Goal: Task Accomplishment & Management: Use online tool/utility

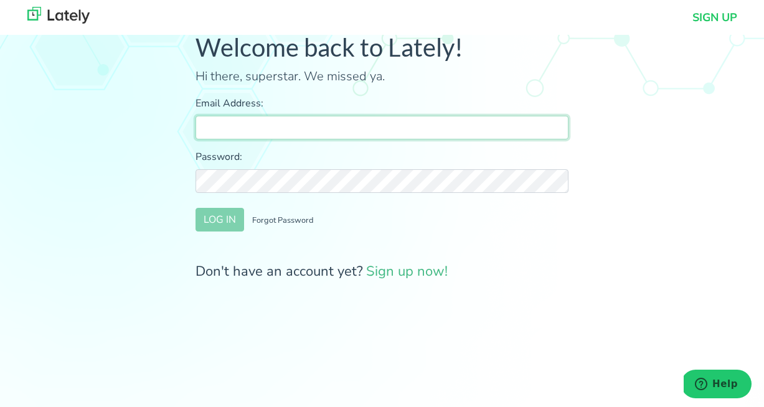
paste input "r.kent@idcon.com"
paste input "!vrMbg-8"
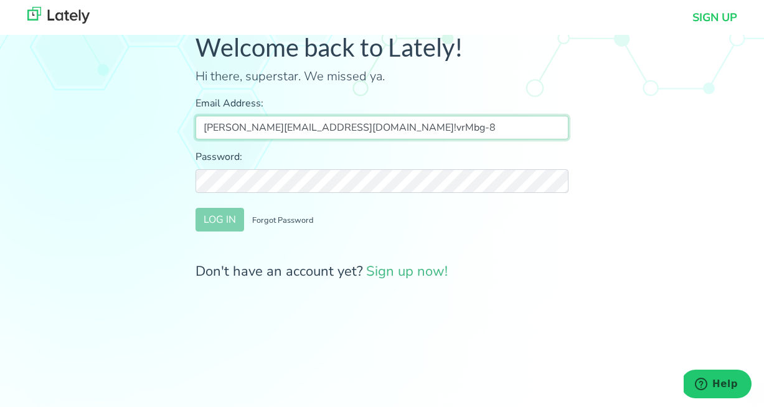
drag, startPoint x: 335, startPoint y: 128, endPoint x: 282, endPoint y: 127, distance: 53.0
click at [282, 127] on input "r.kent@idcon.com!vrMbg-8" at bounding box center [382, 128] width 373 height 24
type input "r.kent@idcon.com"
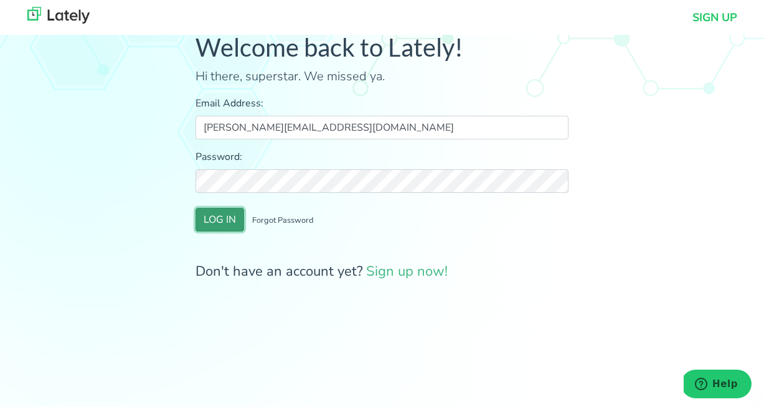
click at [229, 218] on button "LOG IN" at bounding box center [220, 220] width 49 height 24
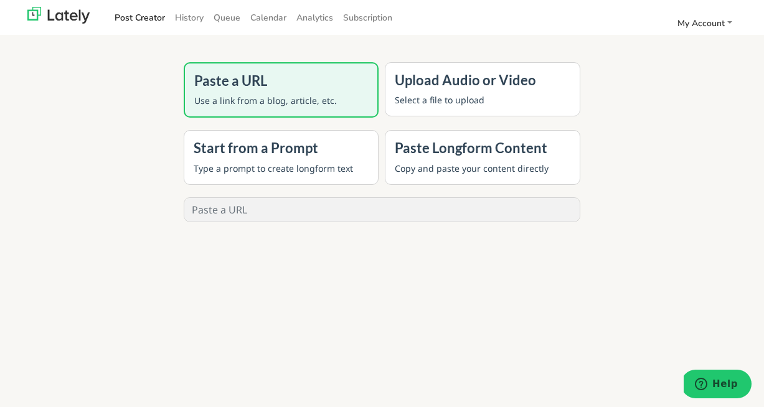
click at [269, 219] on input "text" at bounding box center [382, 210] width 396 height 24
paste input "https://idcon.com/resource-library/preventive-maintenance/who-does-this-mainten…"
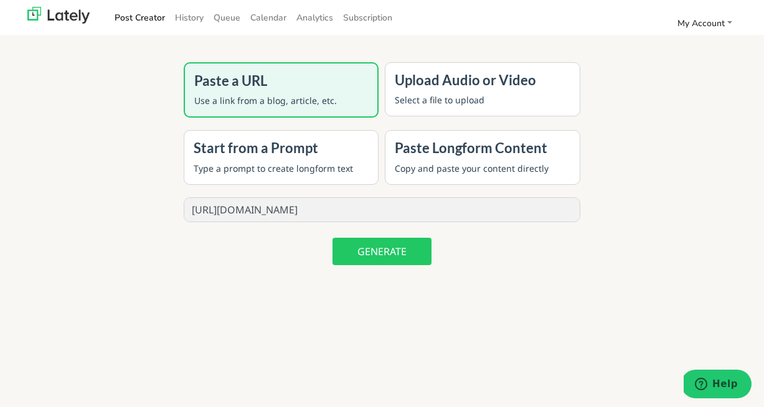
type input "https://idcon.com/resource-library/preventive-maintenance/who-does-this-mainten…"
click at [383, 258] on button "GENERATE" at bounding box center [382, 251] width 99 height 27
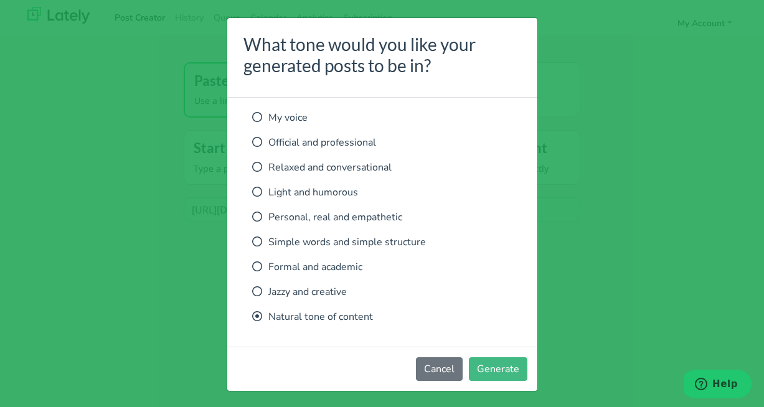
scroll to position [0, 0]
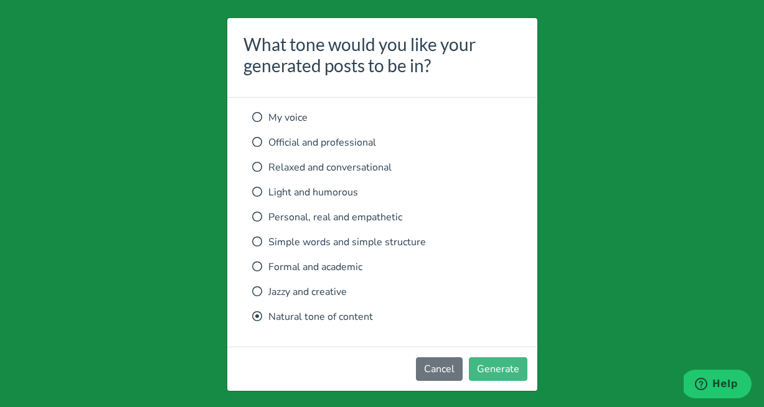
click at [257, 146] on icon at bounding box center [257, 142] width 10 height 10
click at [487, 371] on button "Generate" at bounding box center [498, 370] width 59 height 24
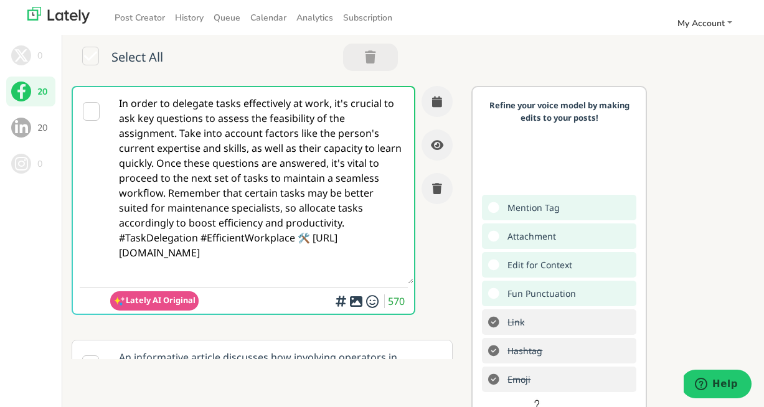
click at [28, 120] on span at bounding box center [21, 128] width 20 height 20
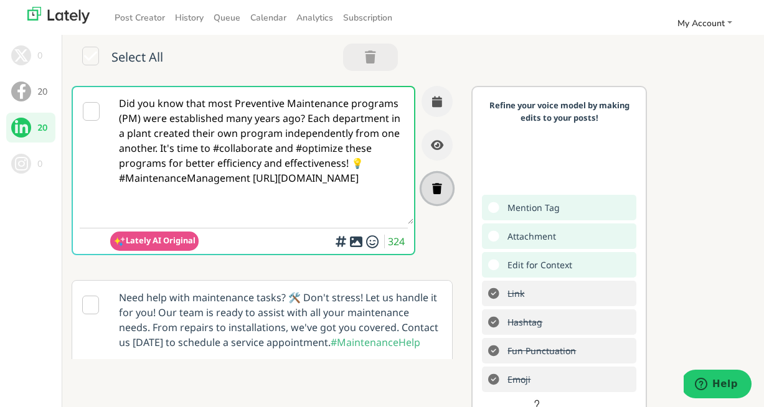
click at [437, 195] on button "button" at bounding box center [437, 188] width 31 height 31
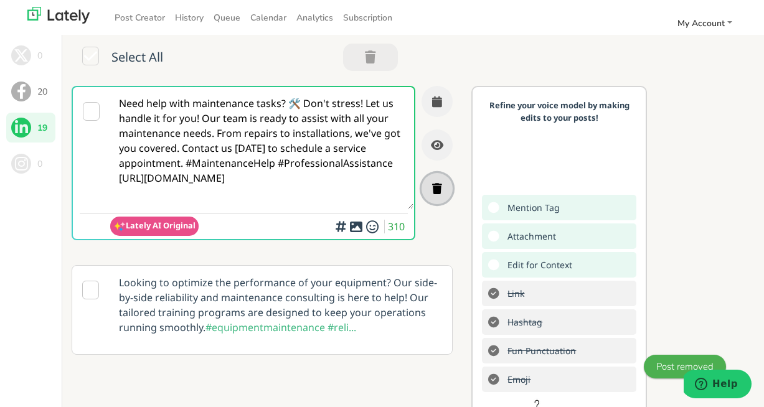
click at [442, 188] on icon "button" at bounding box center [437, 188] width 10 height 11
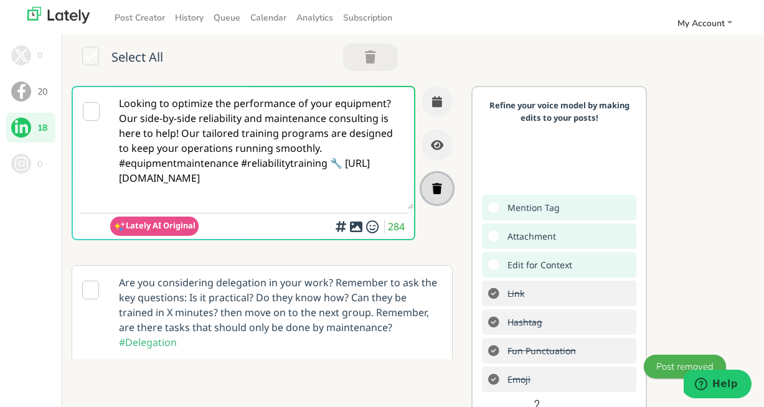
click at [444, 185] on button "button" at bounding box center [437, 188] width 31 height 31
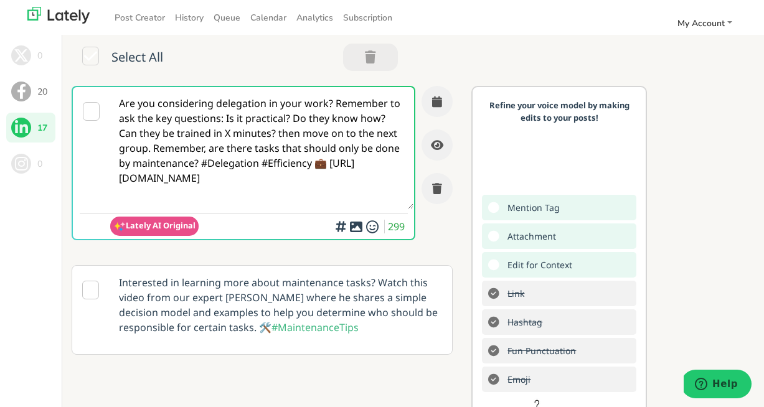
click at [267, 103] on textarea "Are you considering delegation in your work? Remember to ask the key questions:…" at bounding box center [261, 148] width 303 height 122
drag, startPoint x: 266, startPoint y: 105, endPoint x: 217, endPoint y: 106, distance: 49.2
click at [217, 106] on textarea "Are you considering delegation in your work? Remember to ask the key questions:…" at bounding box center [261, 148] width 303 height 122
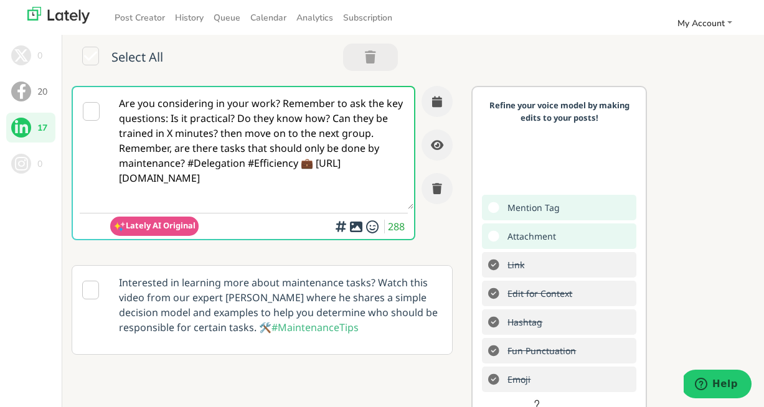
drag, startPoint x: 279, startPoint y: 102, endPoint x: 114, endPoint y: 101, distance: 165.1
click at [114, 101] on textarea "Are you considering in your work? Remember to ask the key questions: Is it prac…" at bounding box center [261, 148] width 303 height 122
drag, startPoint x: 181, startPoint y: 106, endPoint x: 150, endPoint y: 106, distance: 31.2
click at [150, 106] on textarea "Who's doing that PM task? Remember to ask the key questions: Is it practical? D…" at bounding box center [261, 148] width 303 height 122
click at [164, 120] on textarea "Who's executing that PM task? Remember to ask the key questions: Is it practica…" at bounding box center [261, 148] width 303 height 122
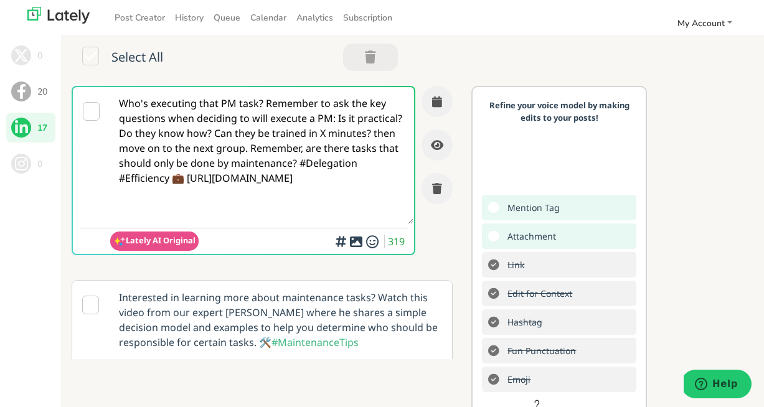
click at [265, 104] on textarea "Who's executing that PM task? Remember to ask the key questions when deciding t…" at bounding box center [261, 155] width 303 height 137
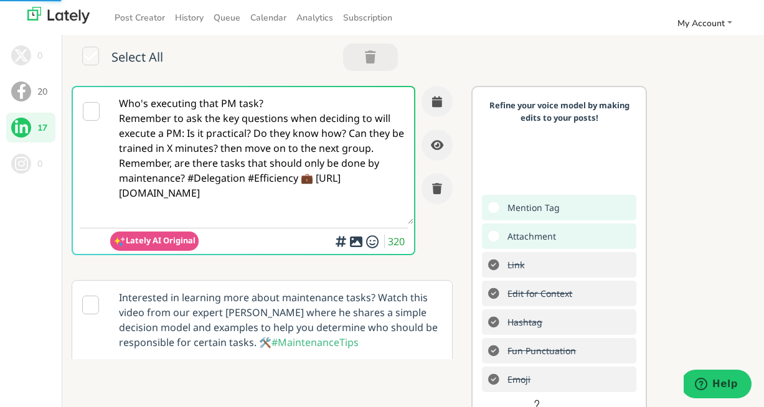
click at [283, 106] on textarea "Who's executing that PM task? Remember to ask the key questions when deciding t…" at bounding box center [261, 155] width 303 height 137
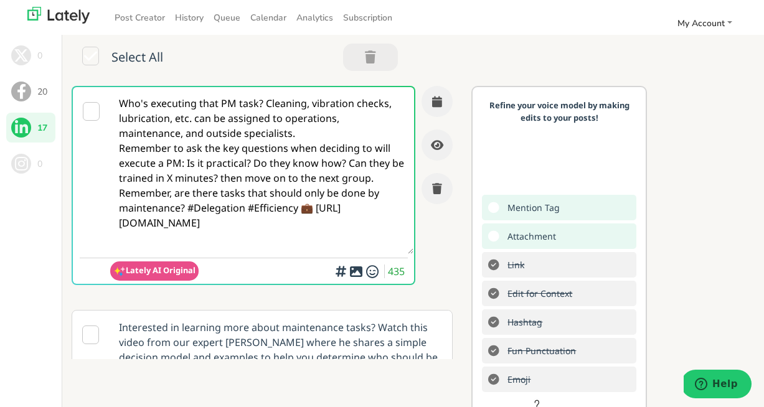
click at [117, 146] on textarea "Who's executing that PM task? Cleaning, vibration checks, lubrication, etc. can…" at bounding box center [261, 170] width 303 height 167
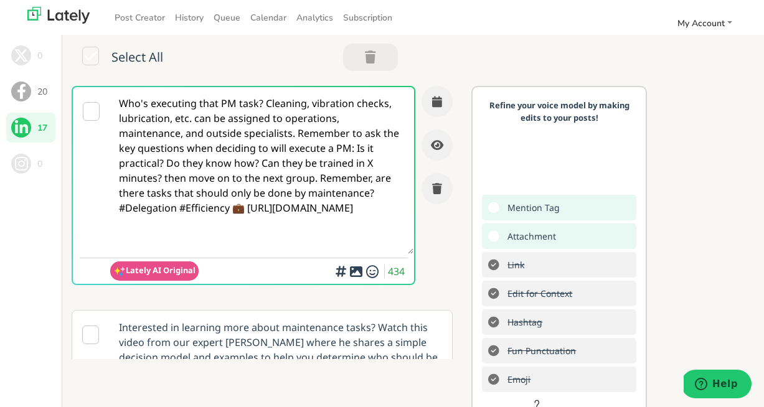
click at [201, 154] on textarea "Who's executing that PM task? Cleaning, vibration checks, lubrication, etc. can…" at bounding box center [261, 170] width 303 height 167
click at [300, 150] on textarea "Who's executing that PM task? Cleaning, vibration checks, lubrication, etc. can…" at bounding box center [261, 170] width 303 height 167
click at [197, 164] on textarea "Who's executing that PM task? Cleaning, vibration checks, lubrication, etc. can…" at bounding box center [261, 170] width 303 height 167
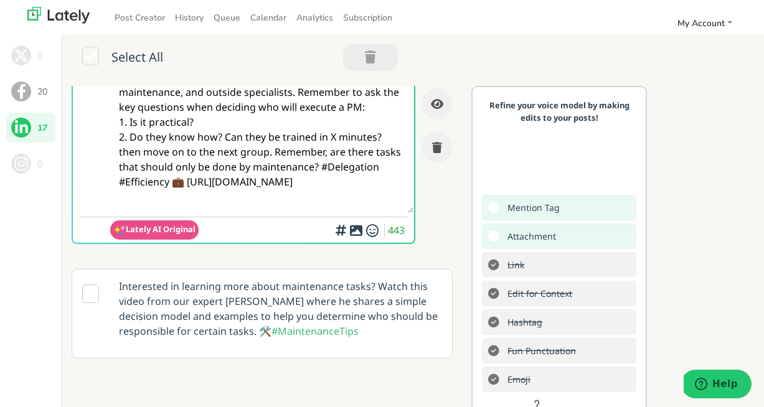
scroll to position [45, 0]
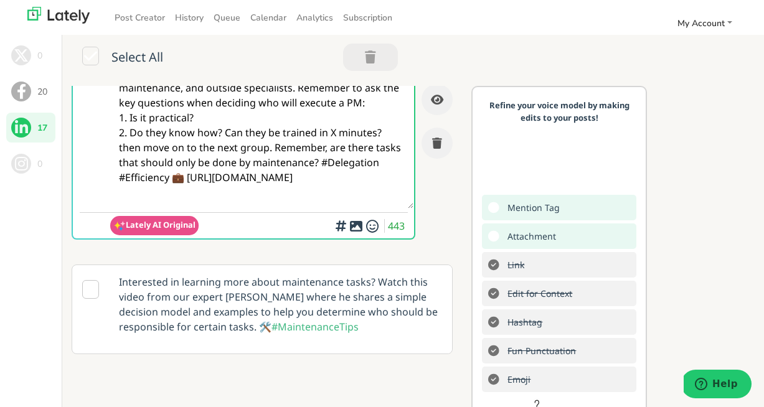
drag, startPoint x: 295, startPoint y: 163, endPoint x: 254, endPoint y: 153, distance: 42.3
click at [254, 153] on textarea "Who's executing that PM task? Cleaning, vibration checks, lubrication, etc. can…" at bounding box center [261, 125] width 303 height 167
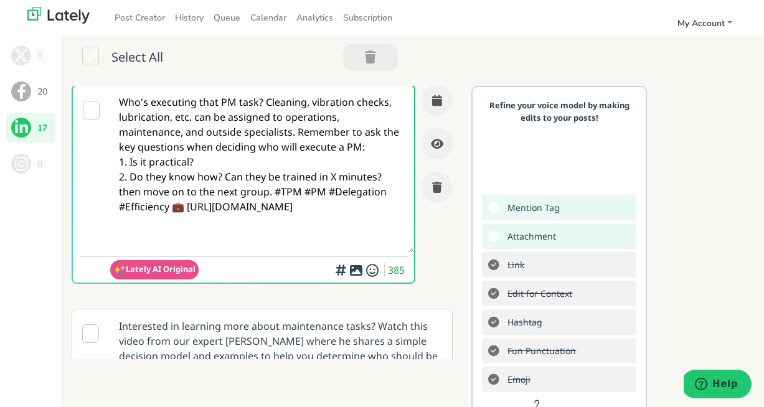
scroll to position [0, 0]
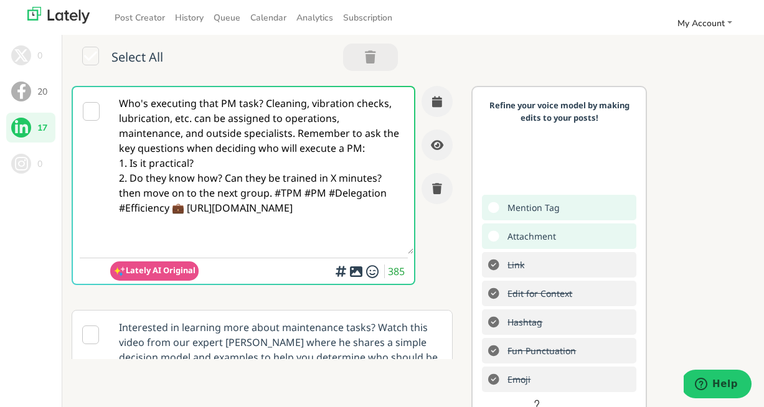
click at [224, 180] on textarea "Who's executing that PM task? Cleaning, vibration checks, lubrication, etc. can…" at bounding box center [261, 170] width 303 height 167
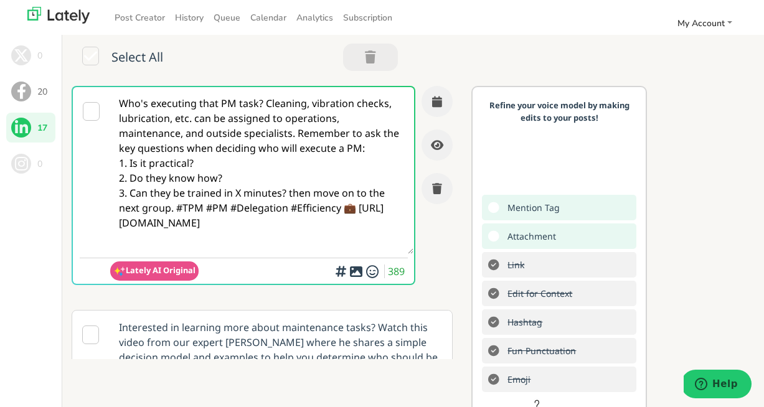
click at [292, 194] on textarea "Who's executing that PM task? Cleaning, vibration checks, lubrication, etc. can…" at bounding box center [261, 170] width 303 height 167
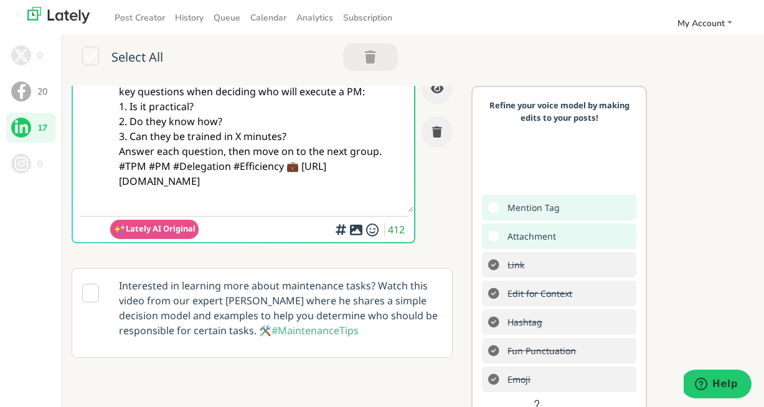
scroll to position [60, 0]
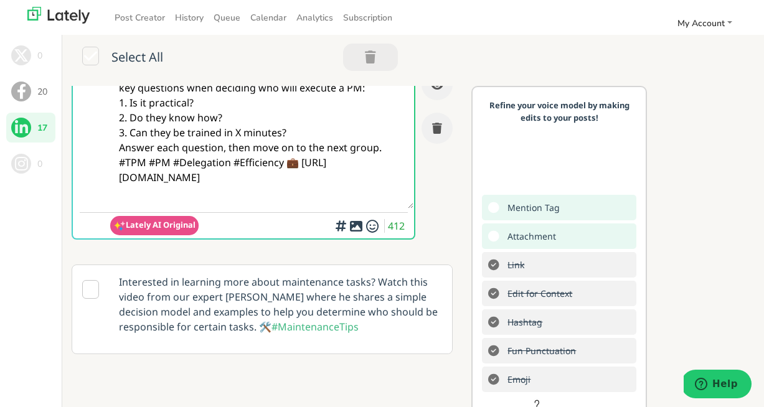
click at [353, 227] on icon at bounding box center [356, 226] width 15 height 1
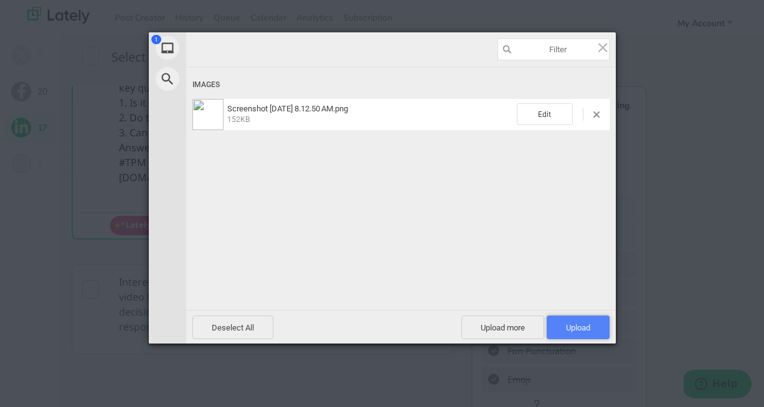
click at [580, 321] on span "Upload 1" at bounding box center [578, 328] width 63 height 24
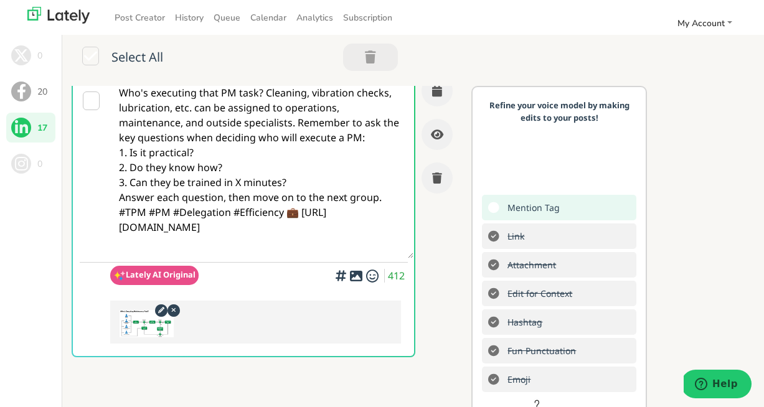
scroll to position [0, 0]
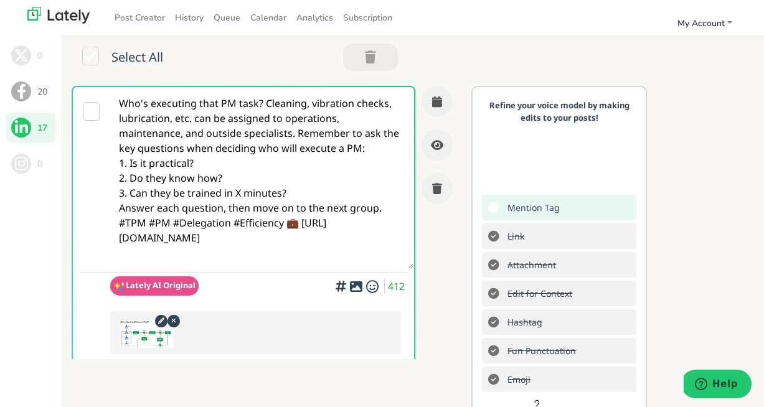
drag, startPoint x: 217, startPoint y: 107, endPoint x: 206, endPoint y: 106, distance: 11.2
click at [206, 106] on textarea "Who's executing that PM task? Cleaning, vibration checks, lubrication, etc. can…" at bounding box center [261, 178] width 303 height 182
click at [257, 164] on textarea "Who's executing that PM task? Cleaning, vibration checks, lubrication, etc. can…" at bounding box center [261, 178] width 303 height 182
click at [440, 103] on icon "button" at bounding box center [437, 101] width 10 height 11
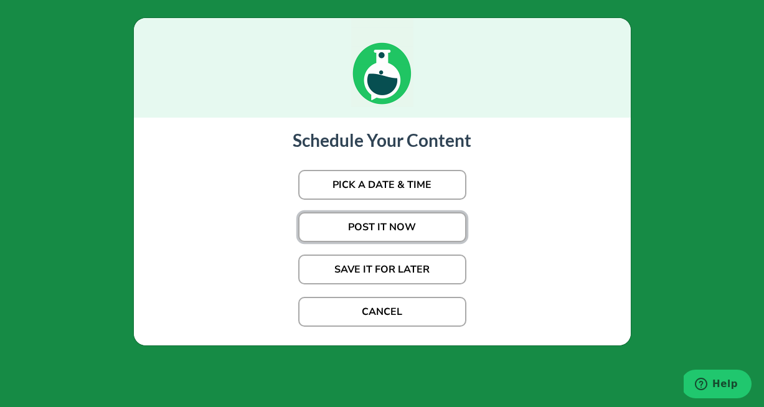
click at [384, 226] on button "POST IT NOW" at bounding box center [382, 227] width 168 height 30
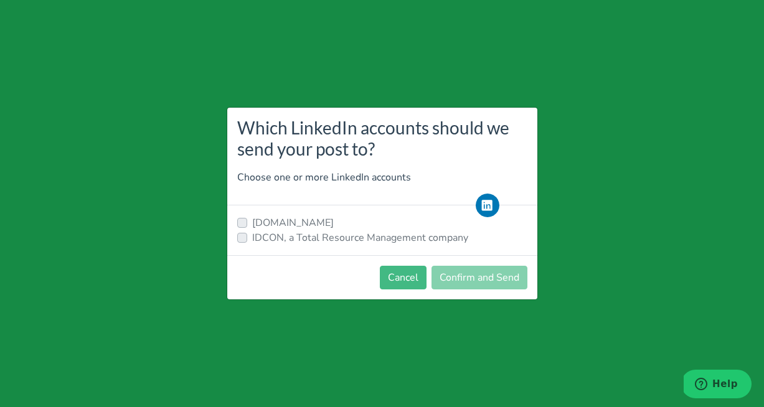
click at [252, 239] on label "IDCON, a Total Resource Management company" at bounding box center [360, 238] width 216 height 15
click at [252, 236] on label "IDCON, a Total Resource Management company" at bounding box center [360, 238] width 216 height 15
click at [252, 221] on label "[DOMAIN_NAME]" at bounding box center [293, 223] width 82 height 15
click at [252, 239] on label "IDCON, a Total Resource Management company" at bounding box center [360, 238] width 216 height 15
click at [252, 234] on label "IDCON, a Total Resource Management company" at bounding box center [360, 238] width 216 height 15
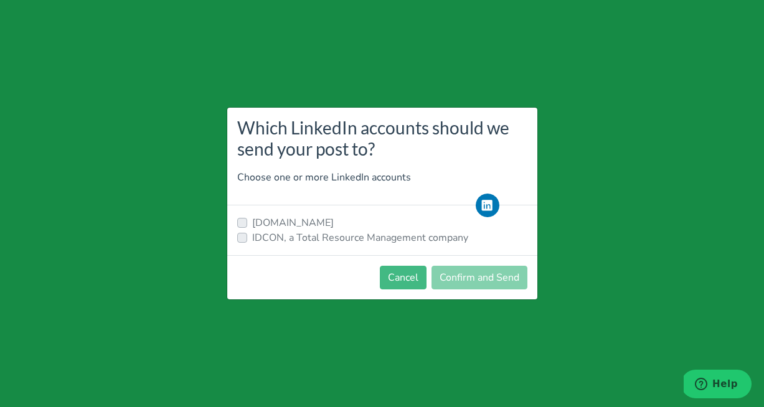
click at [252, 234] on label "IDCON, a Total Resource Management company" at bounding box center [360, 238] width 216 height 15
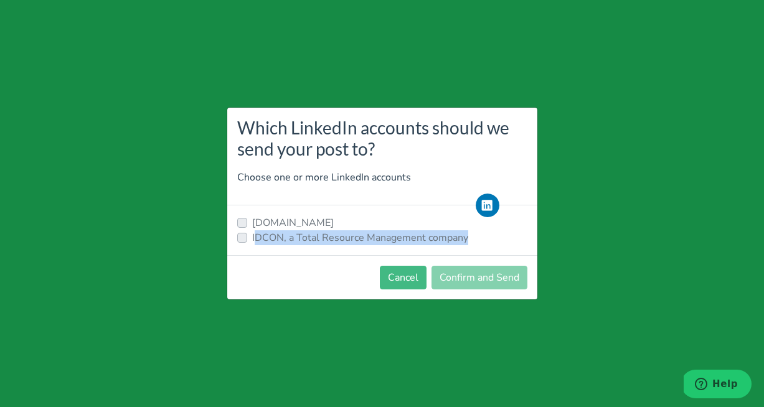
click at [252, 234] on label "IDCON, a Total Resource Management company" at bounding box center [360, 238] width 216 height 15
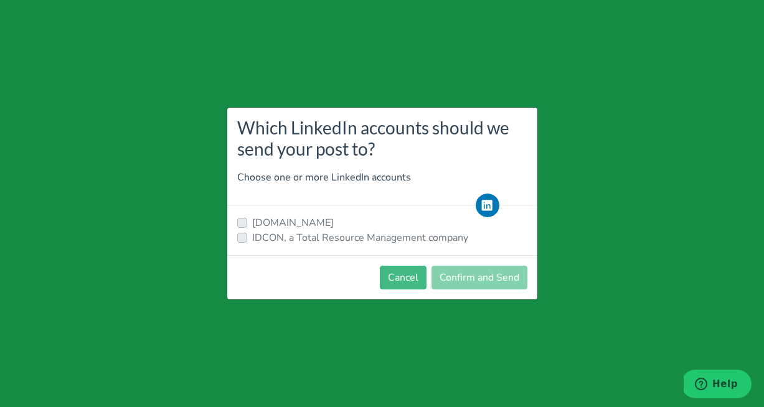
click at [495, 194] on icon at bounding box center [488, 206] width 30 height 24
click at [404, 279] on button "Cancel" at bounding box center [403, 278] width 47 height 24
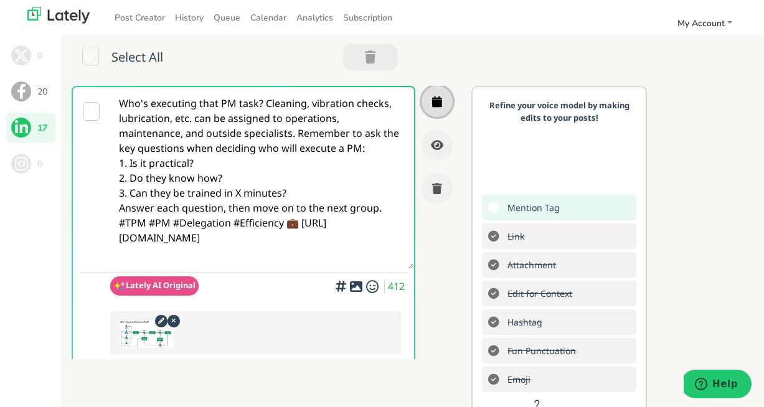
click at [436, 104] on icon "button" at bounding box center [437, 101] width 10 height 11
drag, startPoint x: 346, startPoint y: 251, endPoint x: 111, endPoint y: 99, distance: 279.8
click at [111, 99] on textarea "Who's executing that PM task? Cleaning, vibration checks, lubrication, etc. can…" at bounding box center [261, 178] width 303 height 182
click at [150, 226] on textarea "Who's executing that PM task? Cleaning, vibration checks, lubrication, etc. can…" at bounding box center [261, 178] width 303 height 182
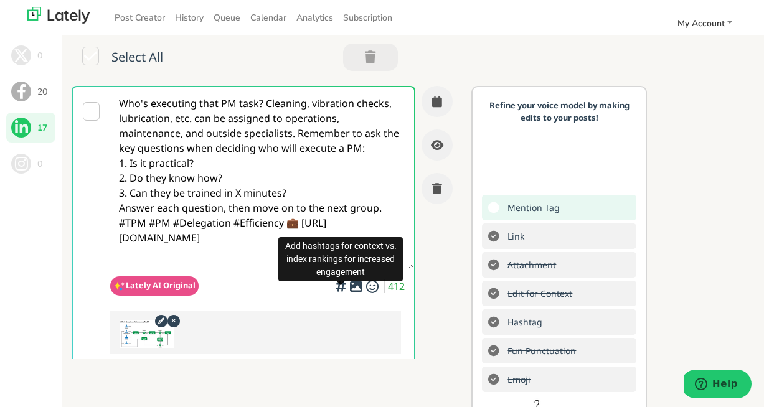
click at [342, 287] on icon "button" at bounding box center [341, 286] width 15 height 1
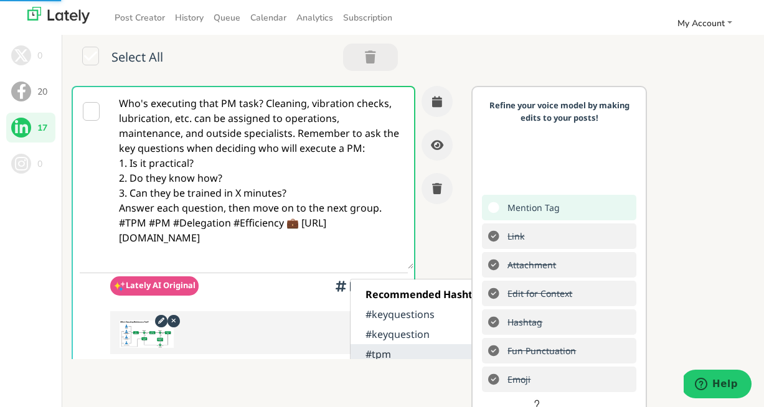
click at [399, 349] on link "#tpm" at bounding box center [428, 355] width 155 height 20
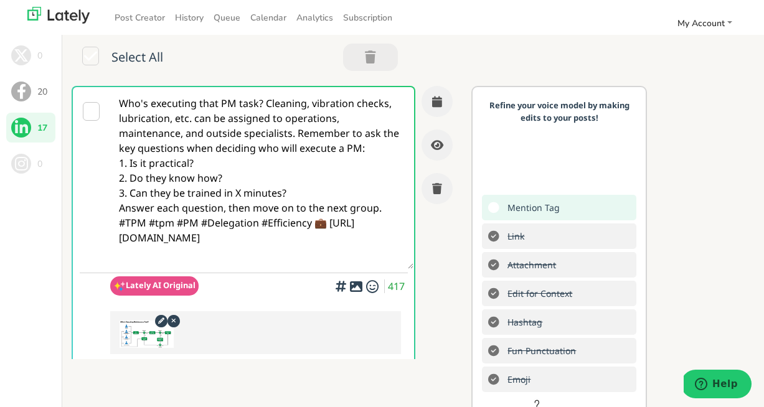
drag, startPoint x: 148, startPoint y: 225, endPoint x: 115, endPoint y: 226, distance: 33.0
click at [115, 226] on textarea "Who's executing that PM task? Cleaning, vibration checks, lubrication, etc. can…" at bounding box center [261, 178] width 303 height 182
click at [316, 222] on textarea "Who's executing that PM task? Cleaning, vibration checks, lubrication, etc. can…" at bounding box center [261, 178] width 303 height 182
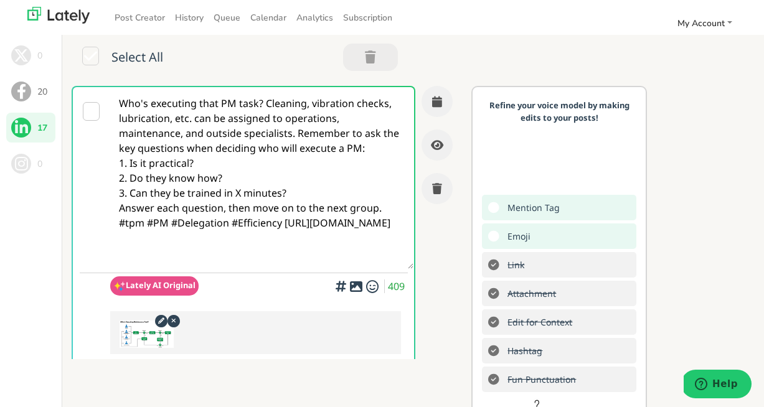
drag, startPoint x: 353, startPoint y: 255, endPoint x: 118, endPoint y: 99, distance: 282.4
click at [118, 99] on textarea "Who's executing that PM task? Cleaning, vibration checks, lubrication, etc. can…" at bounding box center [261, 178] width 303 height 182
type textarea "Who's executing that PM task? Cleaning, vibration checks, lubrication, etc. can…"
click at [435, 250] on div "Who's executing that PM task? Cleaning, vibration checks, lubrication, etc. can…" at bounding box center [262, 233] width 381 height 295
click at [717, 16] on link "My Account" at bounding box center [705, 23] width 65 height 21
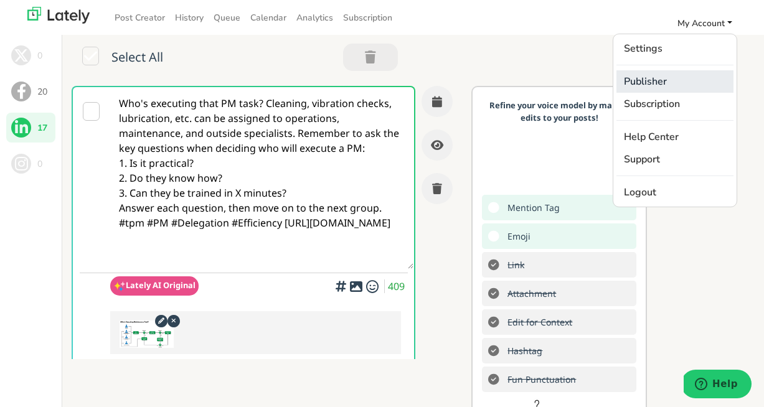
click at [663, 79] on link "Publisher" at bounding box center [675, 81] width 117 height 22
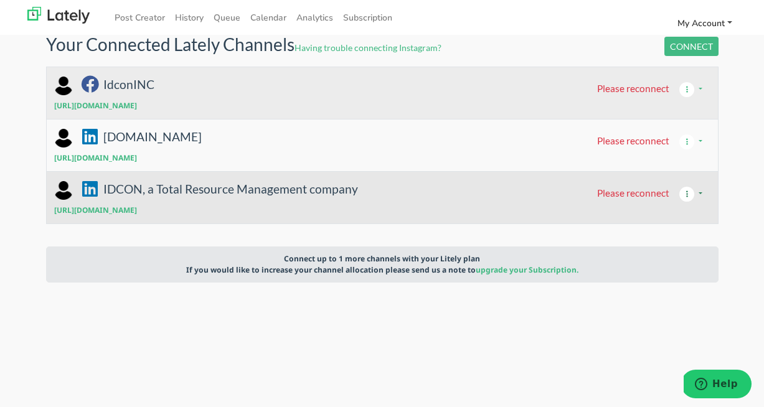
click at [685, 195] on icon "button" at bounding box center [687, 194] width 19 height 15
click at [649, 194] on span "Please reconnect" at bounding box center [633, 193] width 72 height 11
click at [703, 193] on button "button" at bounding box center [690, 195] width 40 height 24
click at [639, 199] on span "Please reconnect" at bounding box center [633, 193] width 72 height 11
click at [695, 42] on button "CONNECT" at bounding box center [692, 46] width 54 height 19
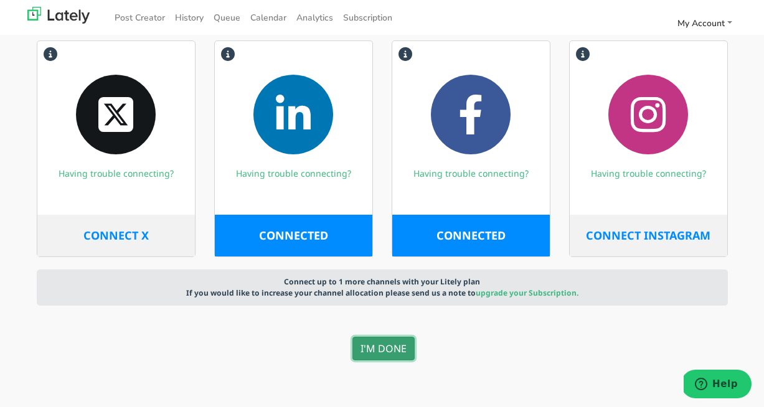
click at [393, 345] on button "I'M DONE" at bounding box center [384, 349] width 62 height 24
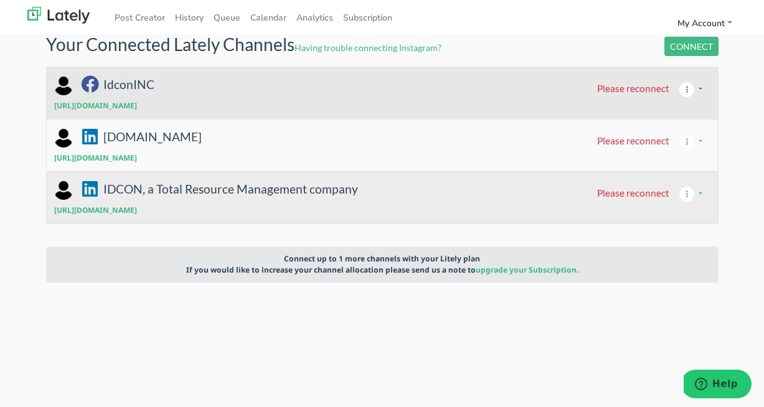
click at [702, 88] on button "button" at bounding box center [690, 90] width 40 height 24
click at [639, 88] on span "Please reconnect" at bounding box center [633, 87] width 72 height 11
click at [678, 50] on button "CONNECT" at bounding box center [692, 46] width 54 height 19
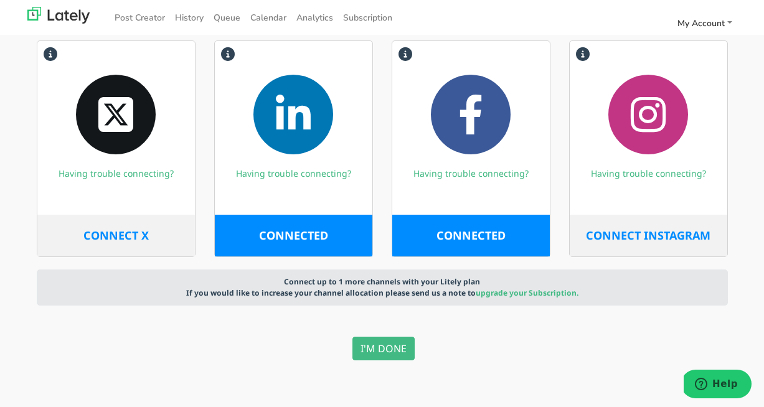
click at [319, 238] on span "CONNECTED" at bounding box center [293, 235] width 69 height 15
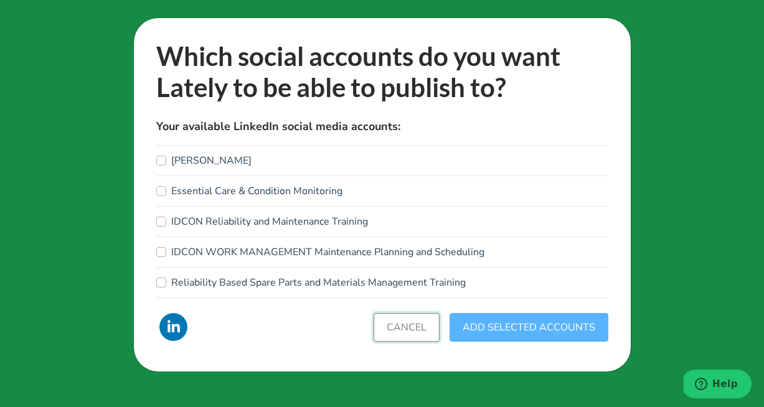
click at [415, 333] on button "CANCEL" at bounding box center [407, 327] width 66 height 29
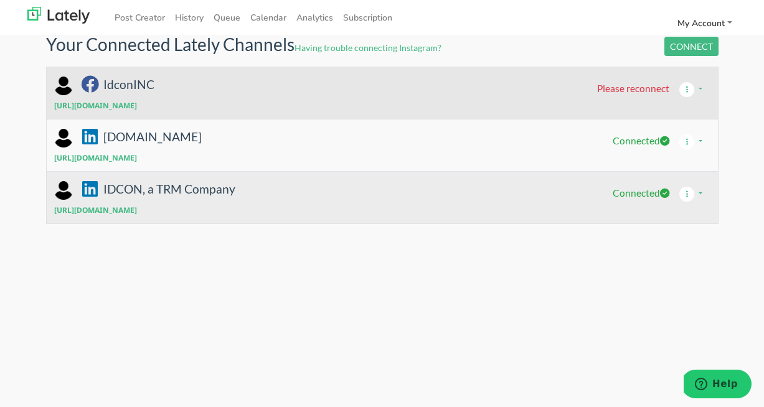
click at [631, 86] on span "Please reconnect" at bounding box center [633, 87] width 72 height 11
click at [700, 91] on button "button" at bounding box center [690, 90] width 40 height 24
click at [466, 109] on p "[URL][DOMAIN_NAME]" at bounding box center [382, 105] width 657 height 11
click at [680, 47] on button "CONNECT" at bounding box center [692, 46] width 54 height 19
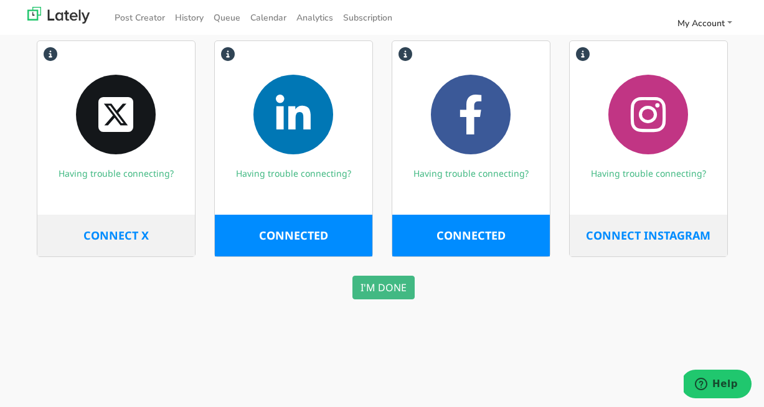
click at [487, 240] on span "CONNECTED" at bounding box center [471, 235] width 69 height 15
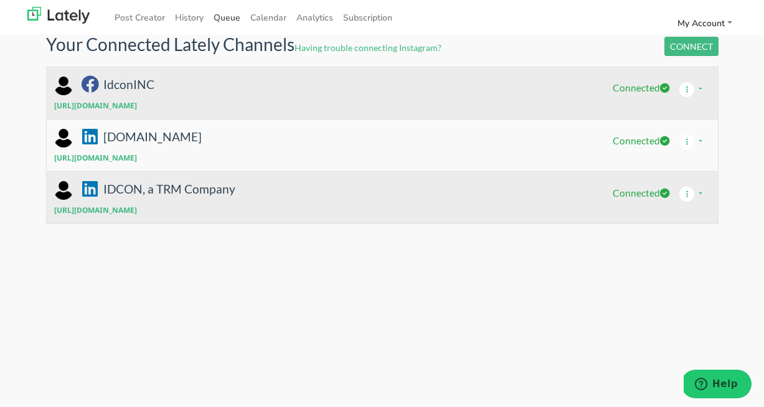
click at [223, 19] on link "Queue" at bounding box center [227, 17] width 37 height 21
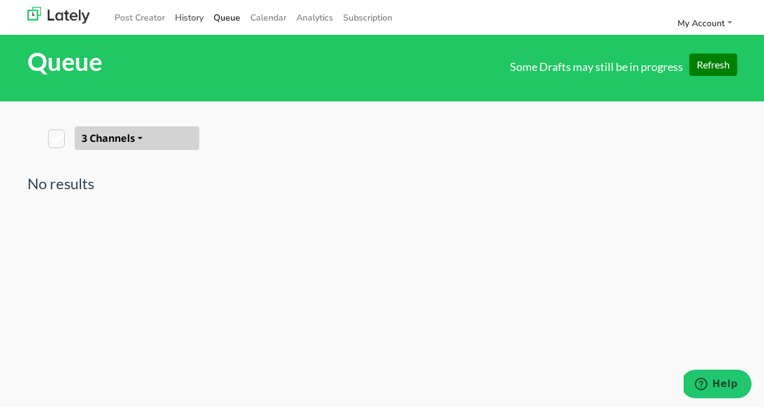
click at [184, 18] on link "History" at bounding box center [189, 17] width 39 height 21
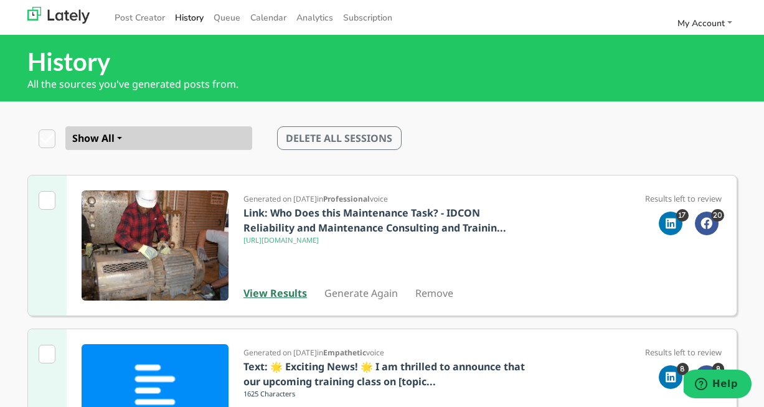
click at [294, 294] on b "View Results" at bounding box center [276, 294] width 64 height 14
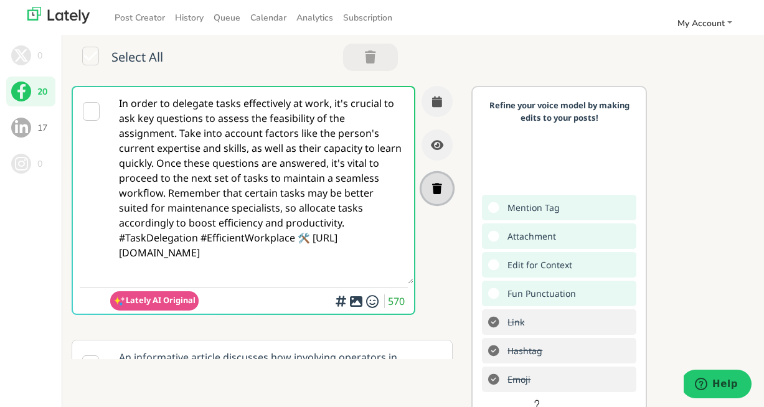
click at [439, 186] on icon "button" at bounding box center [437, 188] width 10 height 11
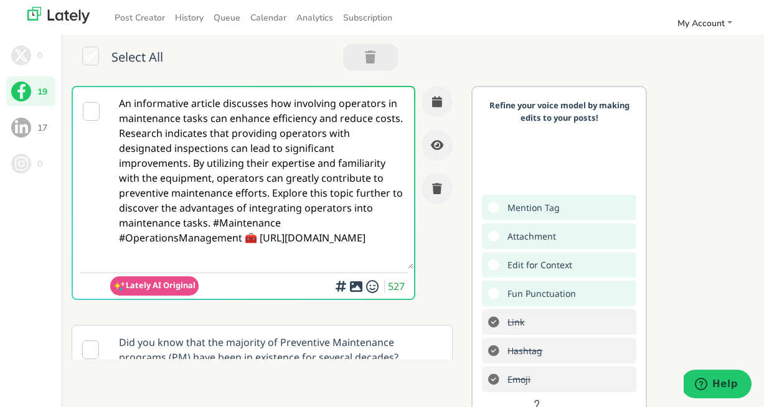
click at [21, 123] on span at bounding box center [21, 128] width 20 height 20
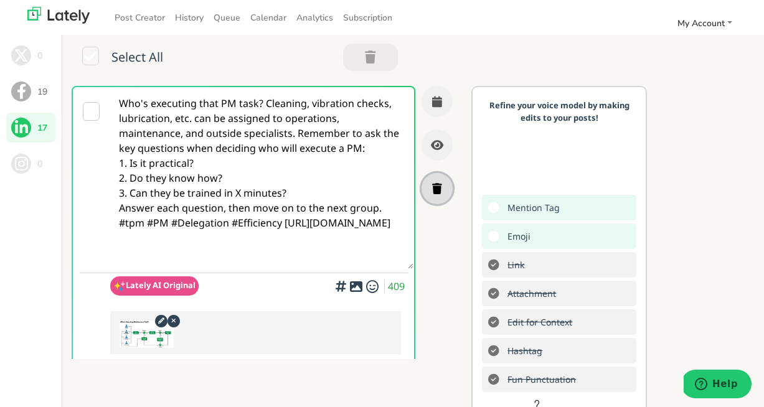
click at [437, 189] on icon "button" at bounding box center [437, 188] width 10 height 11
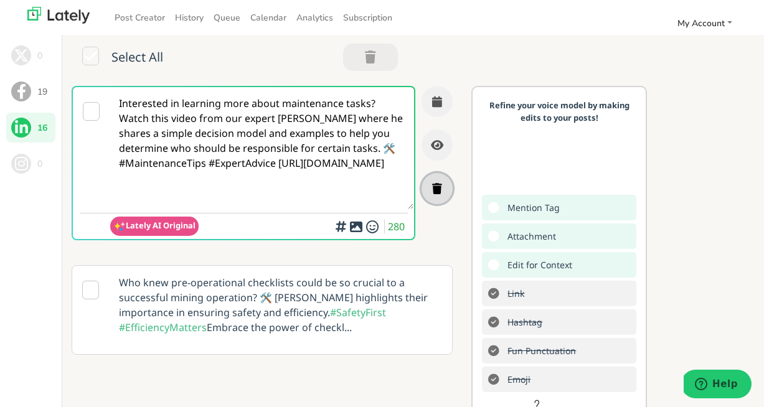
click at [439, 190] on icon "button" at bounding box center [437, 188] width 10 height 11
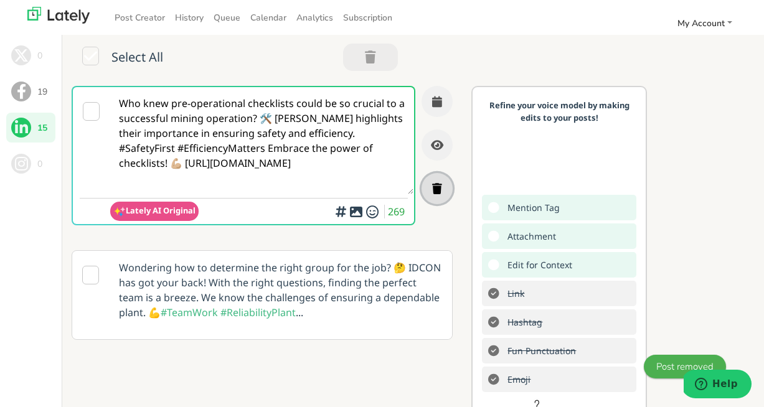
click at [439, 188] on icon "button" at bounding box center [437, 188] width 10 height 11
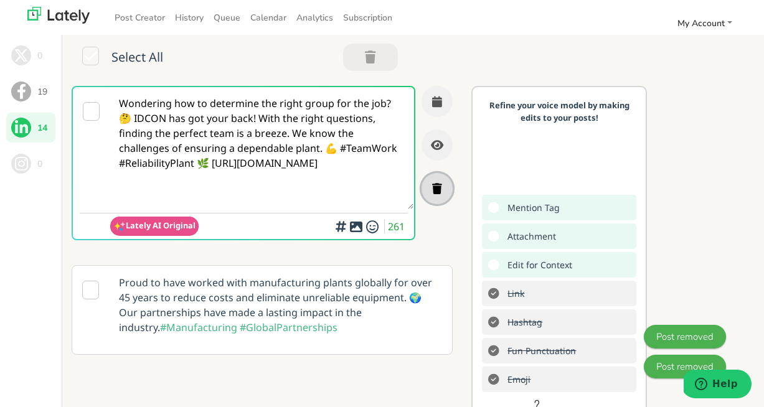
click at [438, 187] on icon "button" at bounding box center [437, 188] width 10 height 11
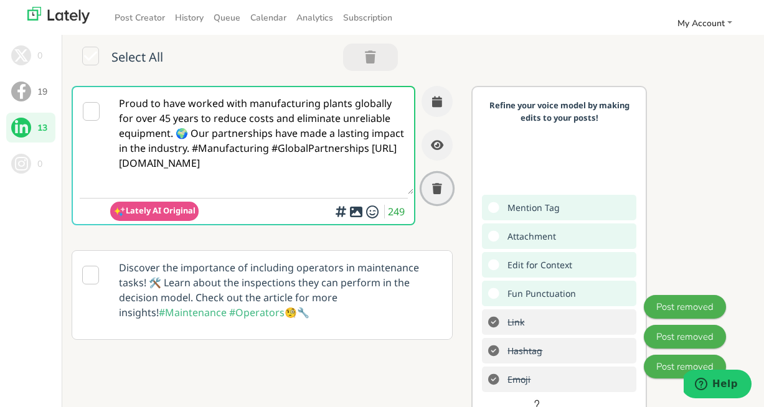
click at [438, 187] on icon "button" at bounding box center [437, 188] width 10 height 11
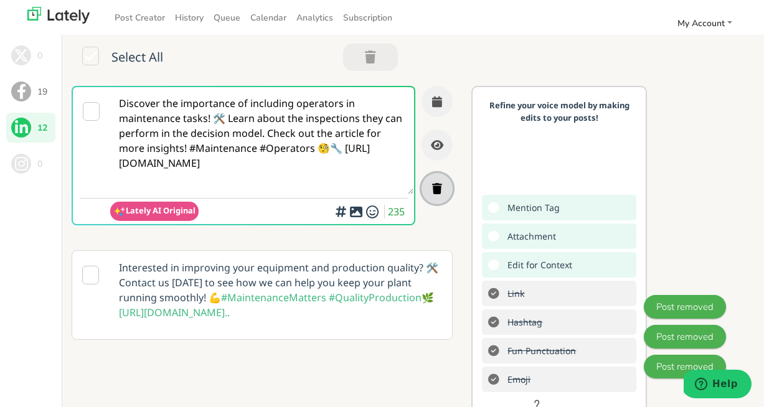
click at [438, 193] on icon "button" at bounding box center [437, 188] width 10 height 11
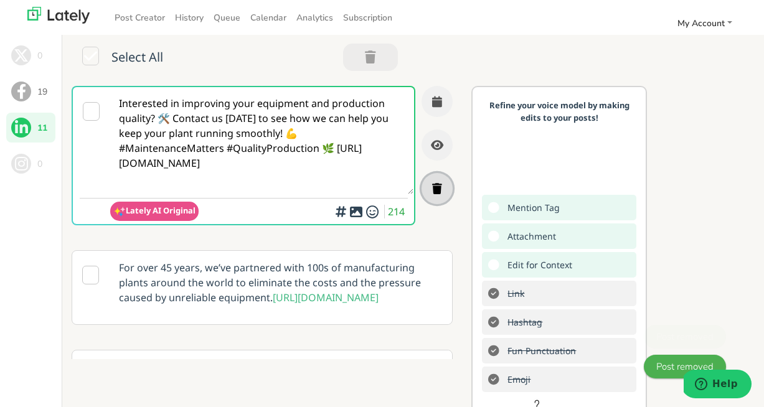
click at [438, 192] on icon "button" at bounding box center [437, 188] width 10 height 11
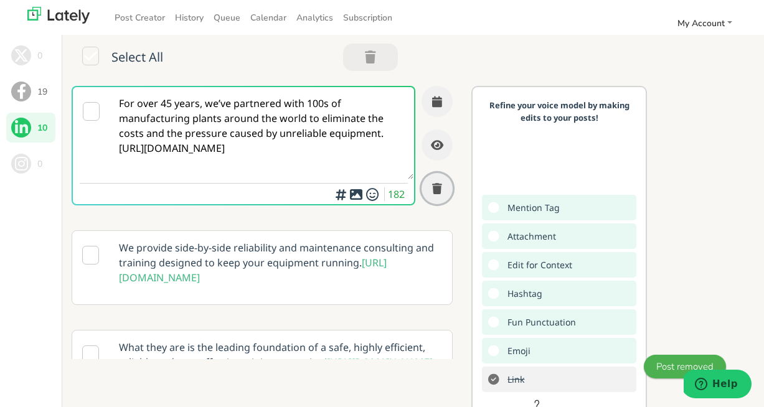
click at [438, 192] on icon "button" at bounding box center [437, 188] width 10 height 11
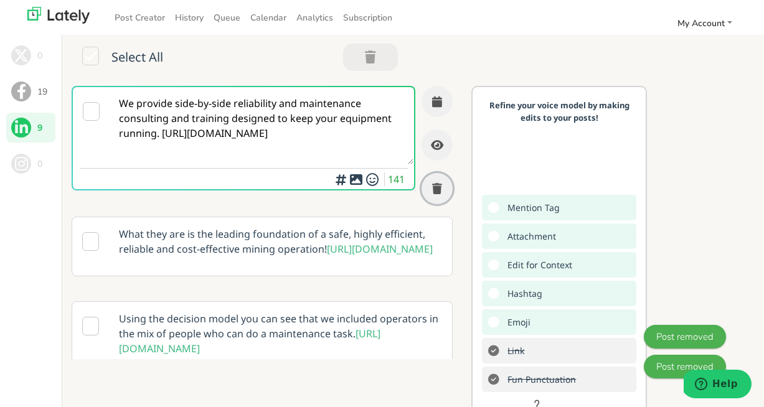
click at [438, 192] on icon "button" at bounding box center [437, 188] width 10 height 11
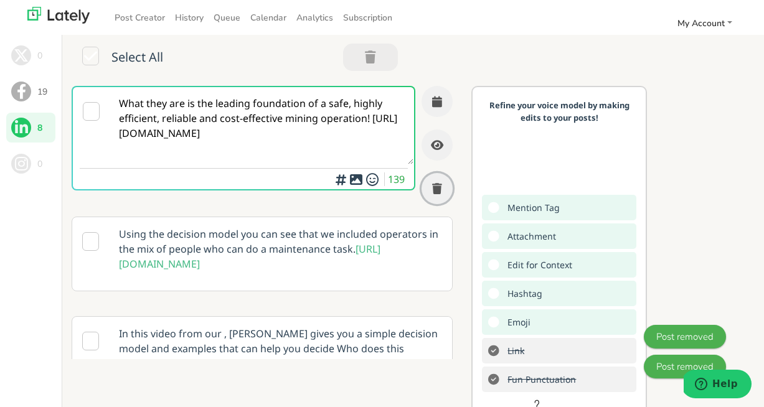
click at [438, 192] on icon "button" at bounding box center [437, 188] width 10 height 11
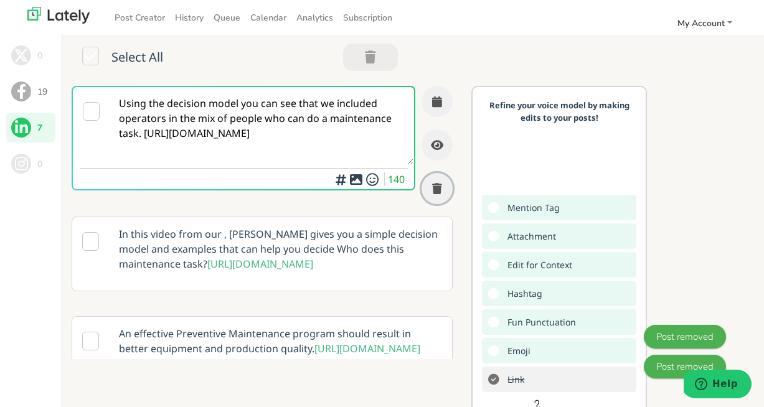
click at [438, 192] on icon "button" at bounding box center [437, 188] width 10 height 11
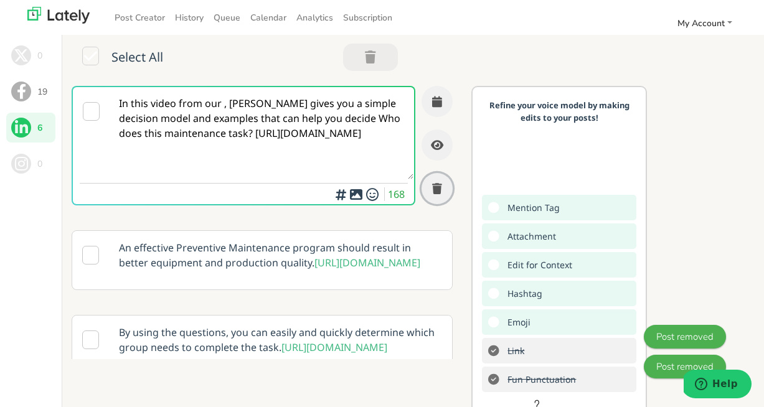
click at [438, 192] on icon "button" at bounding box center [437, 188] width 10 height 11
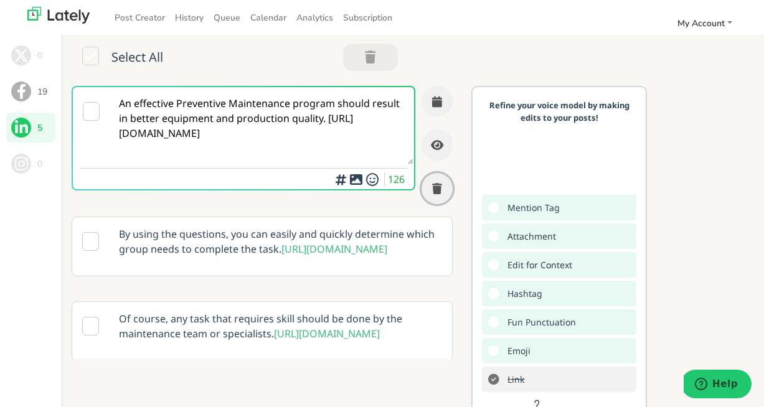
click at [438, 192] on icon "button" at bounding box center [437, 188] width 10 height 11
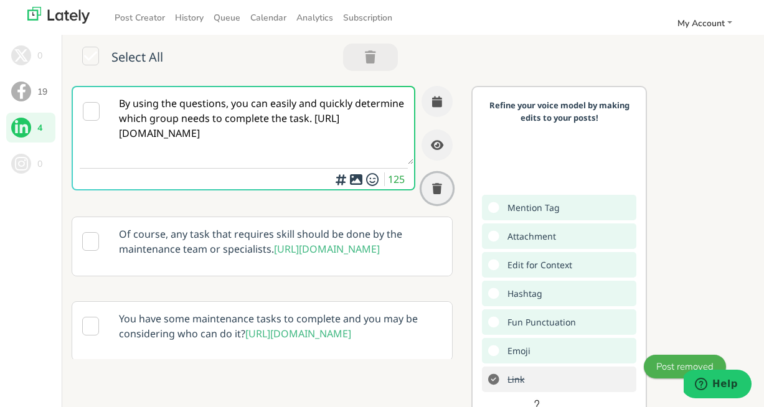
click at [438, 192] on icon "button" at bounding box center [437, 188] width 10 height 11
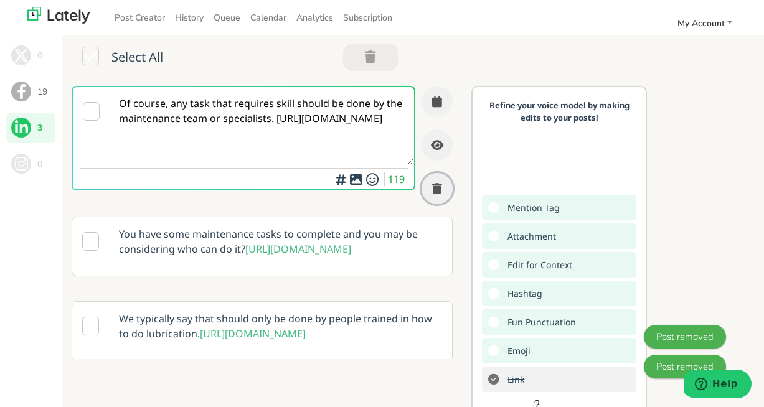
click at [438, 192] on icon "button" at bounding box center [437, 188] width 10 height 11
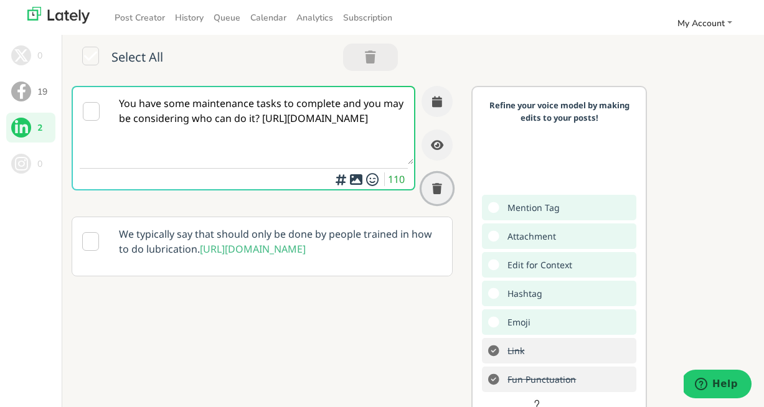
click at [438, 192] on icon "button" at bounding box center [437, 188] width 10 height 11
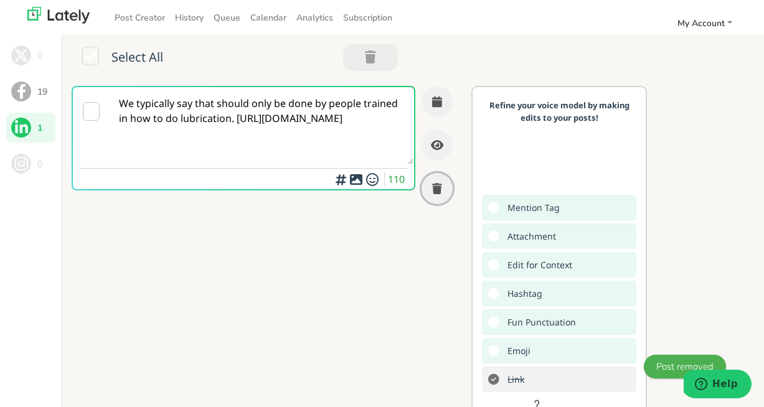
click at [438, 192] on icon "button" at bounding box center [437, 188] width 10 height 11
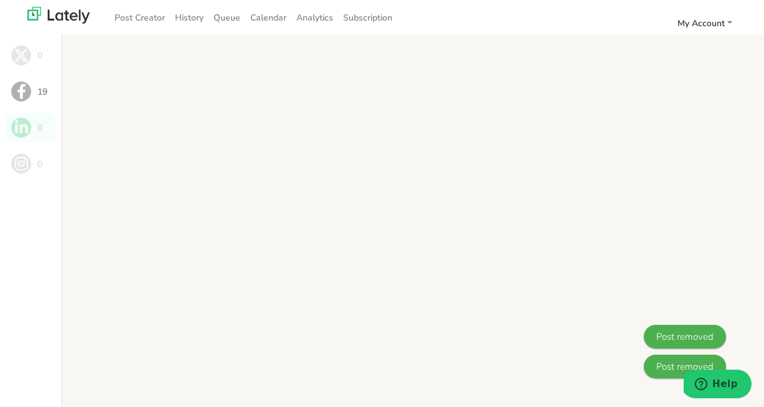
click at [19, 98] on span at bounding box center [21, 92] width 20 height 20
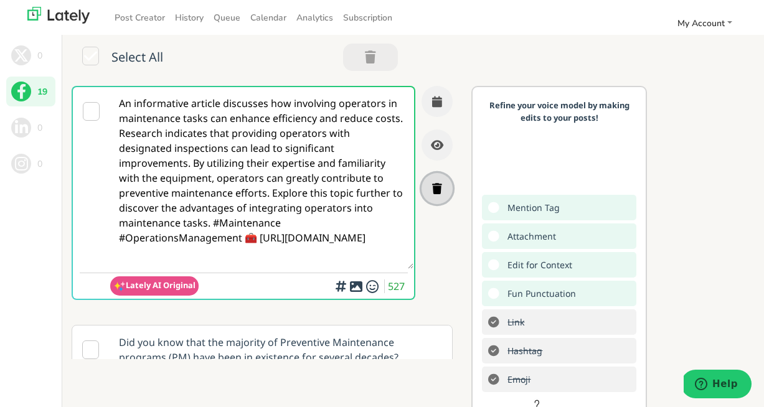
click at [438, 190] on icon "button" at bounding box center [437, 188] width 10 height 11
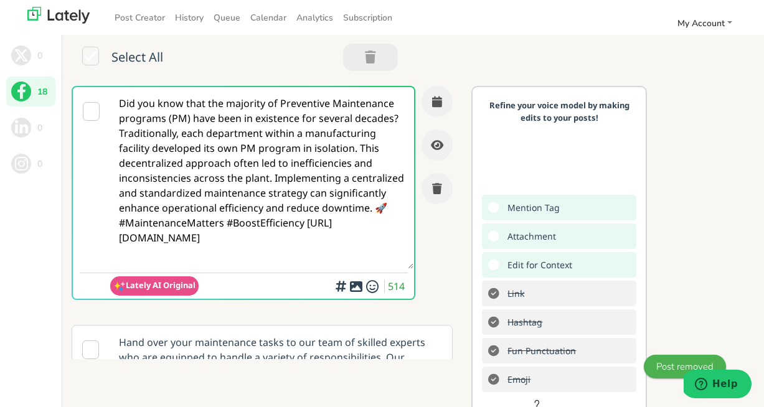
scroll to position [9, 0]
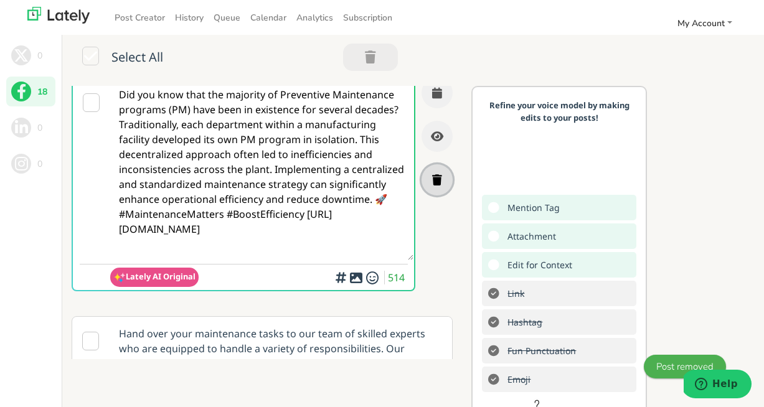
click at [444, 184] on button "button" at bounding box center [437, 179] width 31 height 31
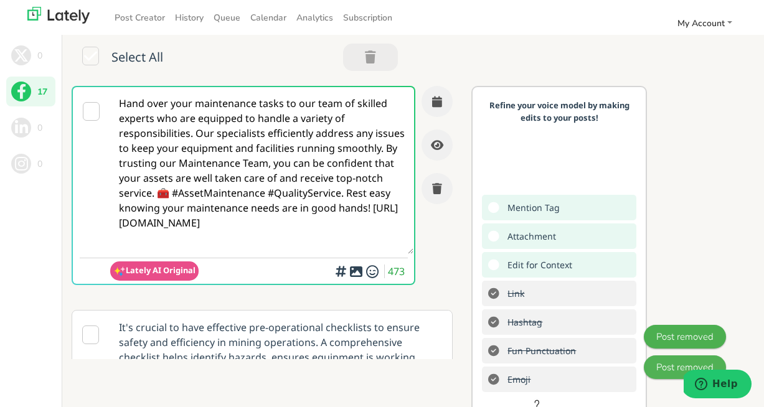
scroll to position [0, 0]
click at [444, 184] on button "button" at bounding box center [437, 188] width 31 height 31
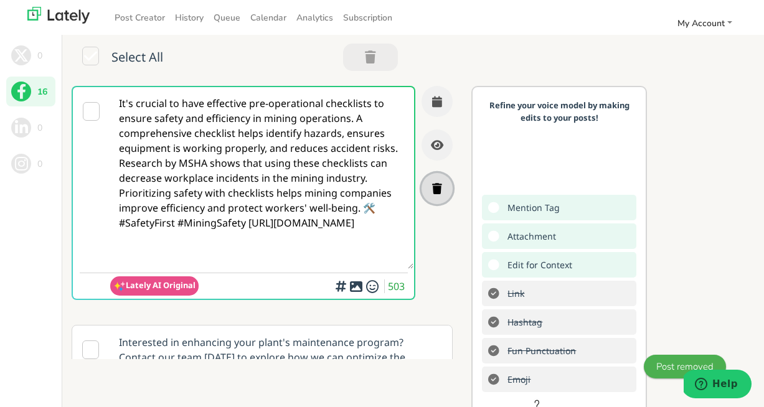
click at [439, 187] on icon "button" at bounding box center [437, 188] width 10 height 11
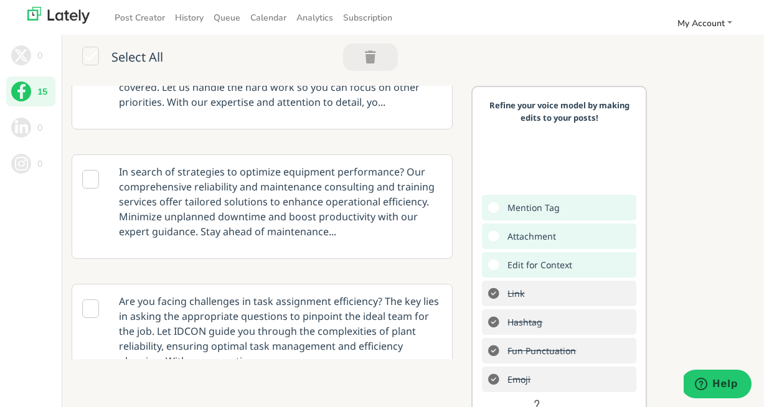
scroll to position [416, 0]
click at [375, 224] on p "In search of strategies to optimize equipment performance? Our comprehensive re…" at bounding box center [281, 201] width 342 height 93
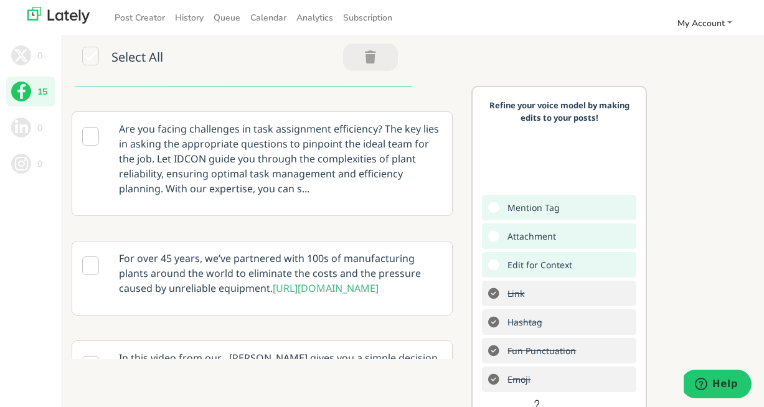
scroll to position [576, 0]
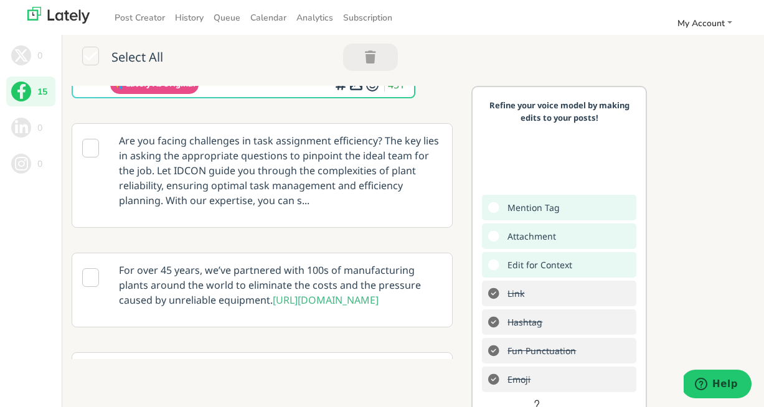
click at [373, 201] on p "Are you facing challenges in task assignment efficiency? The key lies in asking…" at bounding box center [281, 170] width 342 height 93
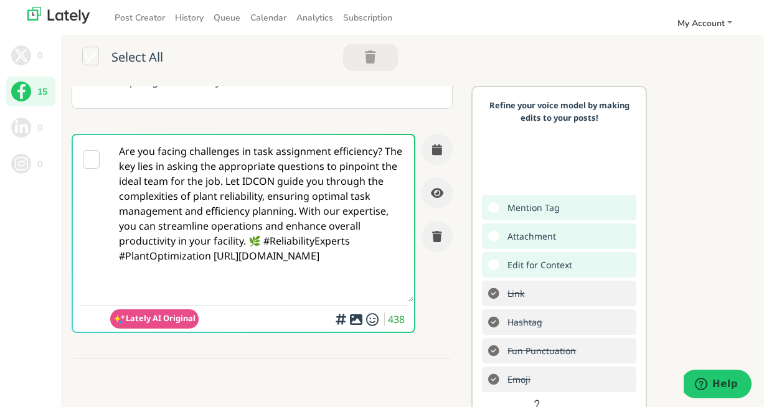
scroll to position [468, 0]
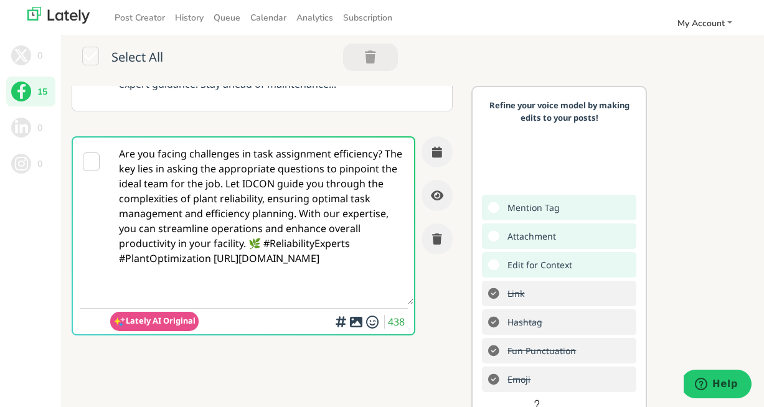
click at [254, 156] on textarea "Are you facing challenges in task assignment efficiency? The key lies in asking…" at bounding box center [261, 221] width 303 height 167
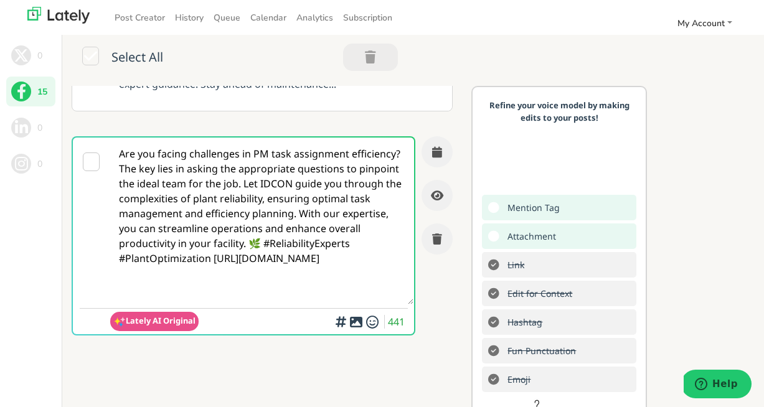
drag, startPoint x: 292, startPoint y: 171, endPoint x: 239, endPoint y: 172, distance: 52.3
click at [239, 172] on textarea "Are you facing challenges in PM task assignment efficiency? The key lies in ask…" at bounding box center [261, 221] width 303 height 167
drag, startPoint x: 167, startPoint y: 188, endPoint x: 145, endPoint y: 186, distance: 21.8
click at [145, 186] on textarea "Are you facing challenges in PM task assignment efficiency? The key lies in ask…" at bounding box center [261, 221] width 303 height 167
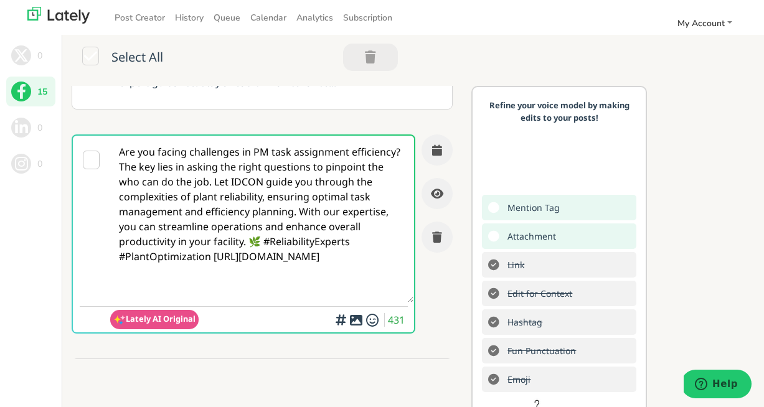
scroll to position [469, 0]
type textarea "Are you facing challenges in PM task assignment efficiency? The key lies in ask…"
click at [437, 151] on icon "button" at bounding box center [437, 150] width 10 height 11
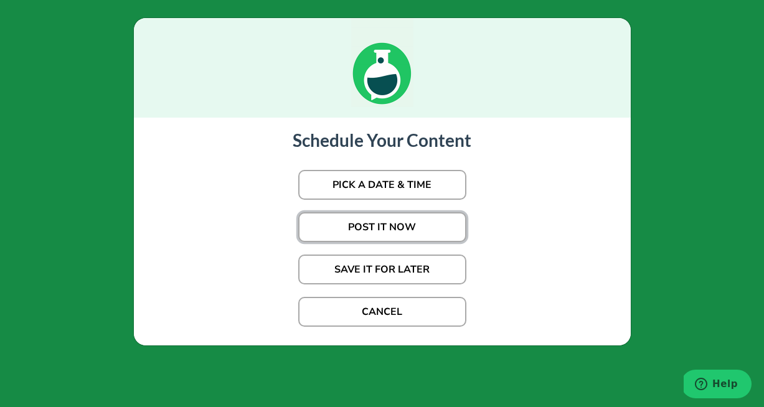
click at [384, 225] on button "POST IT NOW" at bounding box center [382, 227] width 168 height 30
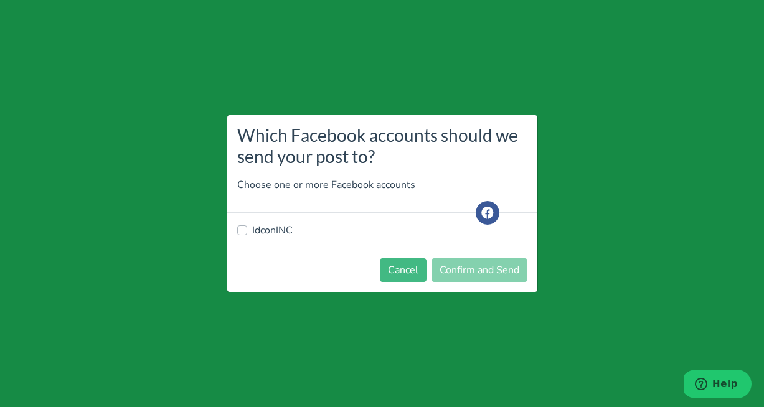
click at [252, 229] on label "IdconINC" at bounding box center [272, 230] width 40 height 15
click at [244, 229] on input "IdconINC" at bounding box center [242, 229] width 10 height 12
checkbox input "true"
click at [475, 273] on button "Confirm and Send" at bounding box center [480, 271] width 96 height 24
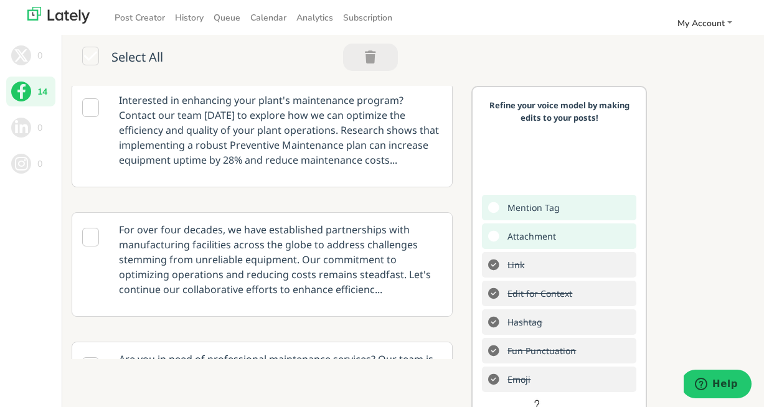
scroll to position [0, 0]
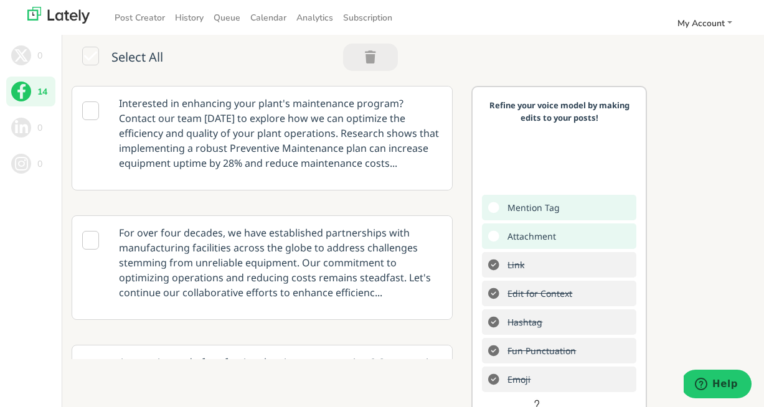
click at [196, 151] on p "Interested in enhancing your plant's maintenance program? Contact our team toda…" at bounding box center [281, 133] width 342 height 93
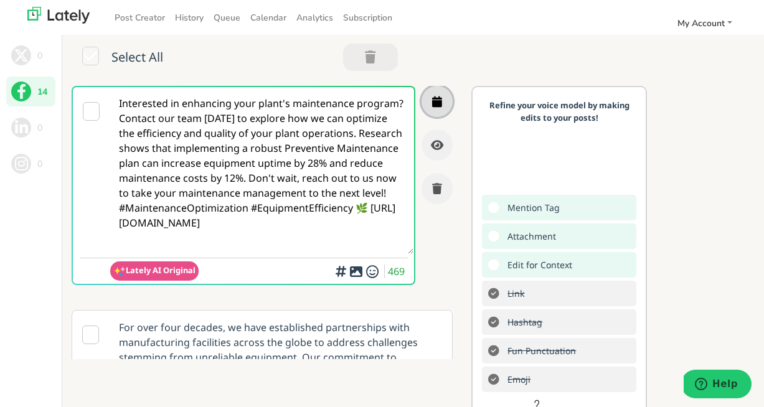
click at [437, 105] on icon "button" at bounding box center [437, 101] width 10 height 11
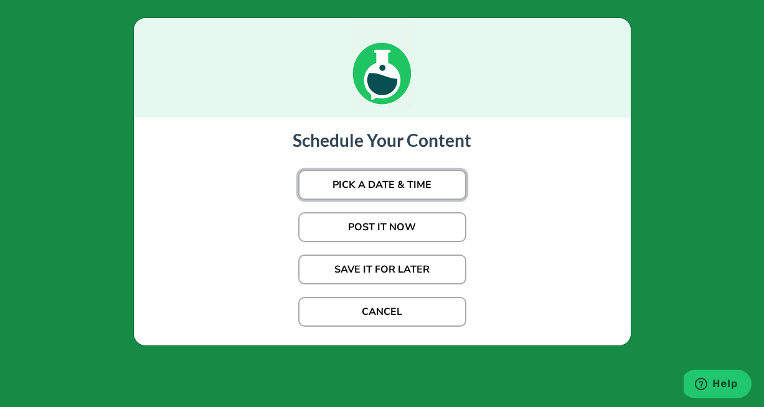
click at [407, 187] on button "PICK A DATE & TIME" at bounding box center [382, 185] width 168 height 30
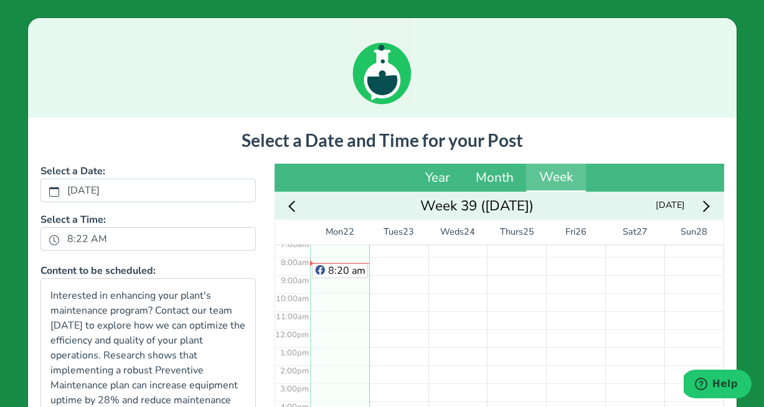
scroll to position [173, 0]
click at [458, 301] on div "No Event" at bounding box center [458, 289] width 59 height 434
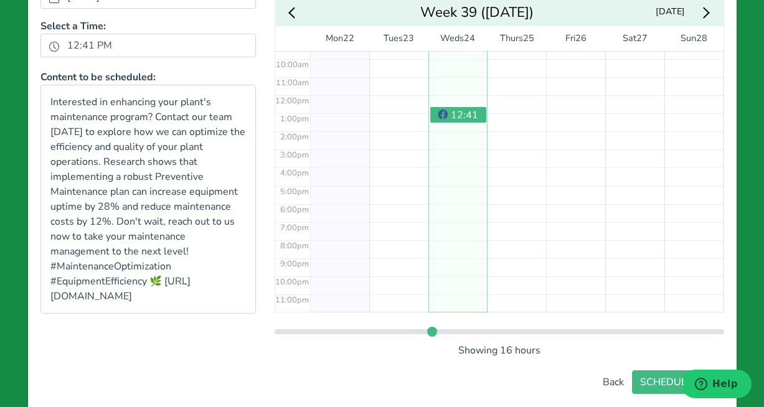
scroll to position [224, 0]
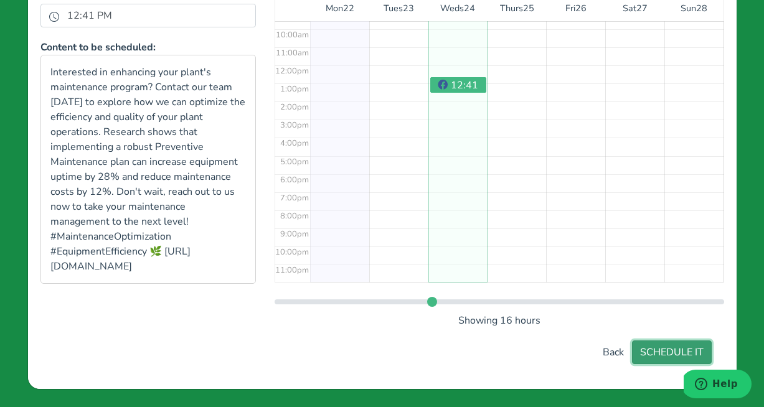
click at [648, 353] on button "SCHEDULE IT" at bounding box center [672, 353] width 80 height 24
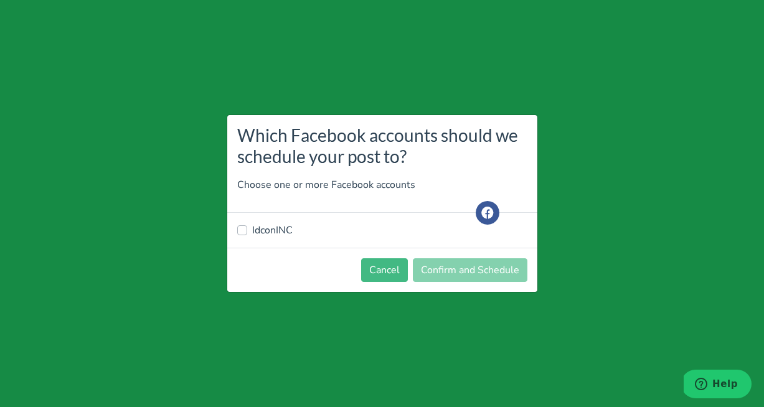
click at [252, 232] on label "IdconINC" at bounding box center [272, 230] width 40 height 15
click at [245, 232] on input "IdconINC" at bounding box center [242, 229] width 10 height 12
checkbox input "true"
click at [433, 277] on button "Confirm and Schedule" at bounding box center [470, 271] width 115 height 24
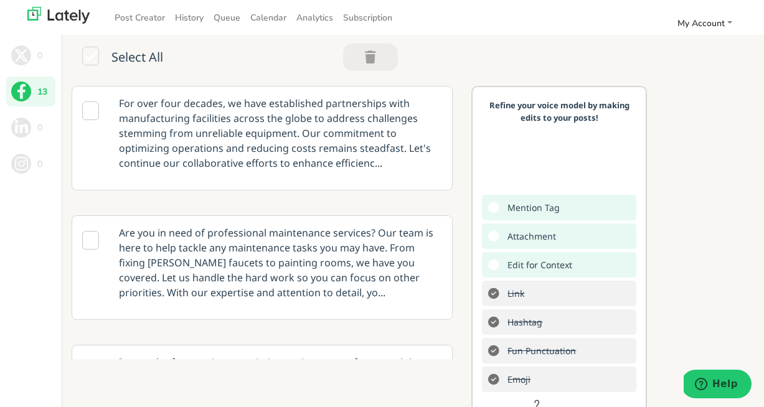
click at [437, 143] on p "For over four decades, we have established partnerships with manufacturing faci…" at bounding box center [281, 133] width 342 height 93
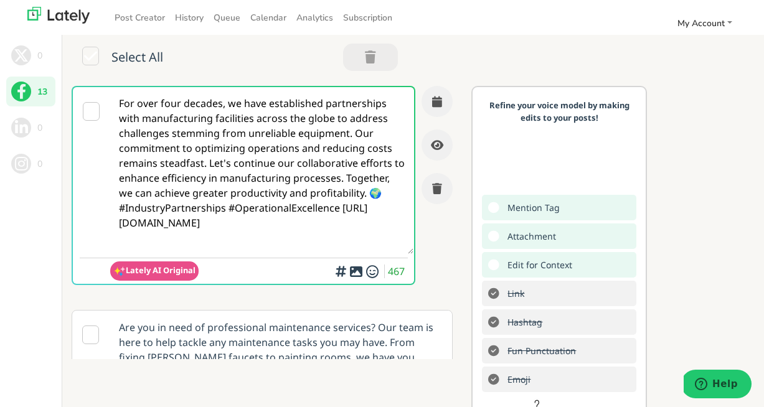
scroll to position [0, 0]
click at [439, 189] on icon "button" at bounding box center [437, 188] width 10 height 11
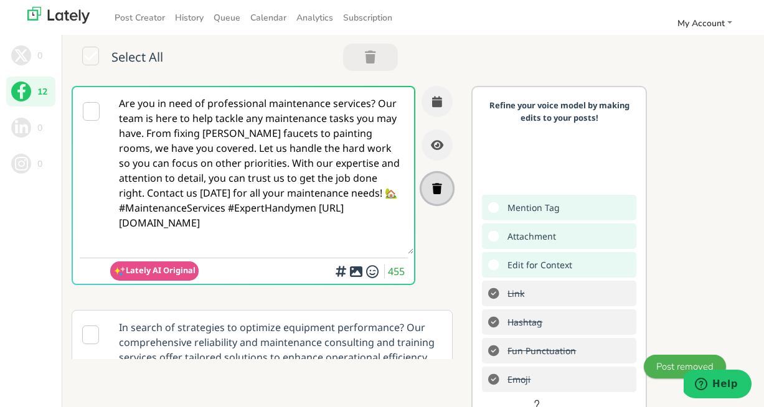
click at [439, 189] on icon "button" at bounding box center [437, 188] width 10 height 11
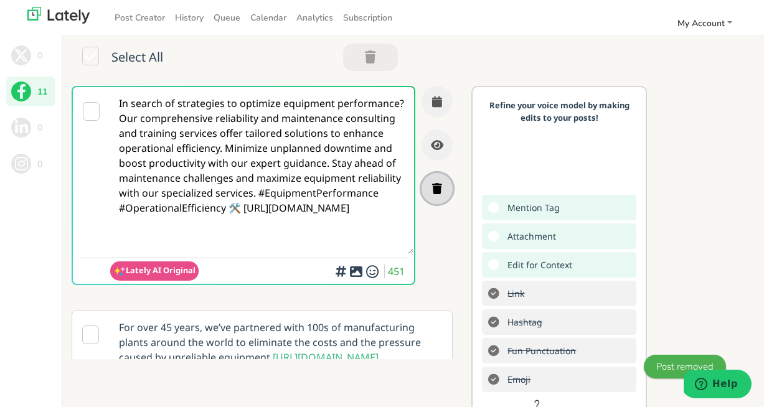
click at [439, 194] on button "button" at bounding box center [437, 188] width 31 height 31
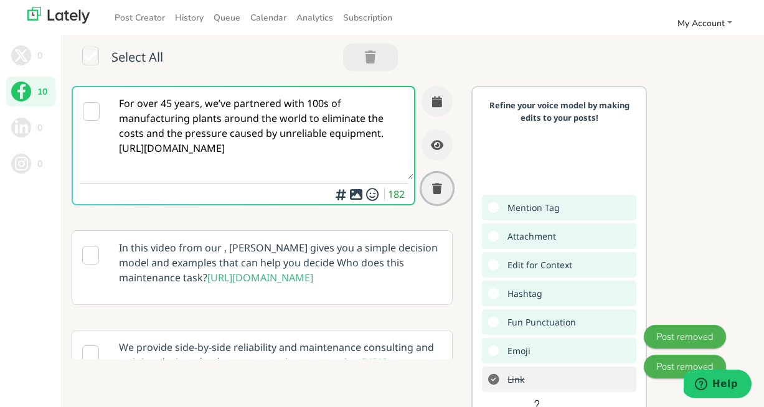
click at [439, 194] on button "button" at bounding box center [437, 188] width 31 height 31
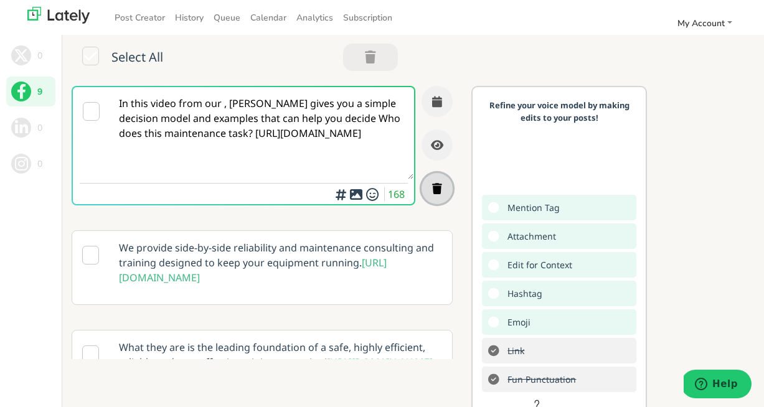
click at [436, 186] on icon "button" at bounding box center [437, 188] width 10 height 11
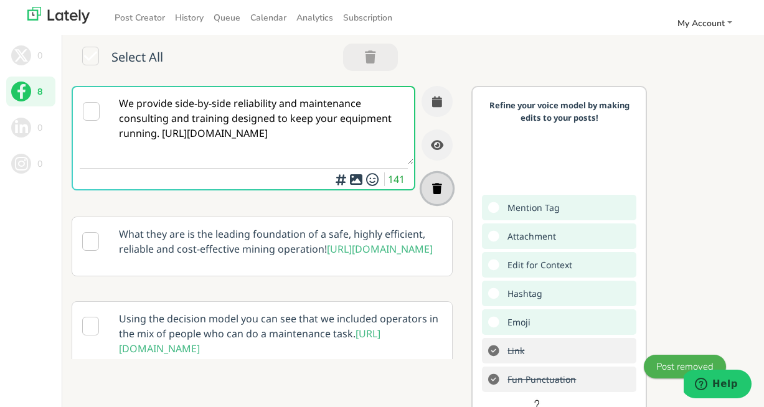
click at [439, 187] on icon "button" at bounding box center [437, 188] width 10 height 11
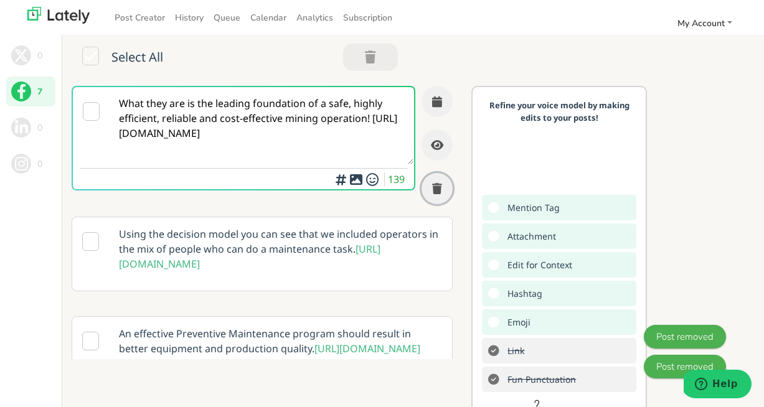
click at [439, 187] on icon "button" at bounding box center [437, 188] width 10 height 11
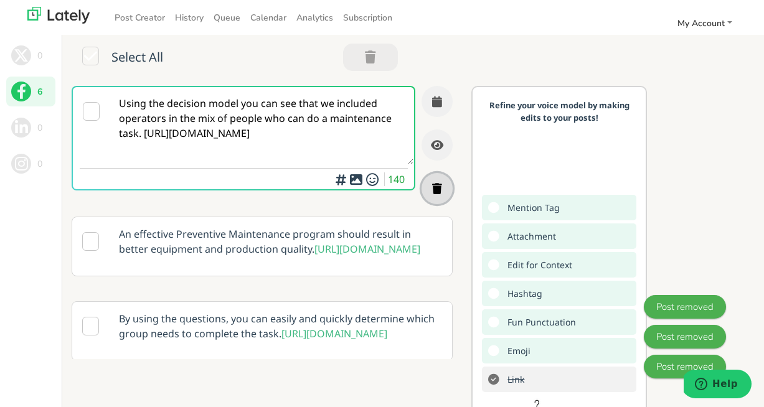
click at [439, 186] on icon "button" at bounding box center [437, 188] width 10 height 11
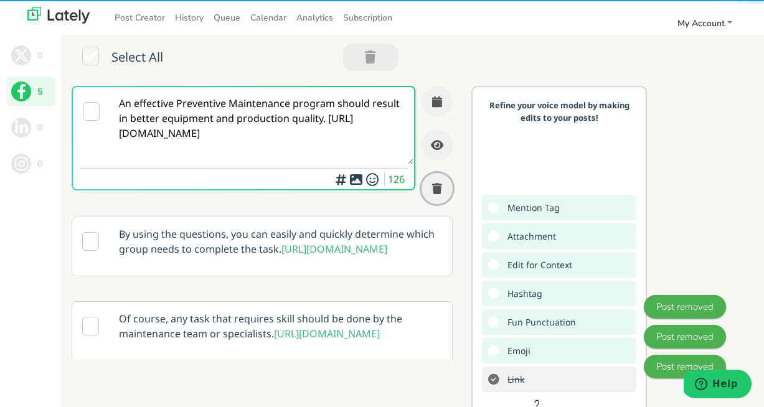
click at [439, 186] on icon "button" at bounding box center [437, 188] width 10 height 11
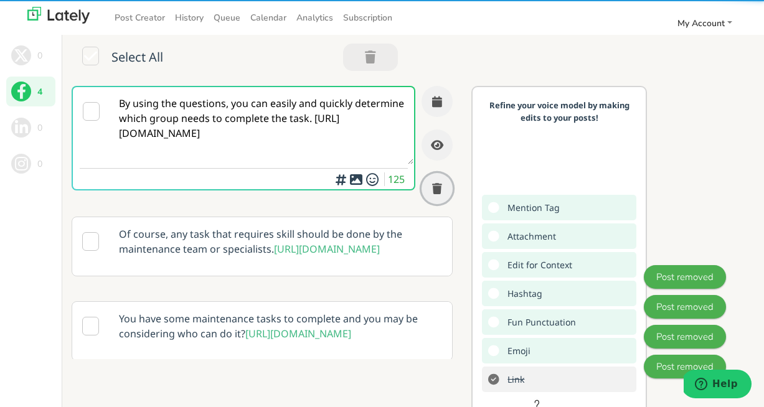
click at [439, 186] on icon "button" at bounding box center [437, 188] width 10 height 11
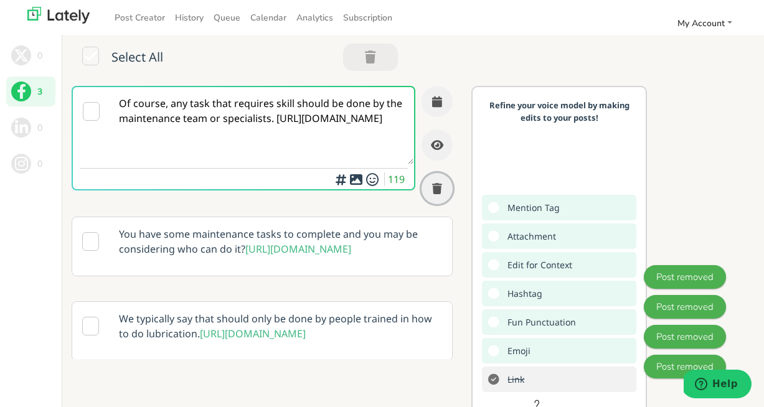
click at [439, 186] on icon "button" at bounding box center [437, 188] width 10 height 11
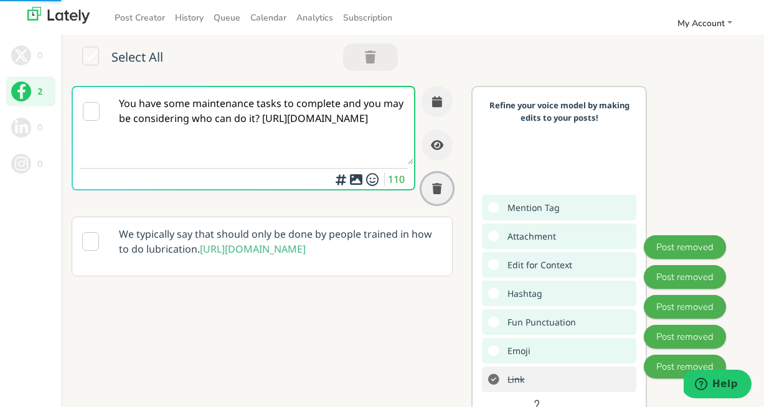
click at [439, 186] on icon "button" at bounding box center [437, 188] width 10 height 11
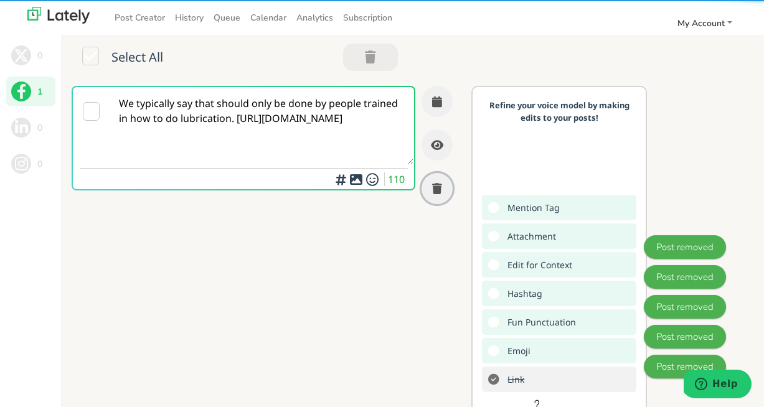
click at [439, 186] on icon "button" at bounding box center [437, 188] width 10 height 11
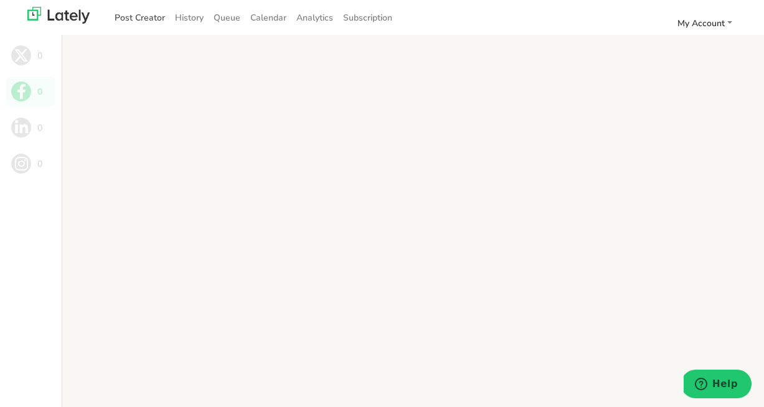
click at [152, 22] on link "Post Creator" at bounding box center [140, 17] width 60 height 21
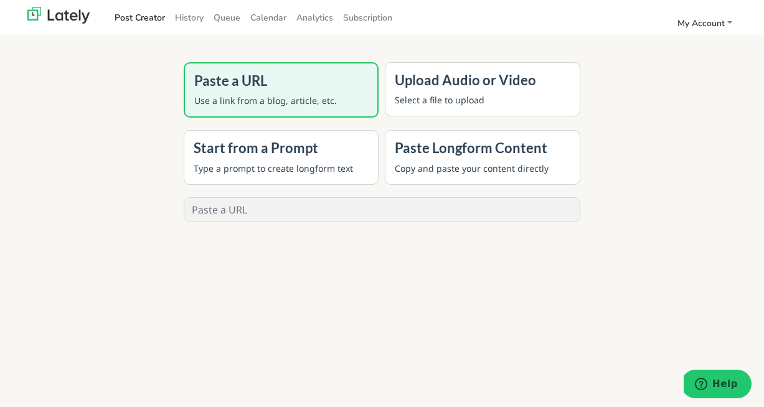
click at [300, 100] on p "Use a link from a blog, article, etc." at bounding box center [281, 100] width 174 height 13
click at [267, 217] on input "text" at bounding box center [382, 210] width 396 height 24
paste input "https://idcon.com/resource-library/root-cause/trainingrootcause/"
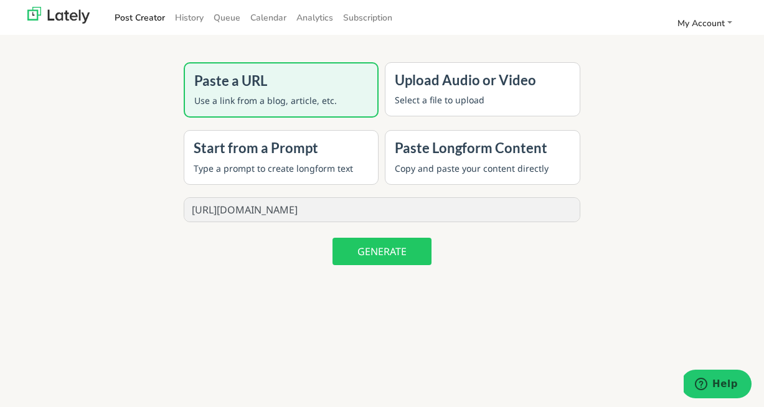
type input "https://idcon.com/resource-library/root-cause/trainingrootcause/"
click at [388, 253] on button "GENERATE" at bounding box center [382, 251] width 99 height 27
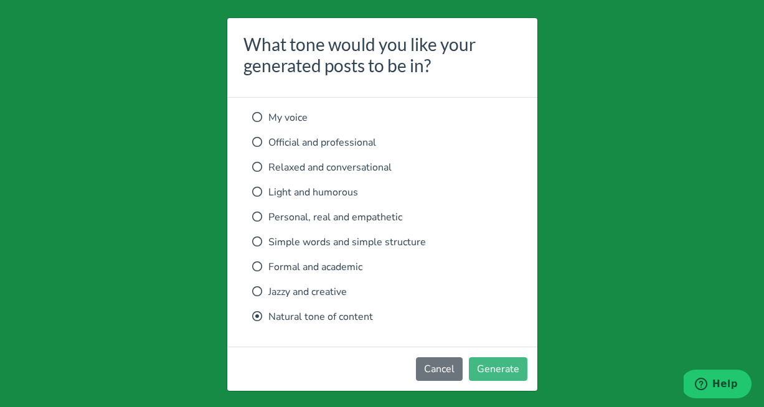
click at [253, 116] on icon at bounding box center [257, 117] width 10 height 10
click at [502, 371] on button "Generate" at bounding box center [498, 370] width 59 height 24
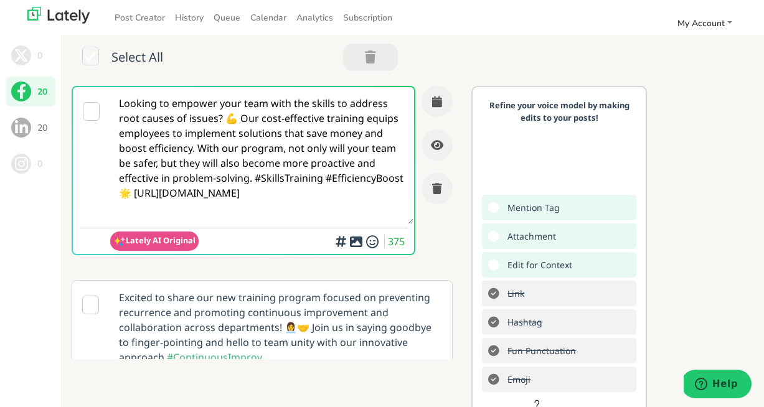
click at [27, 125] on span at bounding box center [21, 128] width 20 height 20
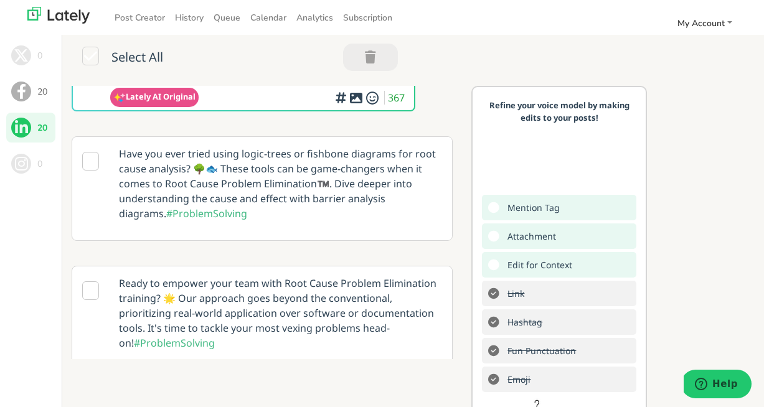
scroll to position [142, 0]
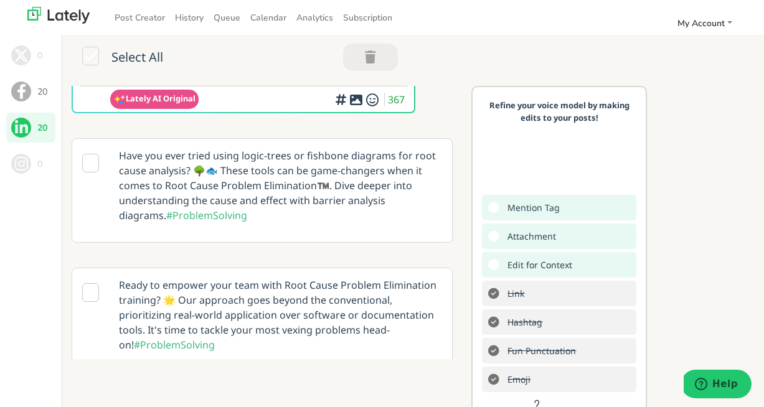
click at [87, 166] on icon at bounding box center [90, 163] width 17 height 19
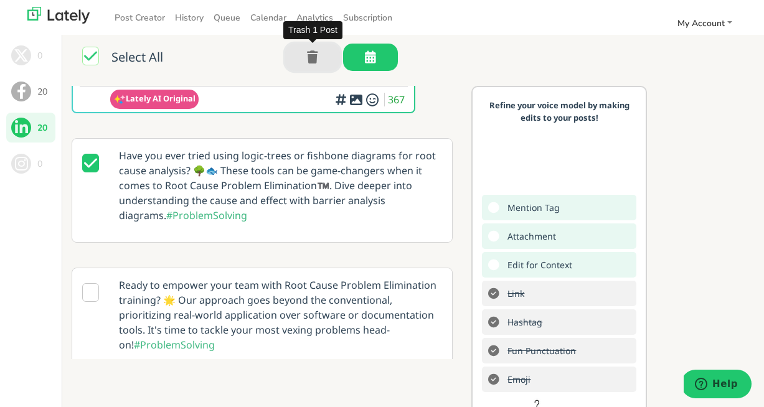
click at [315, 57] on icon "button" at bounding box center [312, 57] width 11 height 1
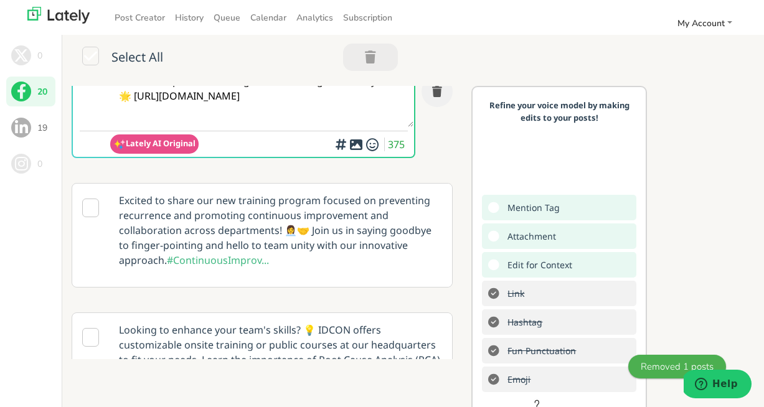
scroll to position [102, 0]
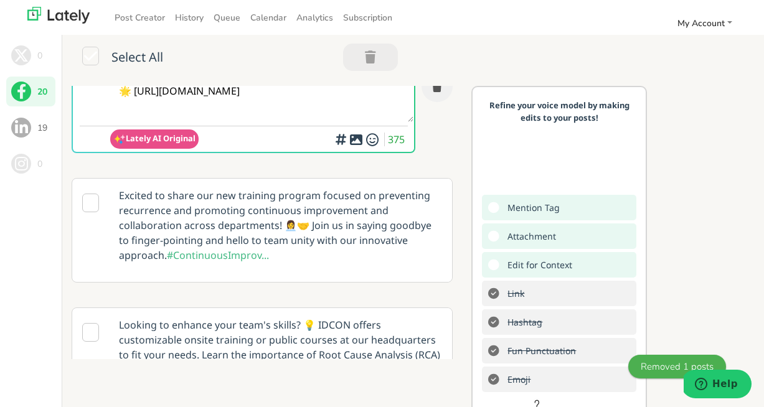
click at [89, 201] on icon at bounding box center [90, 203] width 17 height 19
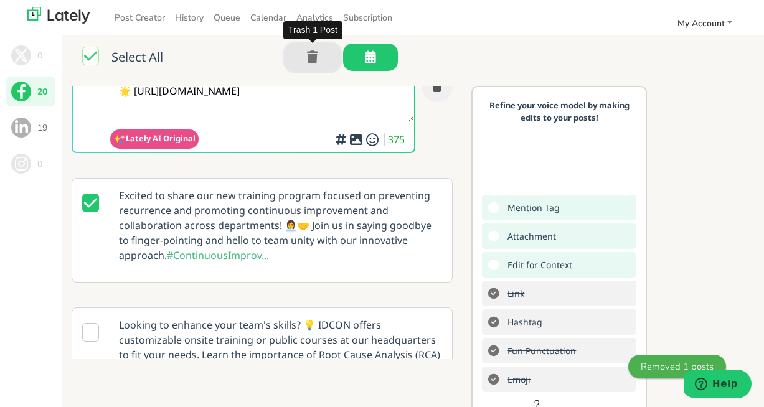
click at [318, 54] on button "button" at bounding box center [312, 57] width 55 height 27
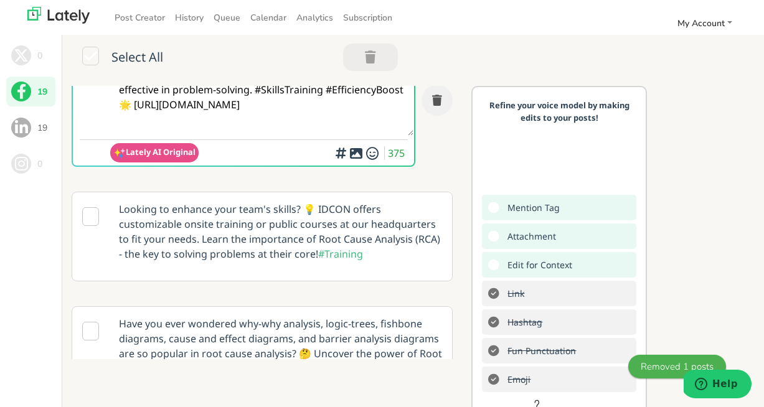
scroll to position [92, 0]
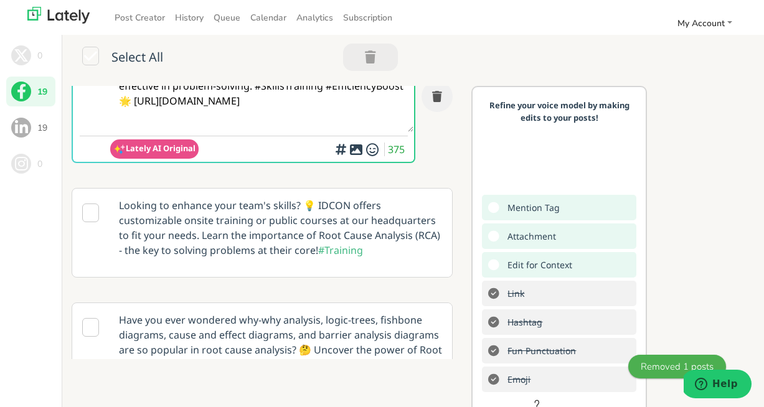
click at [97, 215] on icon at bounding box center [90, 213] width 17 height 19
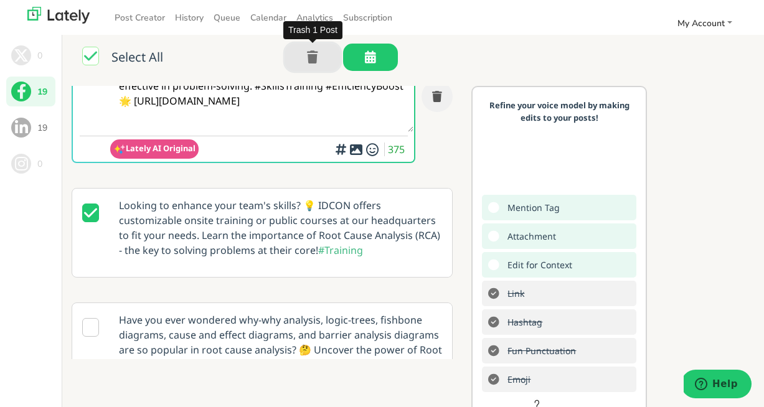
click at [321, 60] on button "button" at bounding box center [312, 57] width 55 height 27
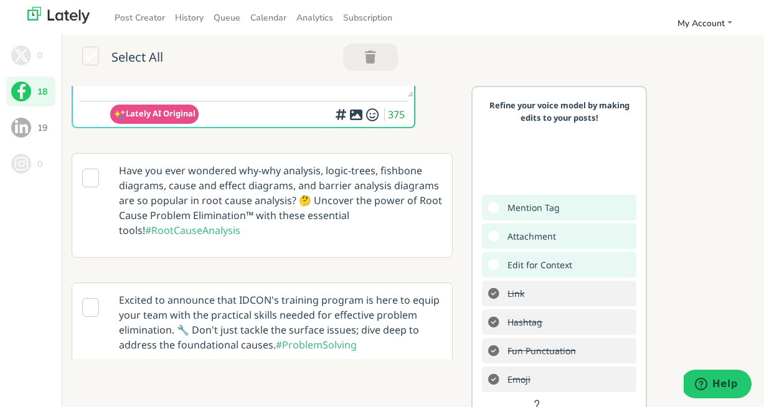
scroll to position [129, 0]
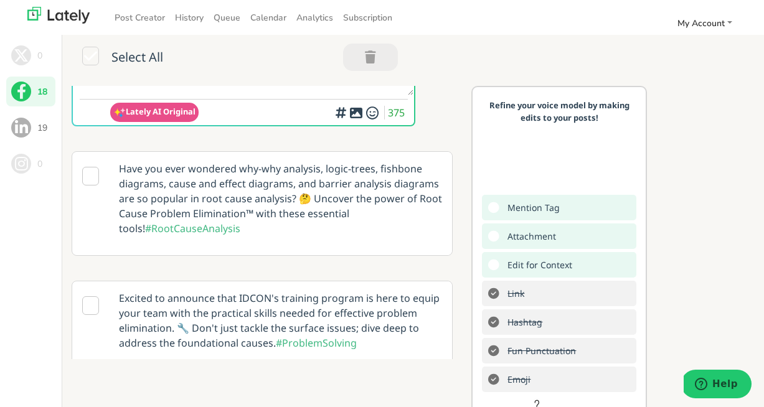
click at [90, 174] on icon at bounding box center [90, 176] width 17 height 19
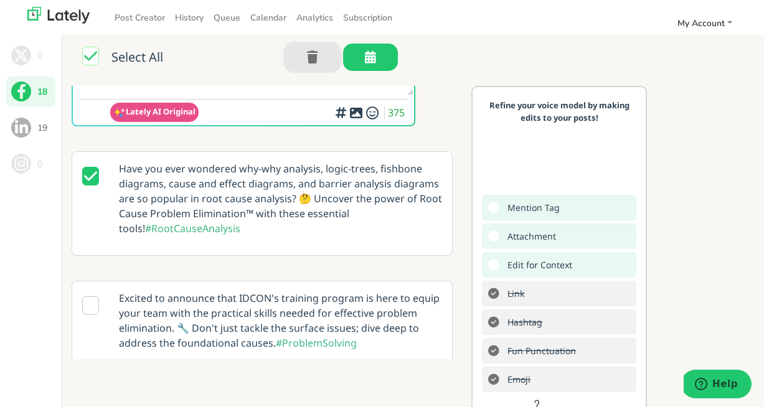
click at [313, 57] on icon "button" at bounding box center [312, 57] width 11 height 1
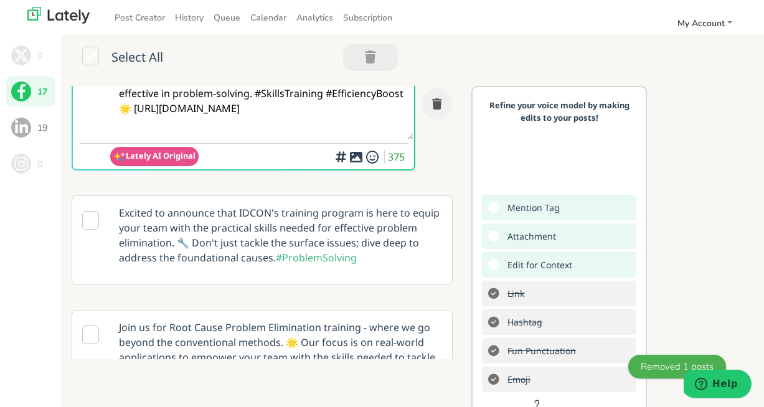
scroll to position [89, 0]
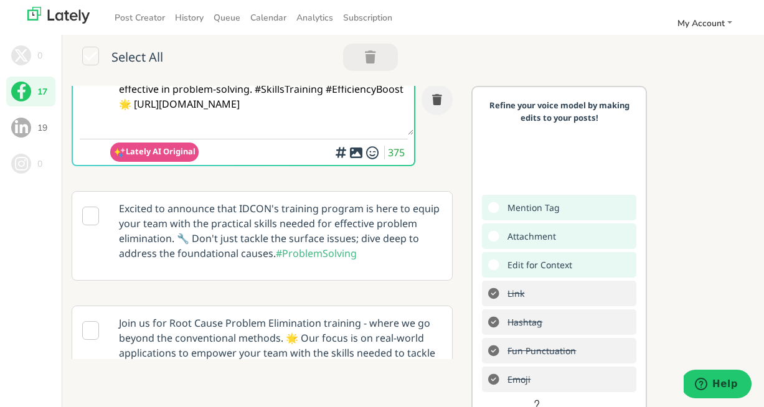
click at [91, 209] on icon at bounding box center [90, 216] width 17 height 19
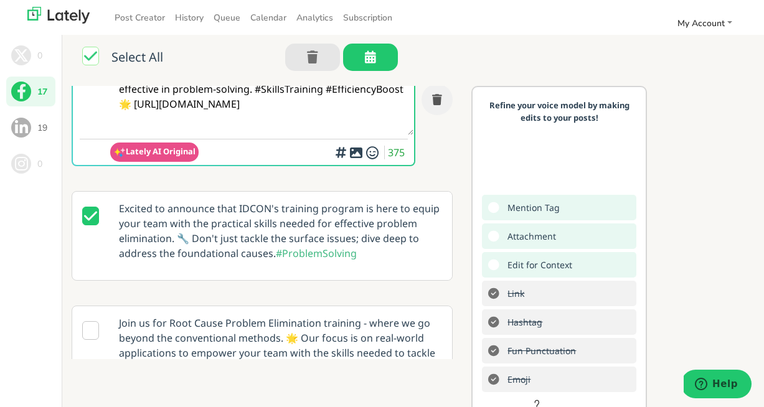
click at [91, 209] on icon at bounding box center [90, 216] width 17 height 19
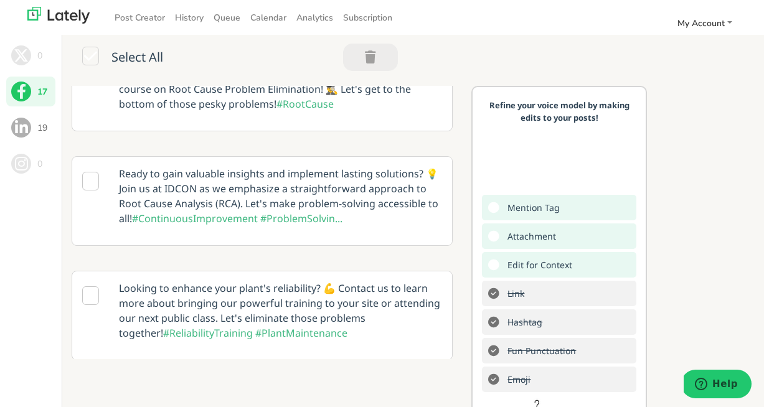
scroll to position [584, 0]
click at [237, 202] on p "Ready to gain valuable insights and implement lasting solutions? 💡 Join us at I…" at bounding box center [281, 195] width 342 height 79
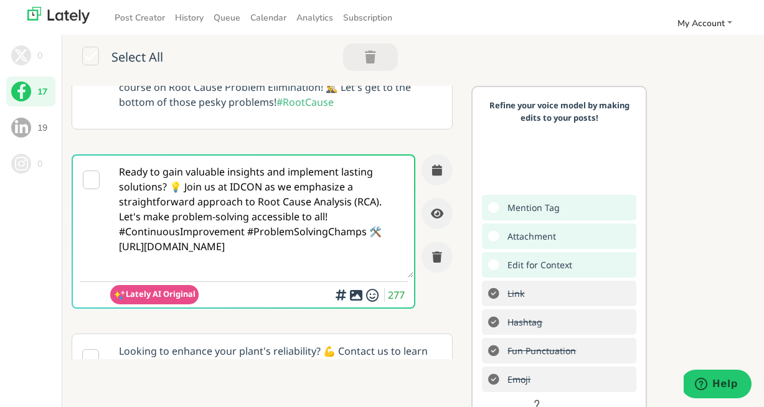
scroll to position [519, 0]
drag, startPoint x: 346, startPoint y: 204, endPoint x: 310, endPoint y: 204, distance: 35.5
click at [310, 204] on textarea "Ready to gain valuable insights and implement lasting solutions? 💡 Join us at I…" at bounding box center [261, 217] width 303 height 122
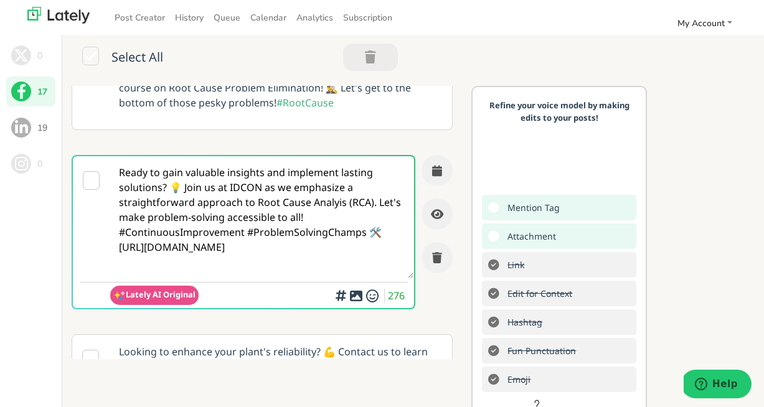
drag, startPoint x: 378, startPoint y: 201, endPoint x: 394, endPoint y: 216, distance: 22.5
click at [394, 216] on textarea "Ready to gain valuable insights and implement lasting solutions? 💡 Join us at I…" at bounding box center [261, 217] width 303 height 122
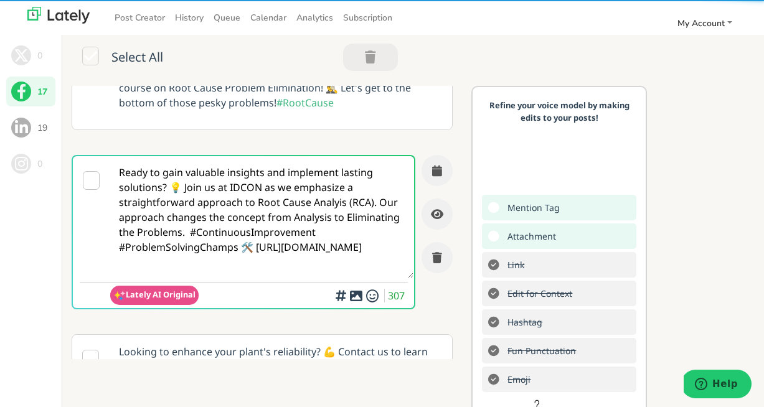
drag, startPoint x: 236, startPoint y: 252, endPoint x: 115, endPoint y: 251, distance: 120.9
click at [115, 251] on textarea "Ready to gain valuable insights and implement lasting solutions? 💡 Join us at I…" at bounding box center [261, 217] width 303 height 122
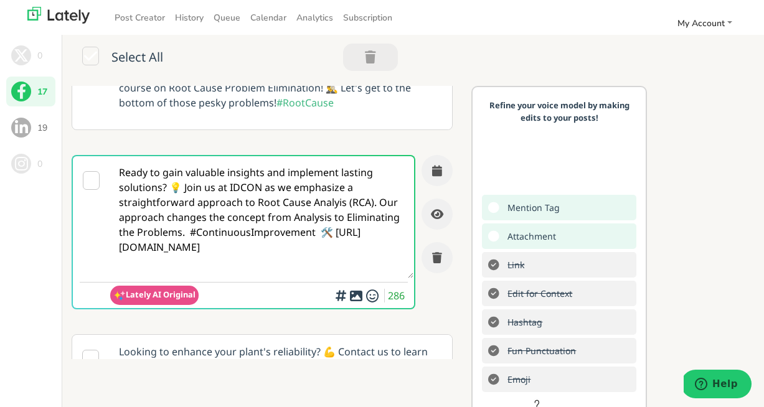
click at [226, 190] on textarea "Ready to gain valuable insights and implement lasting solutions? 💡 Join us at I…" at bounding box center [261, 217] width 303 height 122
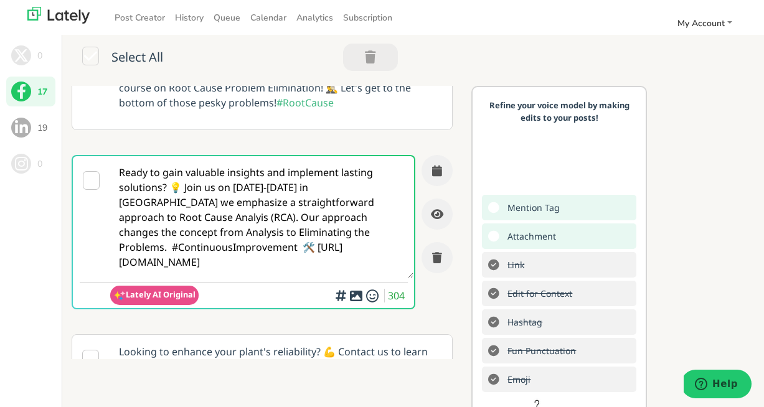
click at [227, 186] on textarea "Ready to gain valuable insights and implement lasting solutions? 💡 Join us on O…" at bounding box center [261, 217] width 303 height 122
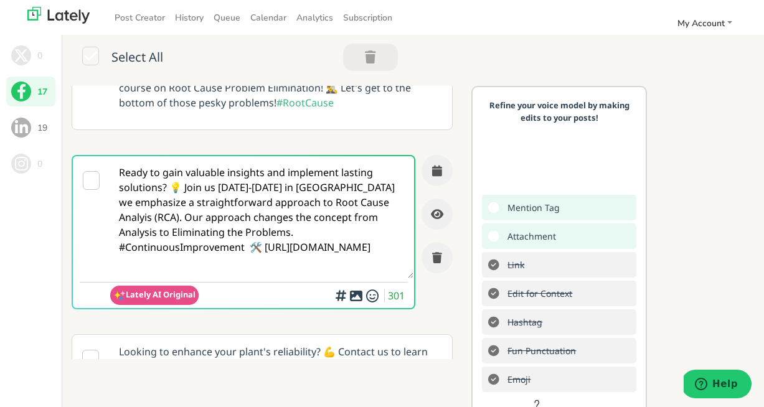
click at [330, 189] on textarea "Ready to gain valuable insights and implement lasting solutions? 💡 Join us Octo…" at bounding box center [261, 217] width 303 height 122
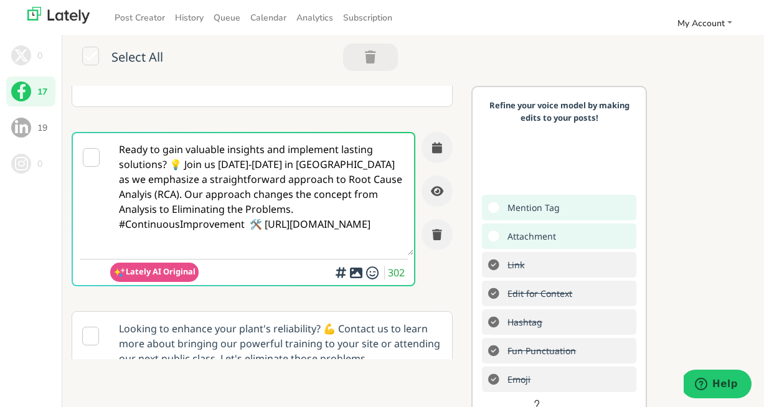
scroll to position [545, 0]
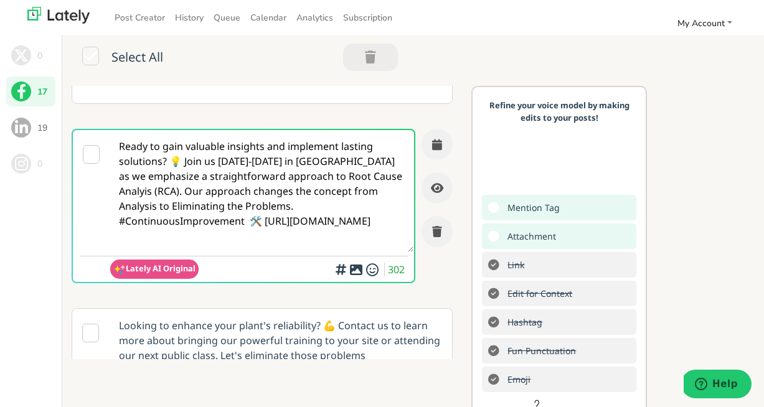
drag, startPoint x: 236, startPoint y: 209, endPoint x: 163, endPoint y: 211, distance: 72.9
click at [163, 211] on textarea "Ready to gain valuable insights and implement lasting solutions? 💡 Join us Octo…" at bounding box center [261, 191] width 303 height 122
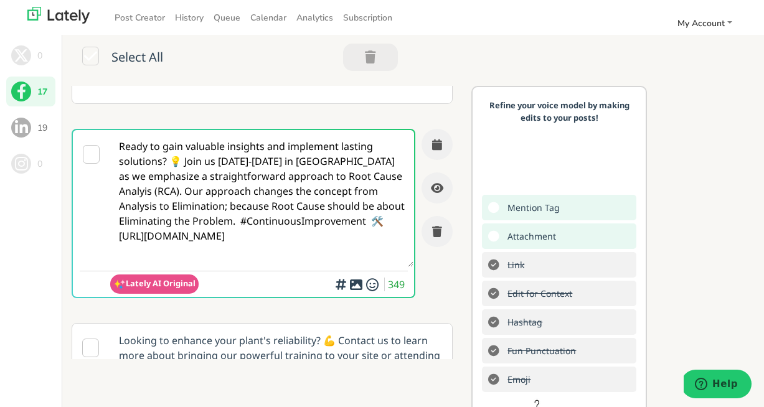
click at [259, 249] on textarea "Ready to gain valuable insights and implement lasting solutions? 💡 Join us Octo…" at bounding box center [261, 198] width 303 height 137
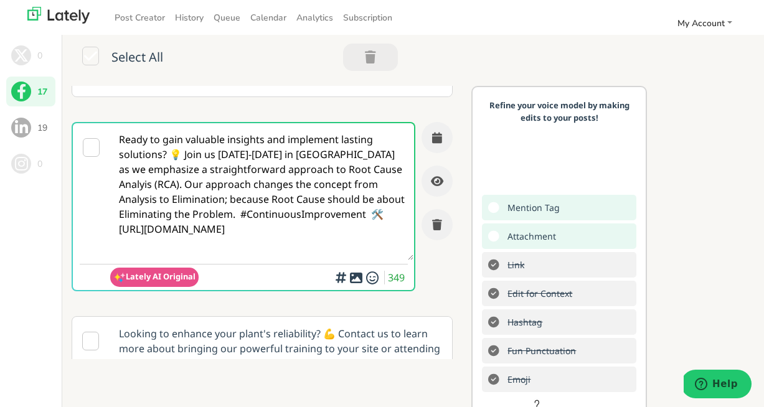
scroll to position [553, 0]
type textarea "Ready to gain valuable insights and implement lasting solutions? 💡 Join us Octo…"
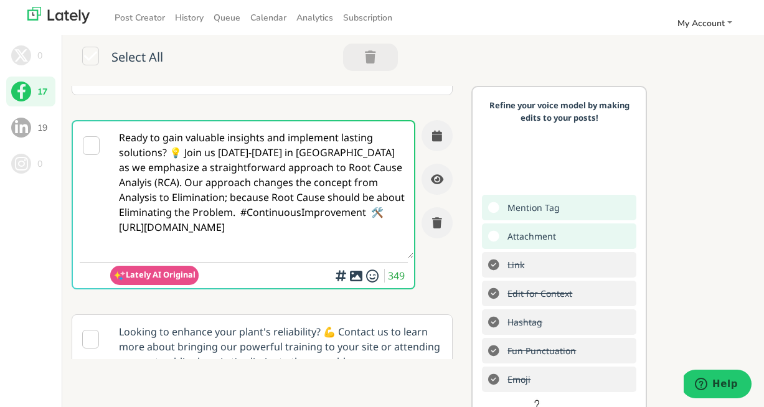
scroll to position [552, 0]
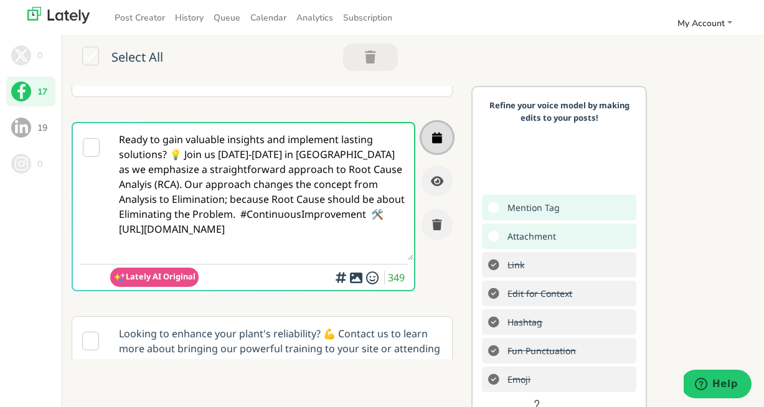
click at [439, 136] on icon "button" at bounding box center [437, 137] width 10 height 11
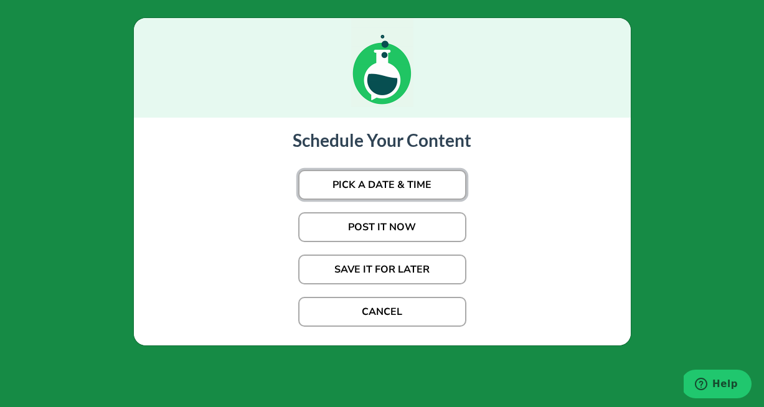
click at [418, 189] on button "PICK A DATE & TIME" at bounding box center [382, 185] width 168 height 30
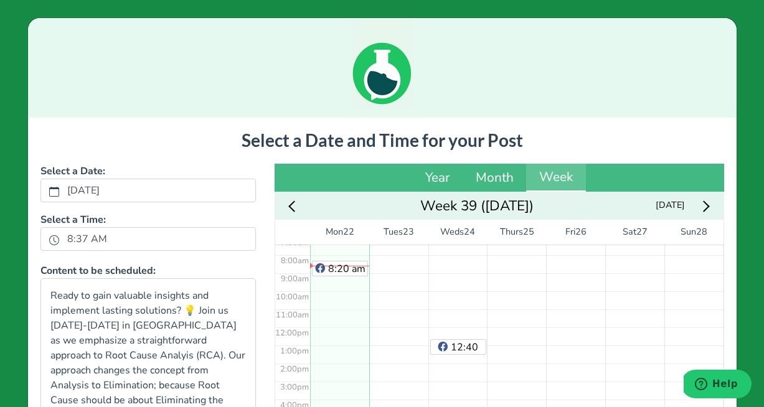
scroll to position [134, 0]
click at [568, 270] on div "No Event" at bounding box center [575, 328] width 59 height 434
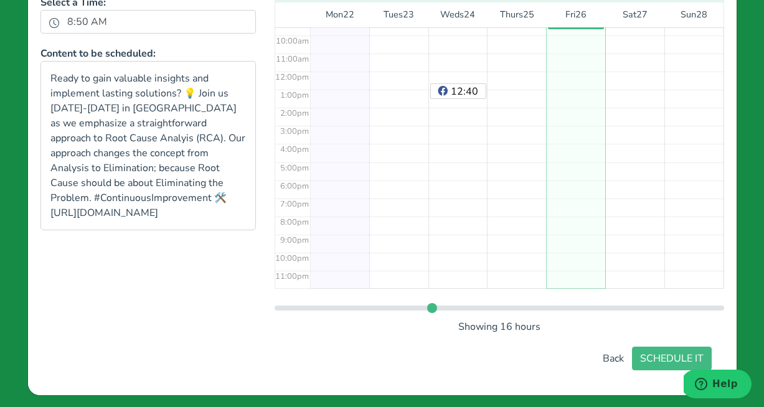
scroll to position [224, 0]
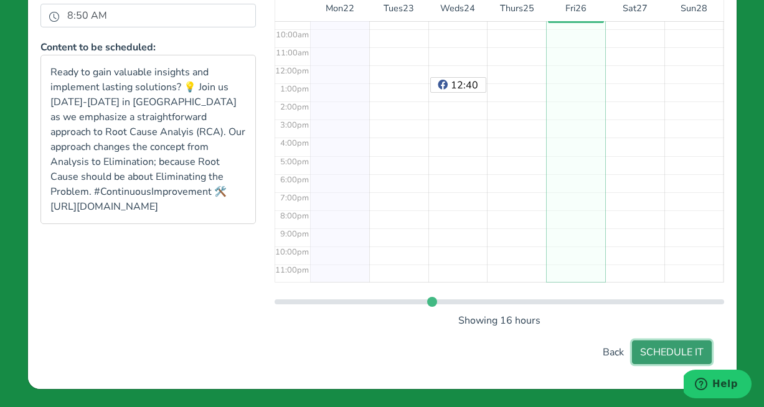
click at [657, 352] on button "SCHEDULE IT" at bounding box center [672, 353] width 80 height 24
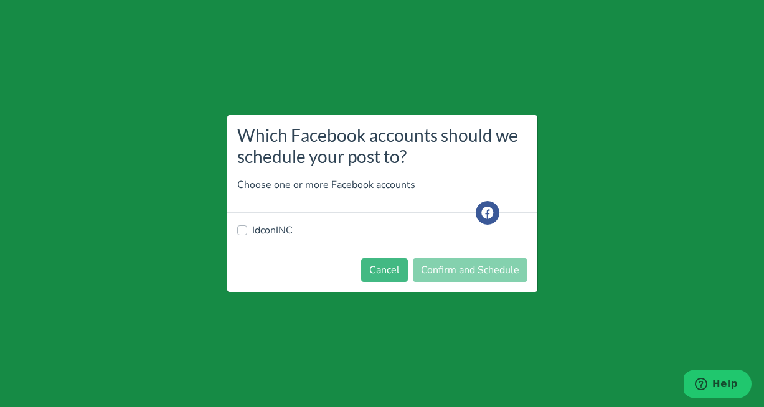
click at [252, 229] on label "IdconINC" at bounding box center [272, 230] width 40 height 15
click at [243, 229] on input "IdconINC" at bounding box center [242, 229] width 10 height 12
checkbox input "true"
click at [443, 272] on button "Confirm and Schedule" at bounding box center [470, 271] width 115 height 24
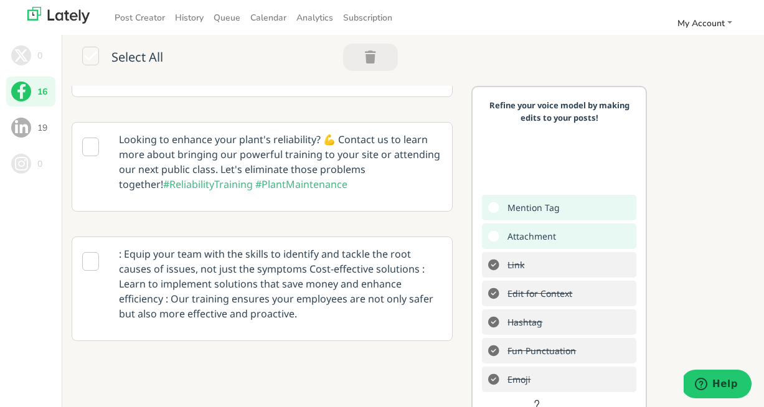
click at [32, 129] on button "19" at bounding box center [30, 128] width 49 height 30
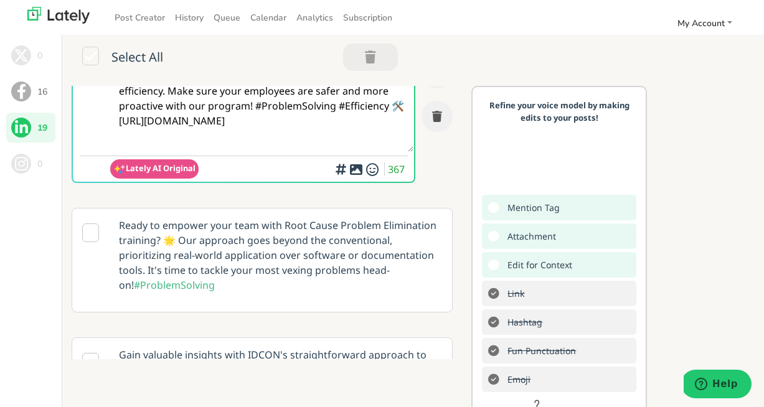
scroll to position [74, 0]
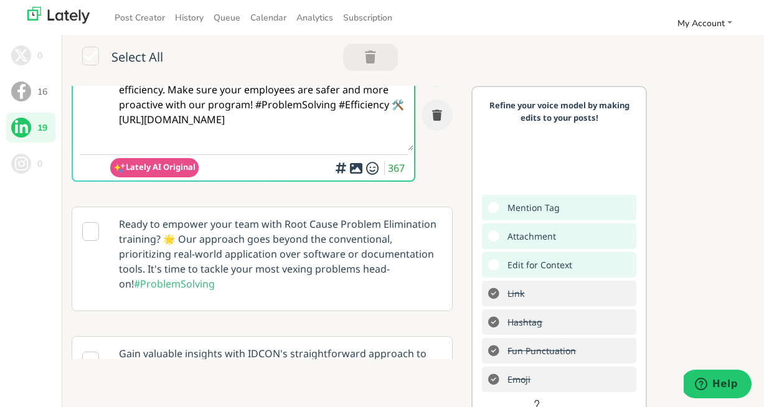
click at [87, 227] on icon at bounding box center [90, 231] width 17 height 19
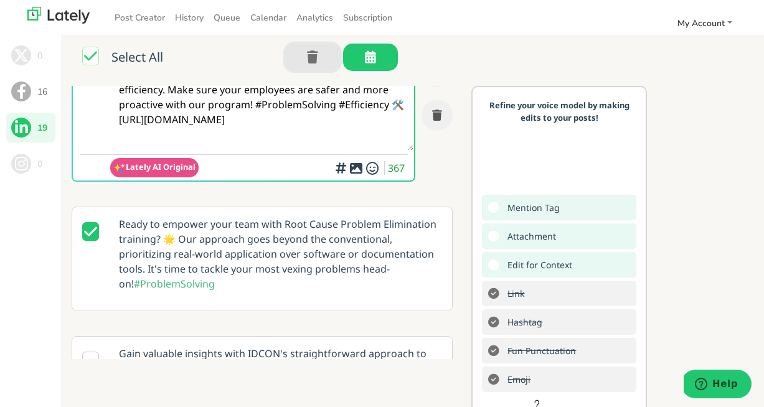
click at [313, 57] on icon "button" at bounding box center [312, 57] width 11 height 1
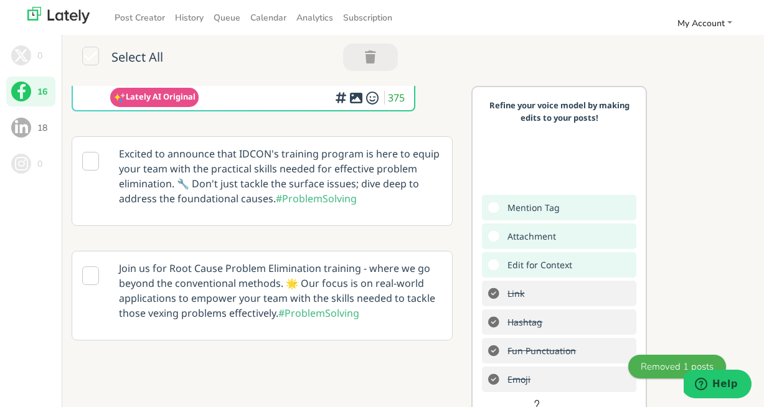
scroll to position [145, 0]
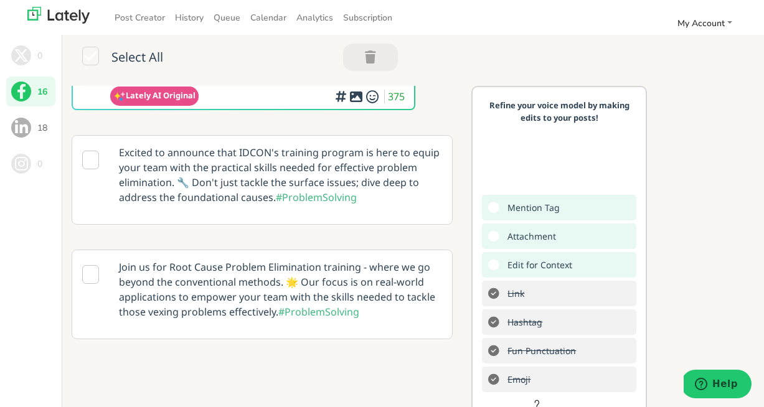
click at [94, 161] on icon at bounding box center [90, 160] width 17 height 19
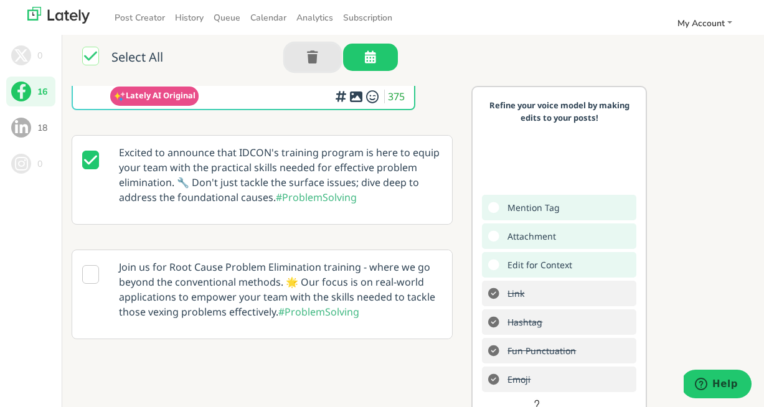
click at [317, 57] on icon "button" at bounding box center [312, 57] width 11 height 1
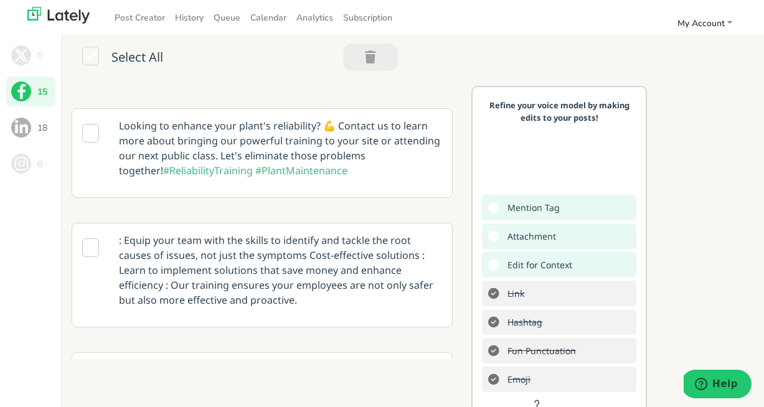
scroll to position [526, 0]
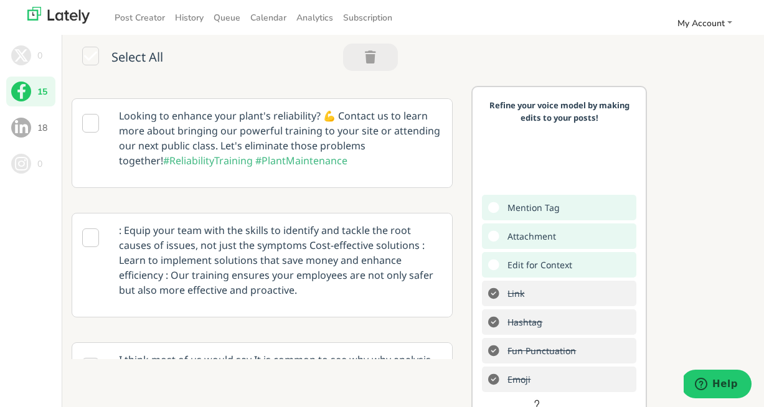
click at [94, 240] on icon at bounding box center [90, 238] width 17 height 19
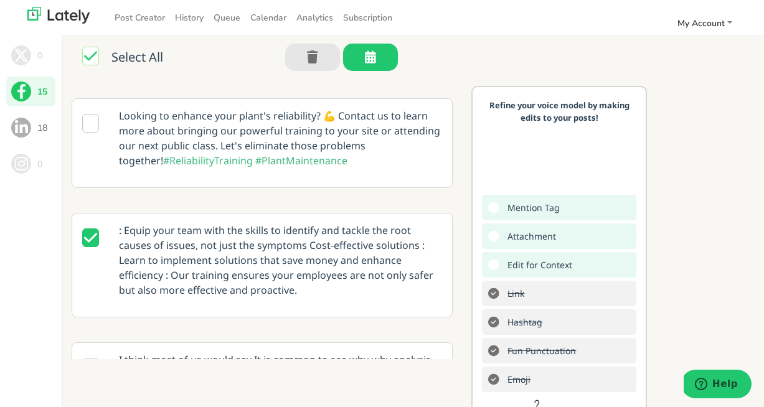
click at [123, 232] on p ": Equip your team with the skills to identify and tackle the root causes of iss…" at bounding box center [281, 260] width 342 height 93
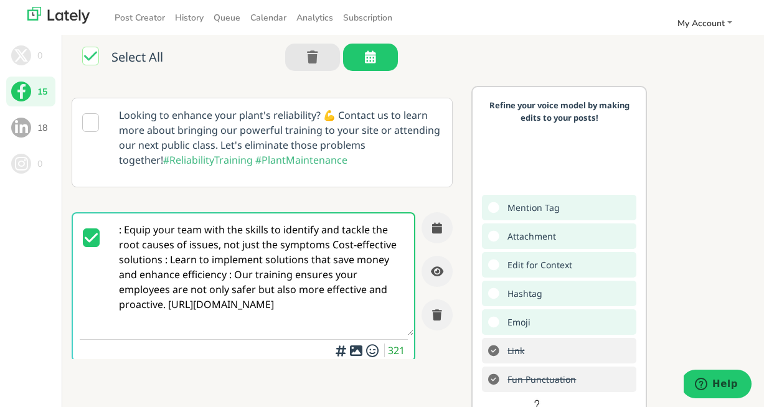
scroll to position [461, 0]
click at [126, 229] on textarea ": Equip your team with the skills to identify and tackle the root causes of iss…" at bounding box center [261, 275] width 303 height 122
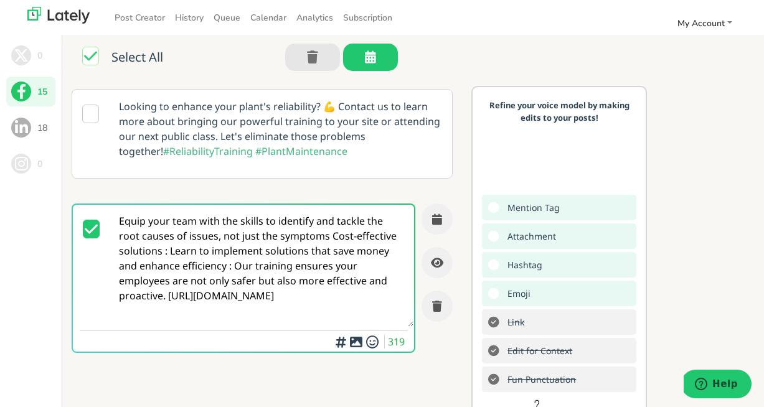
scroll to position [476, 0]
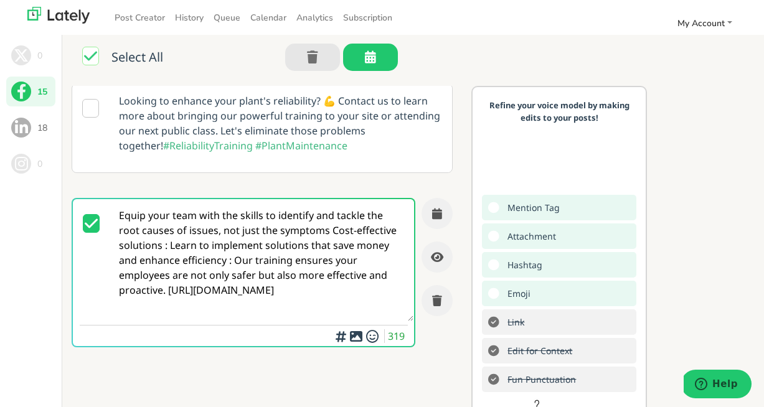
click at [303, 232] on textarea "Equip your team with the skills to identify and tackle the root causes of issue…" at bounding box center [261, 260] width 303 height 122
drag, startPoint x: 314, startPoint y: 234, endPoint x: 168, endPoint y: 247, distance: 146.4
click at [168, 247] on textarea "Equip your team with the skills to identify and tackle the root causes of issue…" at bounding box center [261, 260] width 303 height 122
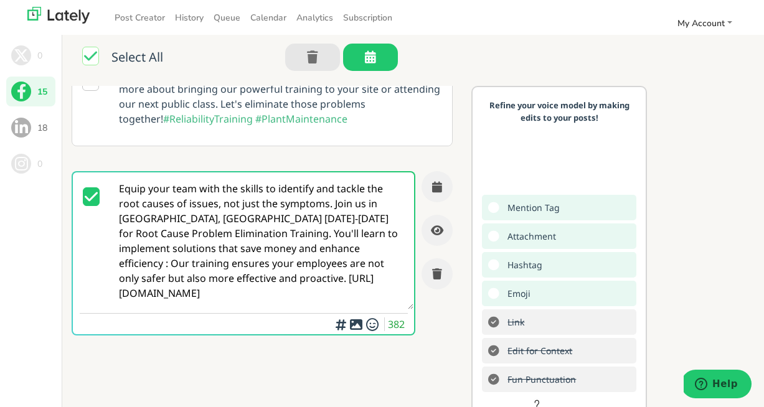
scroll to position [504, 0]
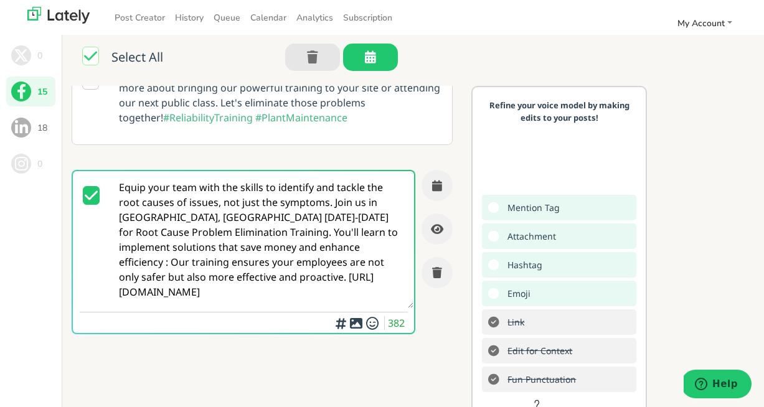
click at [275, 290] on textarea "Equip your team with the skills to identify and tackle the root causes of issue…" at bounding box center [261, 239] width 303 height 137
click at [166, 276] on textarea "Equip your team with the skills to identify and tackle the root causes of issue…" at bounding box center [261, 239] width 303 height 137
click at [336, 321] on div "Add hashtags for context vs. index rankings for increased engagement" at bounding box center [341, 296] width 125 height 52
click at [340, 321] on div at bounding box center [341, 320] width 8 height 4
click at [235, 247] on textarea "Equip your team with the skills to identify and tackle the root causes of issue…" at bounding box center [261, 239] width 303 height 137
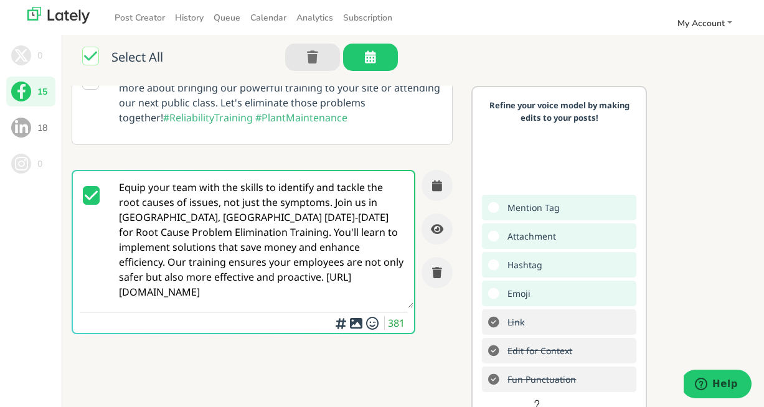
drag, startPoint x: 209, startPoint y: 265, endPoint x: 251, endPoint y: 263, distance: 42.4
click at [251, 263] on textarea "Equip your team with the skills to identify and tackle the root causes of issue…" at bounding box center [261, 239] width 303 height 137
click at [340, 260] on textarea "Equip your team with the skills to identify and tackle the root causes of issue…" at bounding box center [261, 239] width 303 height 137
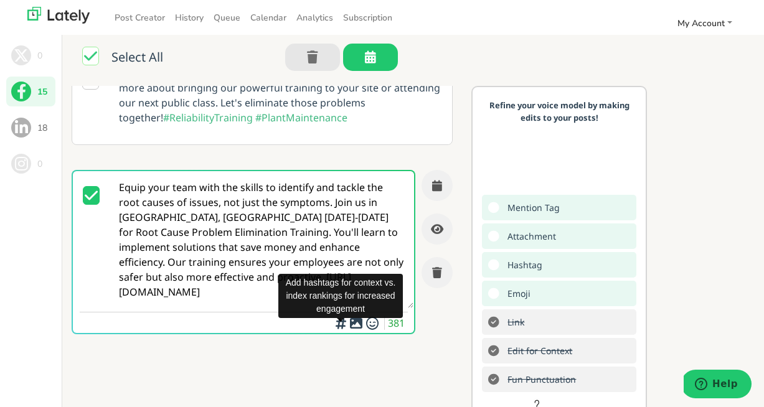
click at [335, 322] on div "Add hashtags for context vs. index rankings for increased engagement" at bounding box center [341, 296] width 125 height 52
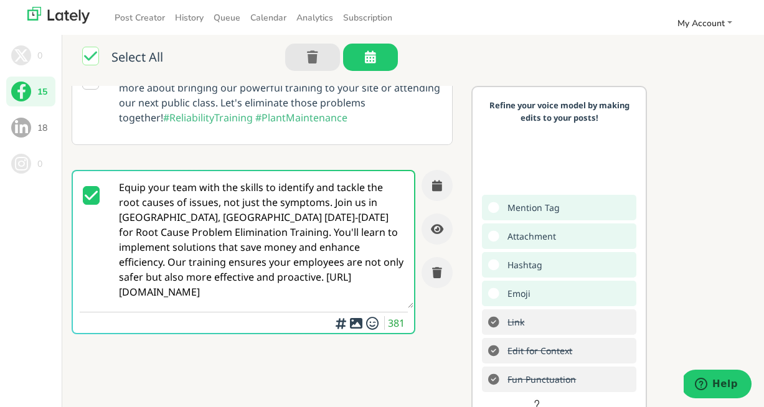
click at [343, 323] on icon "button" at bounding box center [341, 323] width 15 height 1
click at [161, 277] on textarea "Equip your team with the skills to identify and tackle the root causes of issue…" at bounding box center [261, 239] width 303 height 137
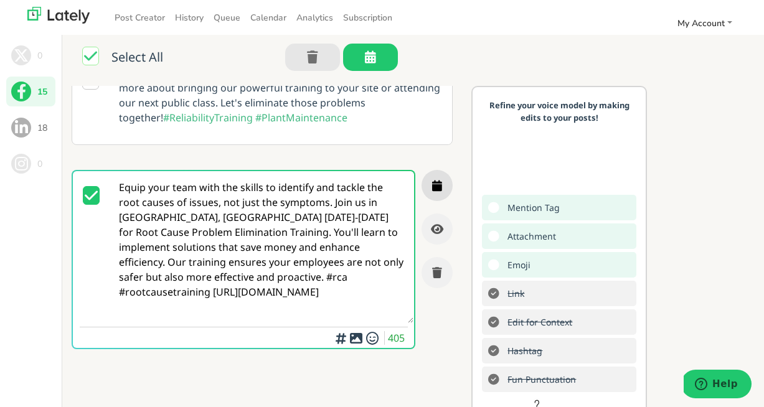
type textarea "Equip your team with the skills to identify and tackle the root causes of issue…"
click at [440, 189] on icon "button" at bounding box center [437, 185] width 10 height 11
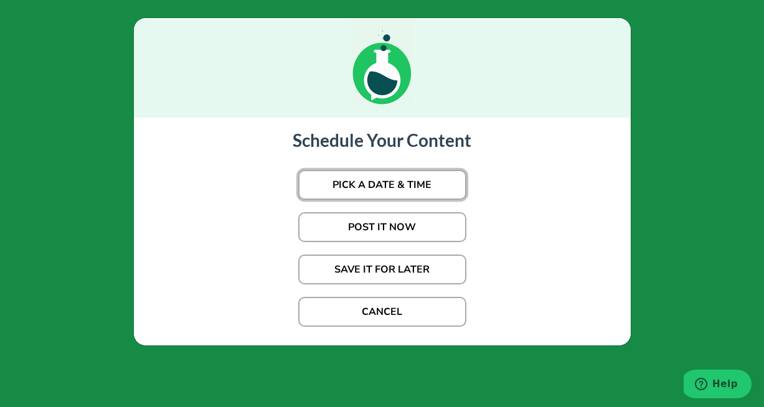
click at [421, 186] on button "PICK A DATE & TIME" at bounding box center [382, 185] width 168 height 30
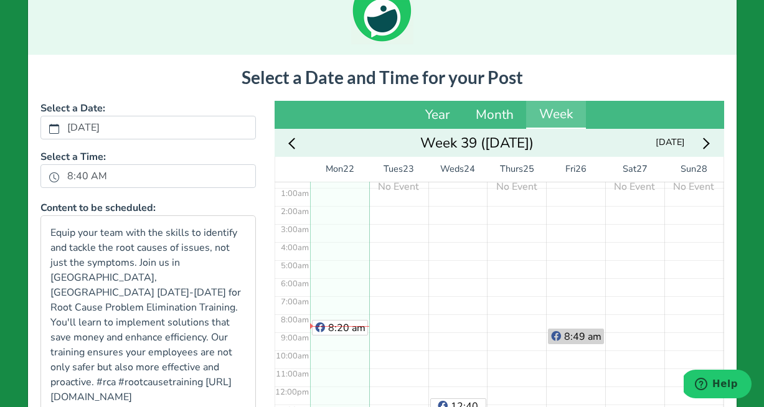
scroll to position [0, 0]
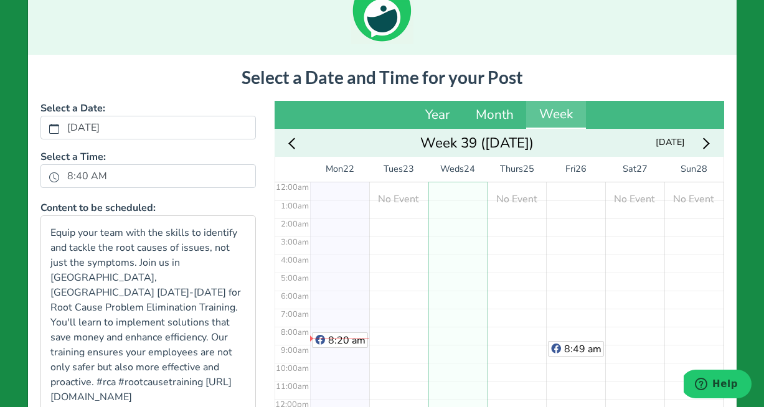
click at [460, 298] on div "12:40 pm" at bounding box center [458, 399] width 59 height 434
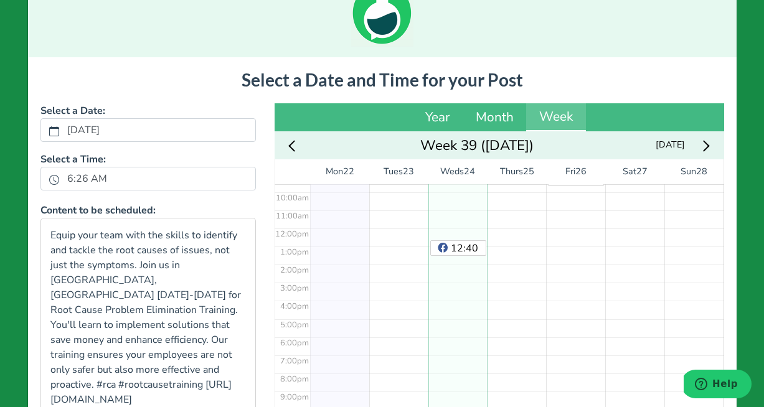
scroll to position [25, 0]
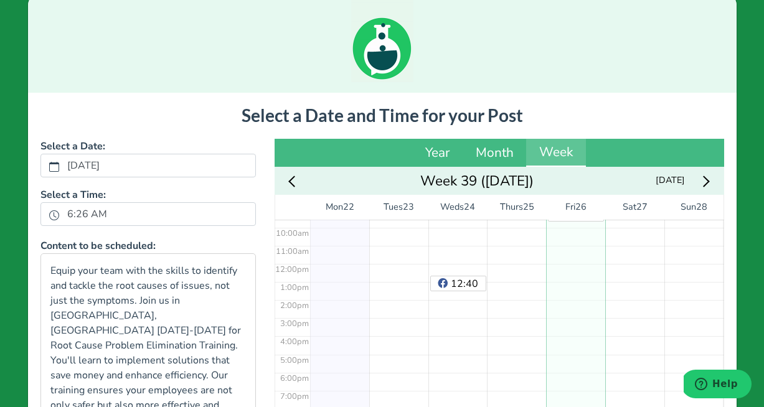
click at [583, 270] on div "8:49 am" at bounding box center [575, 264] width 59 height 434
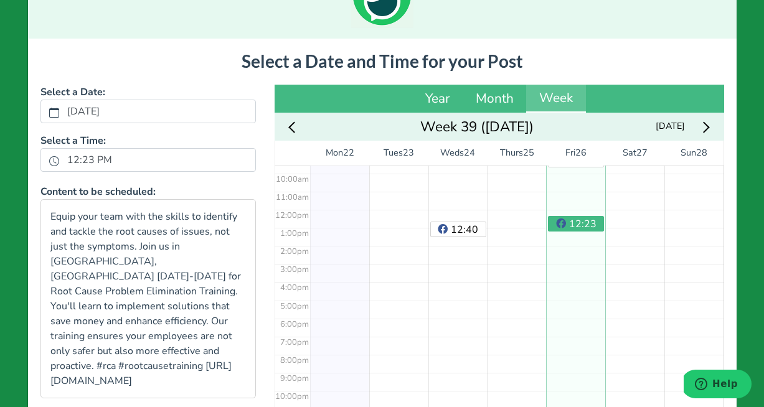
scroll to position [224, 0]
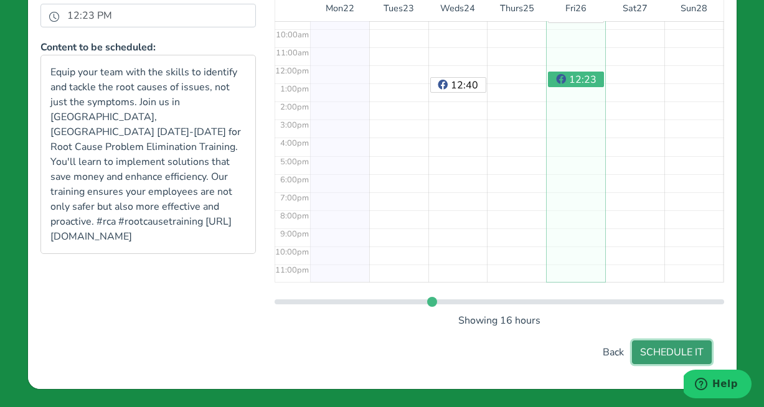
click at [656, 353] on button "SCHEDULE IT" at bounding box center [672, 353] width 80 height 24
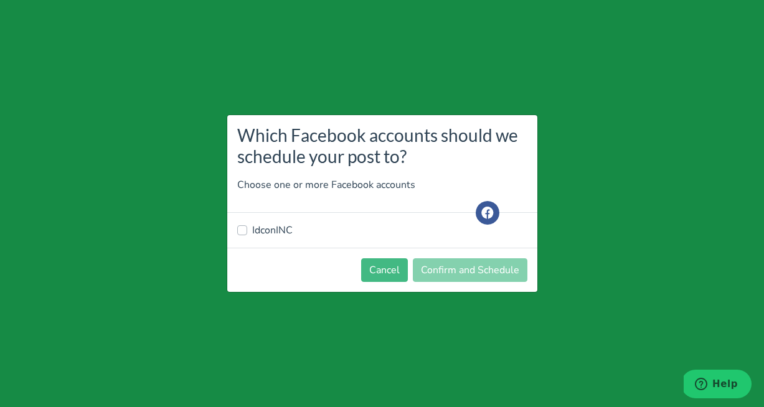
click at [252, 231] on label "IdconINC" at bounding box center [272, 230] width 40 height 15
click at [241, 231] on input "IdconINC" at bounding box center [242, 229] width 10 height 12
checkbox input "true"
click at [442, 274] on button "Confirm and Schedule" at bounding box center [470, 271] width 115 height 24
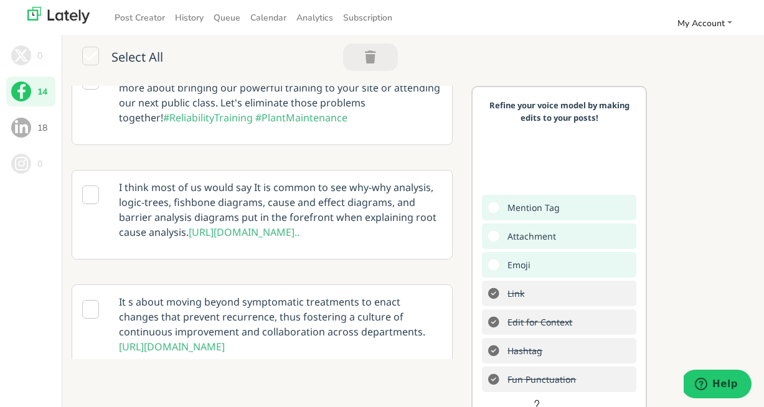
click at [19, 133] on span at bounding box center [21, 128] width 20 height 20
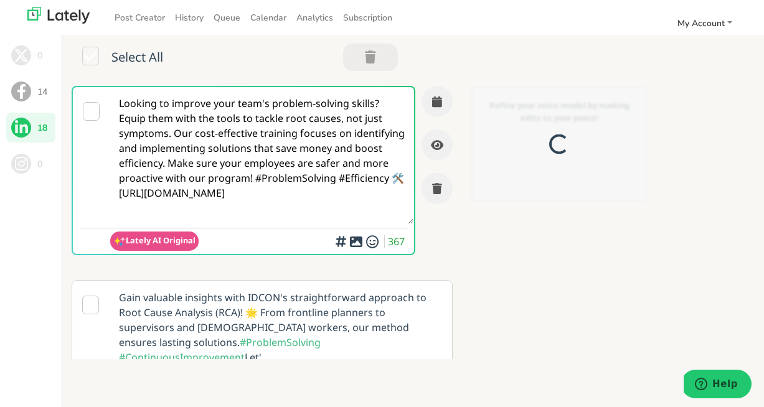
scroll to position [0, 0]
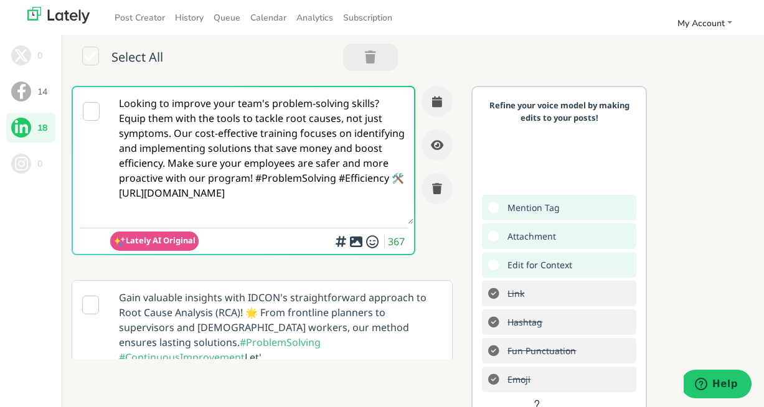
drag, startPoint x: 250, startPoint y: 179, endPoint x: 169, endPoint y: 161, distance: 82.9
click at [169, 161] on textarea "Looking to improve your team's problem-solving skills? Equip them with the tool…" at bounding box center [261, 155] width 303 height 137
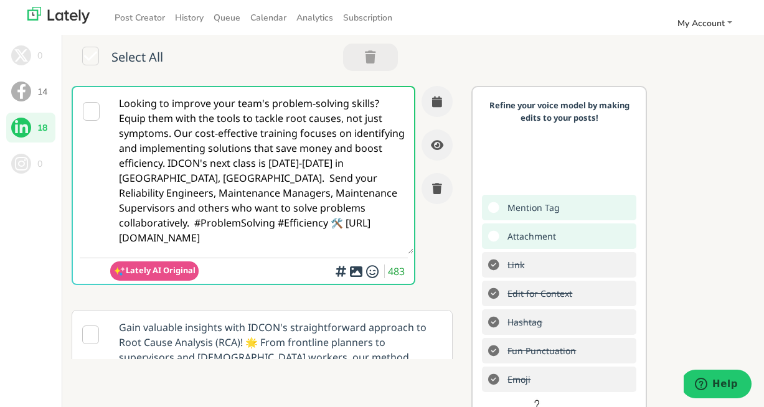
type textarea "Looking to improve your team's problem-solving skills? Equip them with the tool…"
click at [88, 112] on icon at bounding box center [91, 111] width 17 height 19
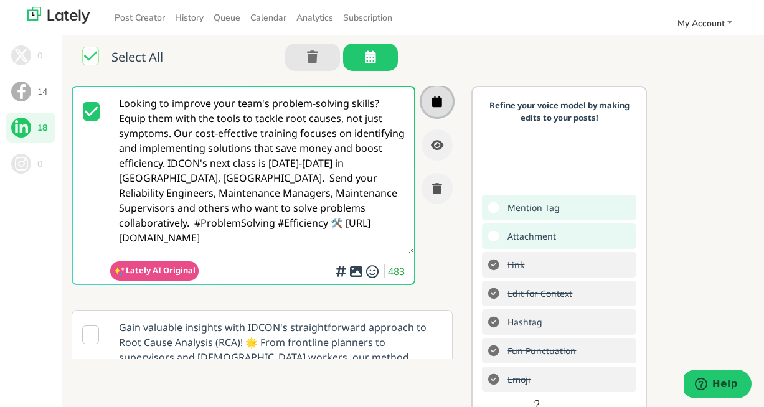
click at [438, 100] on icon "button" at bounding box center [437, 101] width 10 height 11
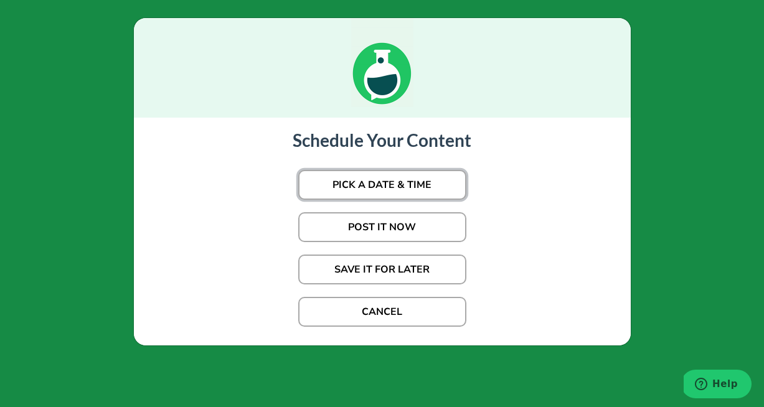
click at [410, 183] on button "PICK A DATE & TIME" at bounding box center [382, 185] width 168 height 30
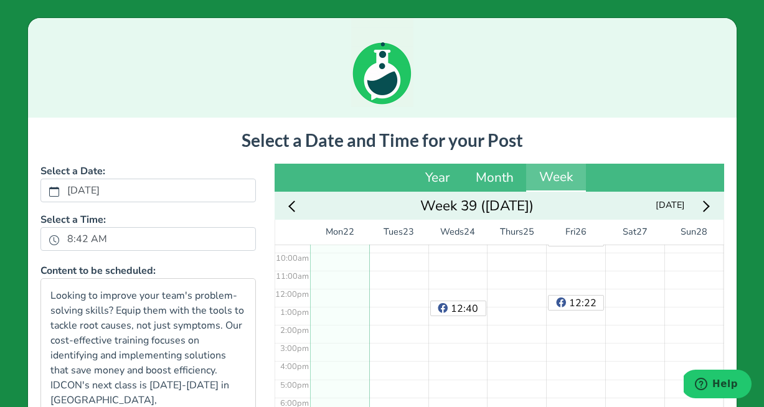
scroll to position [224, 0]
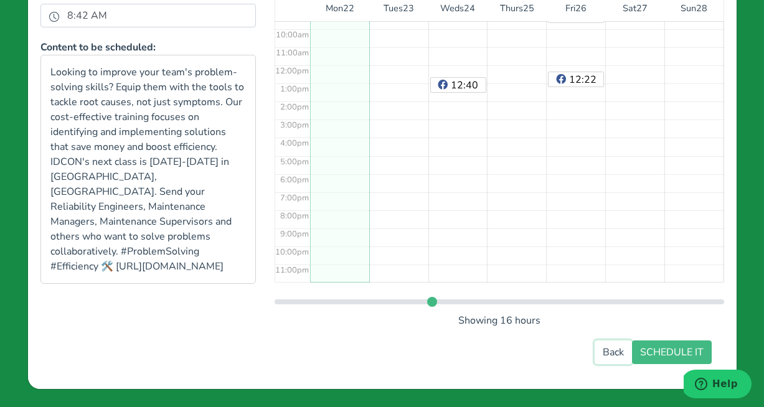
click at [618, 353] on button "Back" at bounding box center [613, 353] width 37 height 24
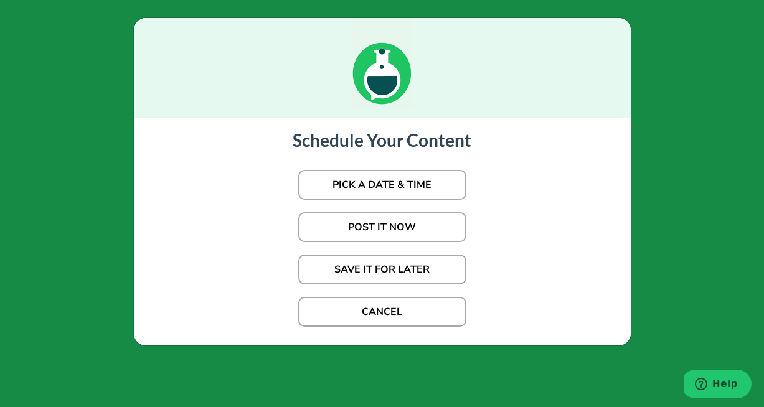
scroll to position [0, 0]
click at [414, 311] on button "CANCEL" at bounding box center [382, 312] width 168 height 30
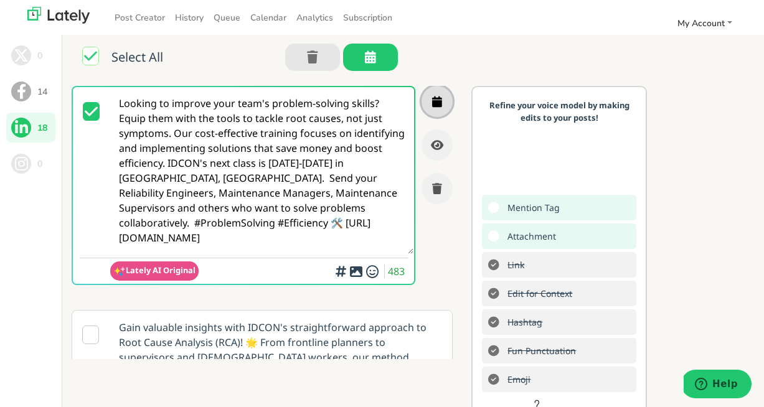
click at [438, 106] on icon "button" at bounding box center [437, 101] width 10 height 11
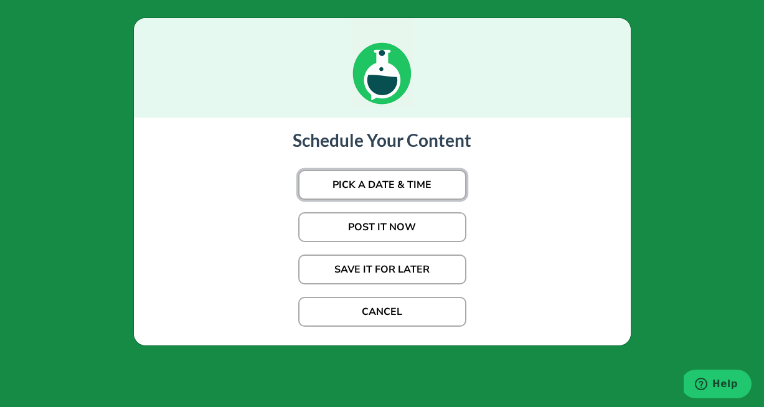
click at [402, 181] on button "PICK A DATE & TIME" at bounding box center [382, 185] width 168 height 30
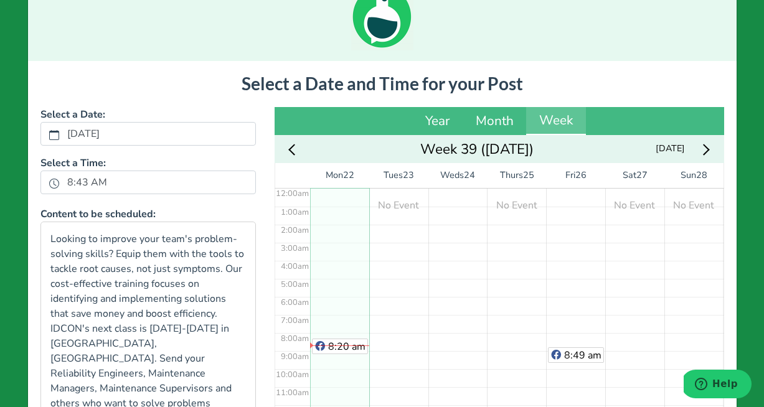
scroll to position [56, 0]
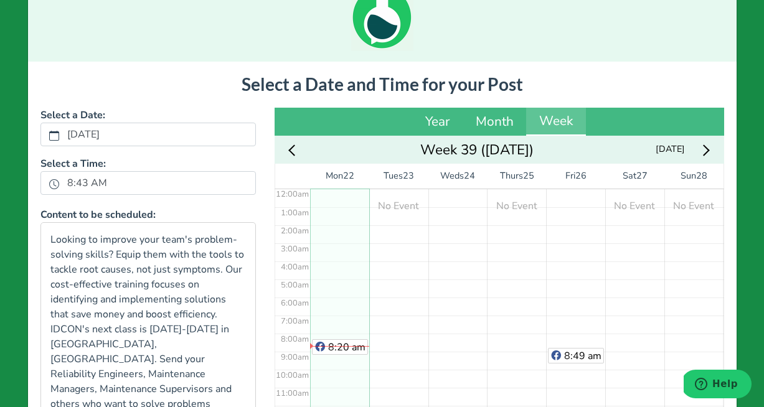
click at [511, 309] on div "No Event" at bounding box center [516, 406] width 59 height 434
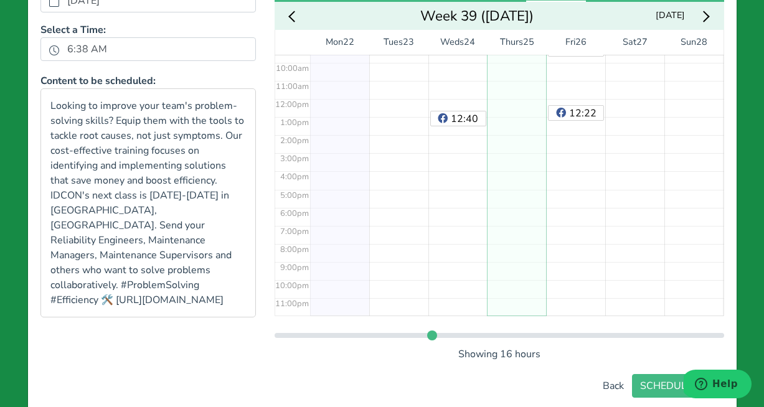
scroll to position [224, 0]
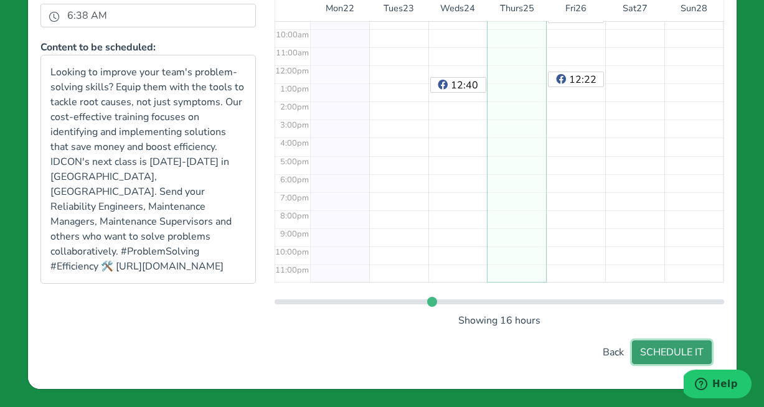
click at [662, 354] on button "SCHEDULE IT" at bounding box center [672, 353] width 80 height 24
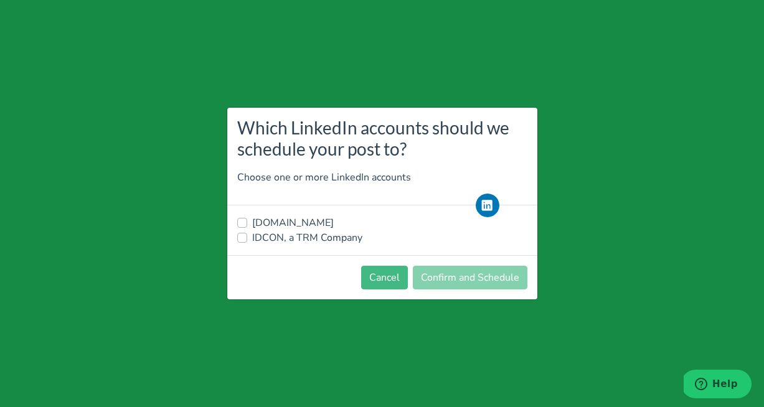
click at [252, 237] on label "IDCON, a TRM Company" at bounding box center [307, 238] width 110 height 15
click at [244, 237] on input "IDCON, a TRM Company" at bounding box center [242, 237] width 10 height 12
checkbox input "true"
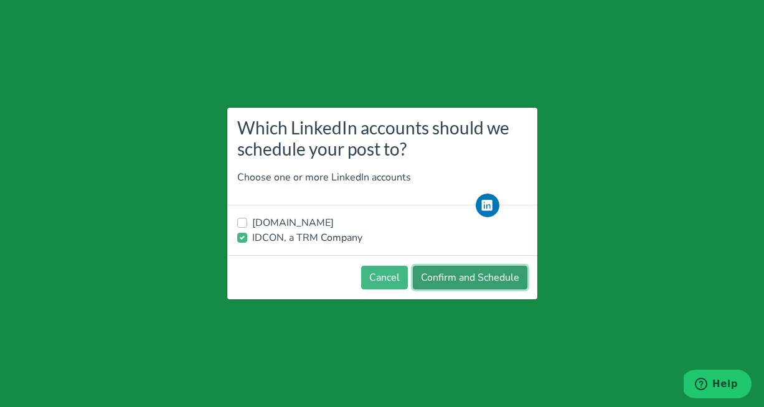
click at [446, 283] on button "Confirm and Schedule" at bounding box center [470, 278] width 115 height 24
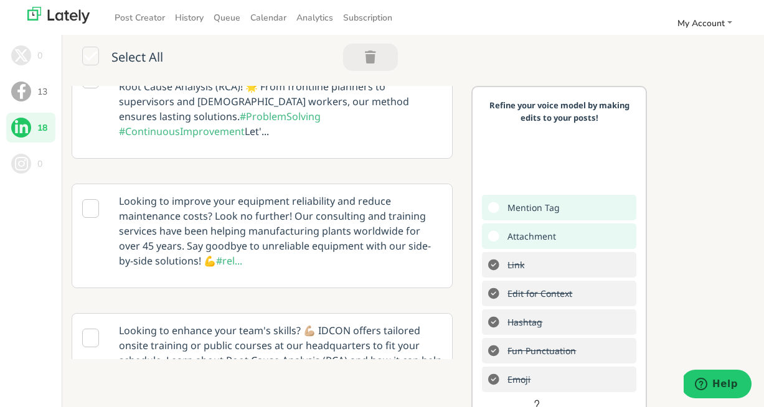
scroll to position [0, 0]
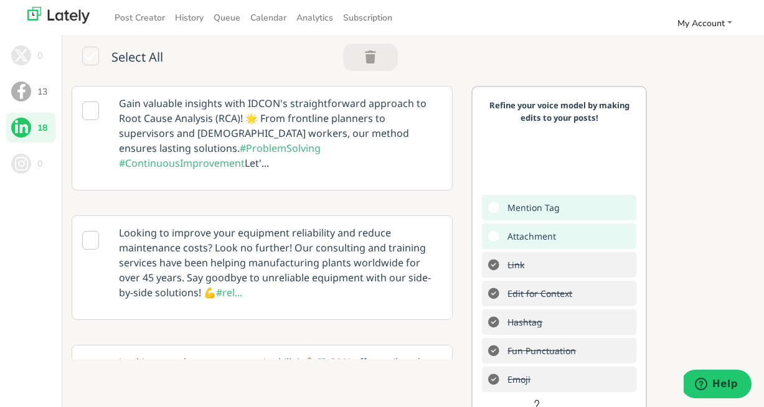
click at [89, 56] on icon at bounding box center [90, 56] width 17 height 19
click at [374, 57] on icon "button" at bounding box center [370, 57] width 11 height 1
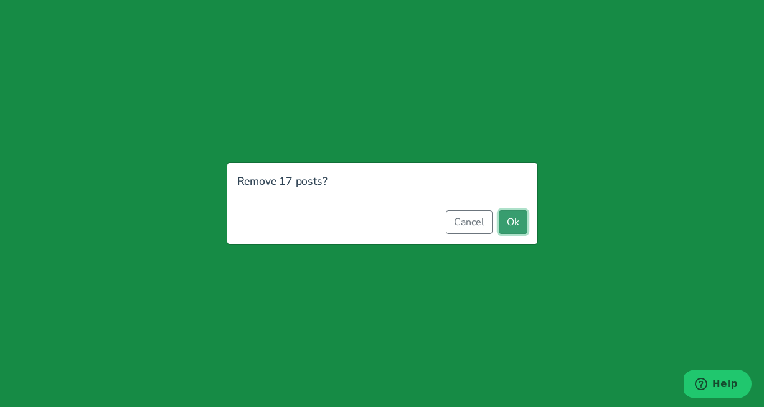
click at [514, 229] on button "Ok" at bounding box center [513, 223] width 29 height 24
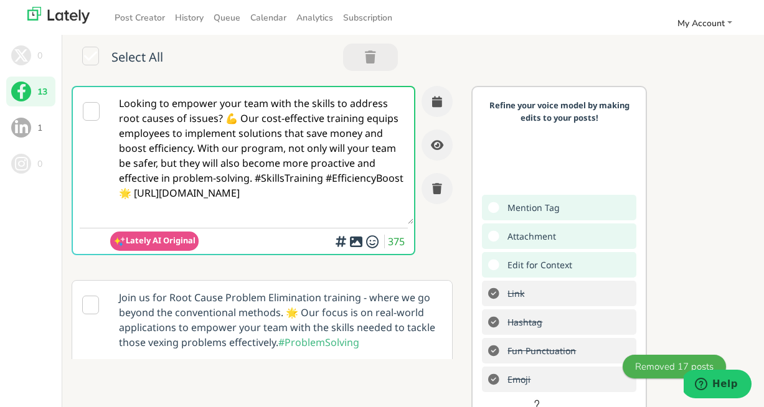
click at [88, 57] on icon at bounding box center [90, 56] width 17 height 19
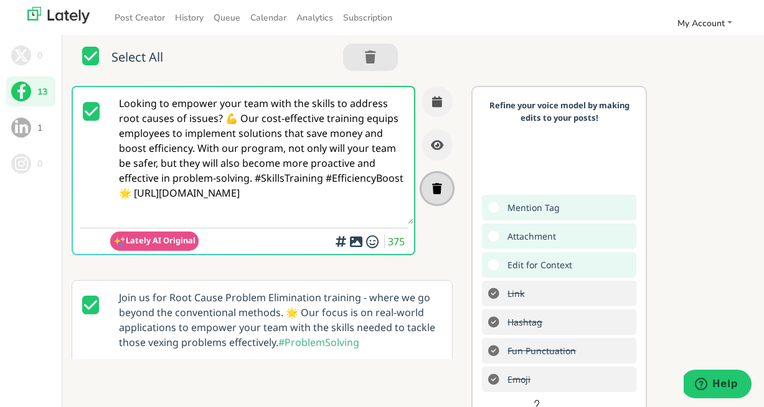
click at [438, 185] on icon "button" at bounding box center [437, 188] width 10 height 11
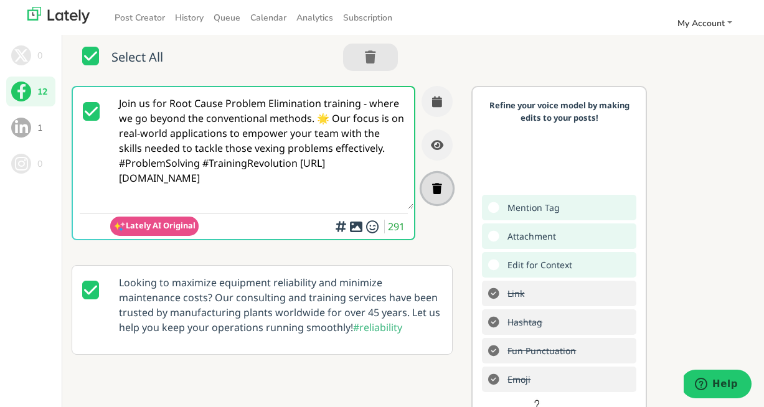
click at [437, 190] on icon "button" at bounding box center [437, 188] width 10 height 11
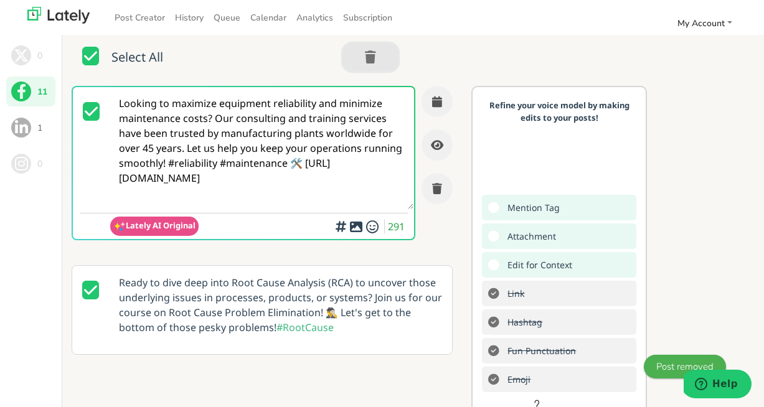
click at [371, 57] on icon "button" at bounding box center [370, 57] width 11 height 1
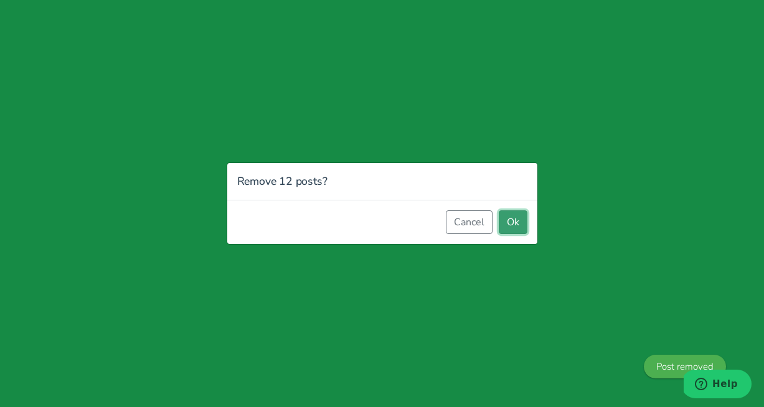
click at [513, 227] on button "Ok" at bounding box center [513, 223] width 29 height 24
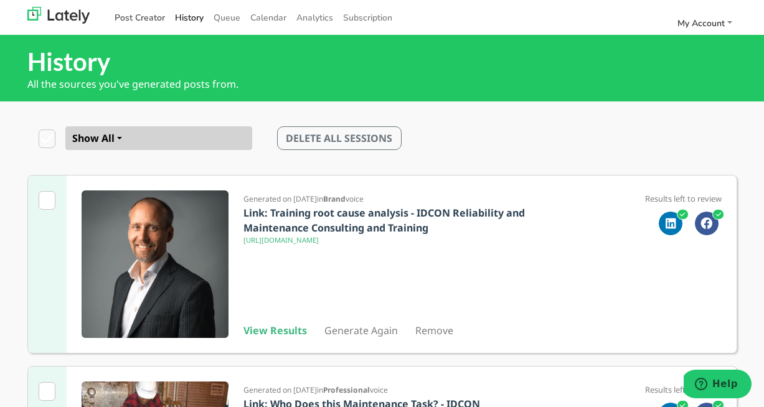
click at [159, 18] on link "Post Creator" at bounding box center [140, 17] width 60 height 21
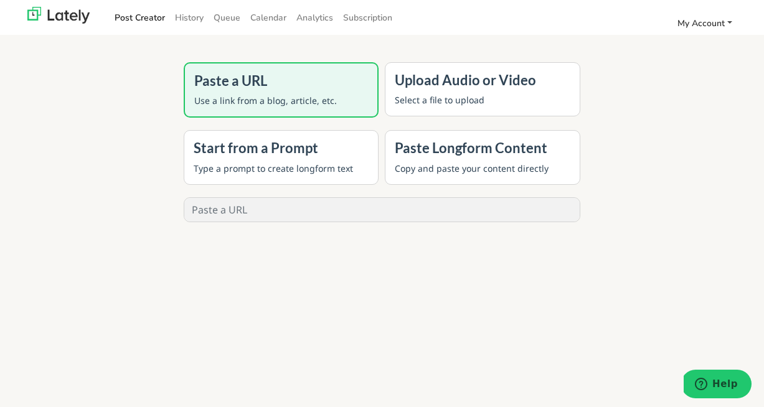
click at [702, 22] on span "My Account" at bounding box center [701, 23] width 47 height 12
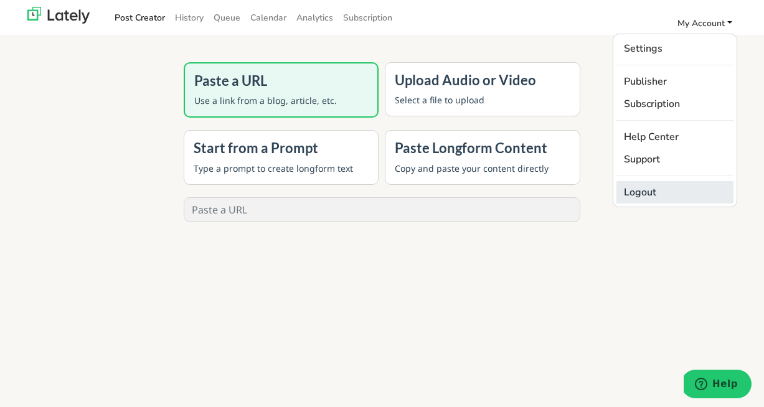
click at [656, 194] on link "Logout" at bounding box center [675, 192] width 117 height 22
